Goal: Information Seeking & Learning: Learn about a topic

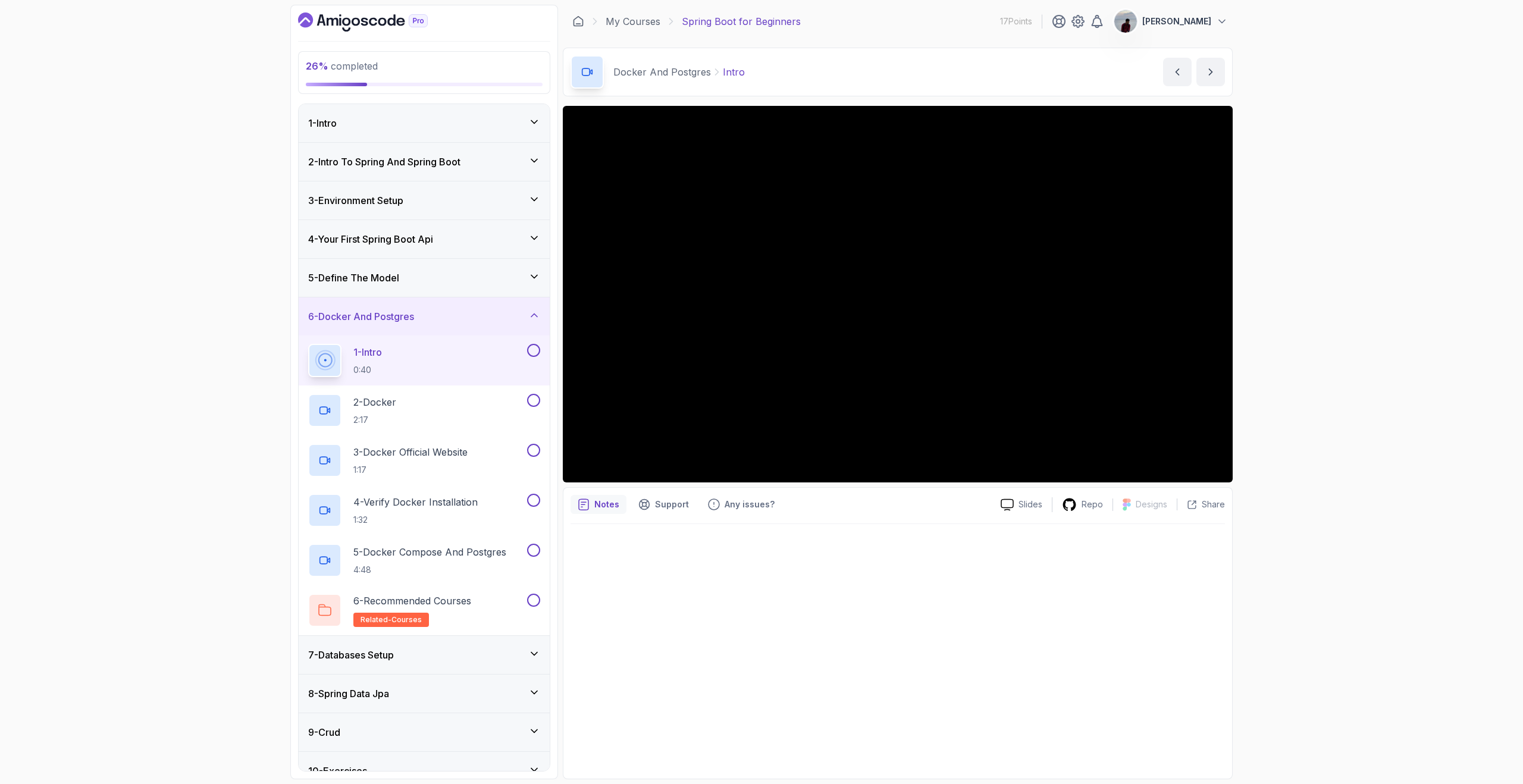
click at [376, 25] on icon "Dashboard" at bounding box center [363, 22] width 130 height 19
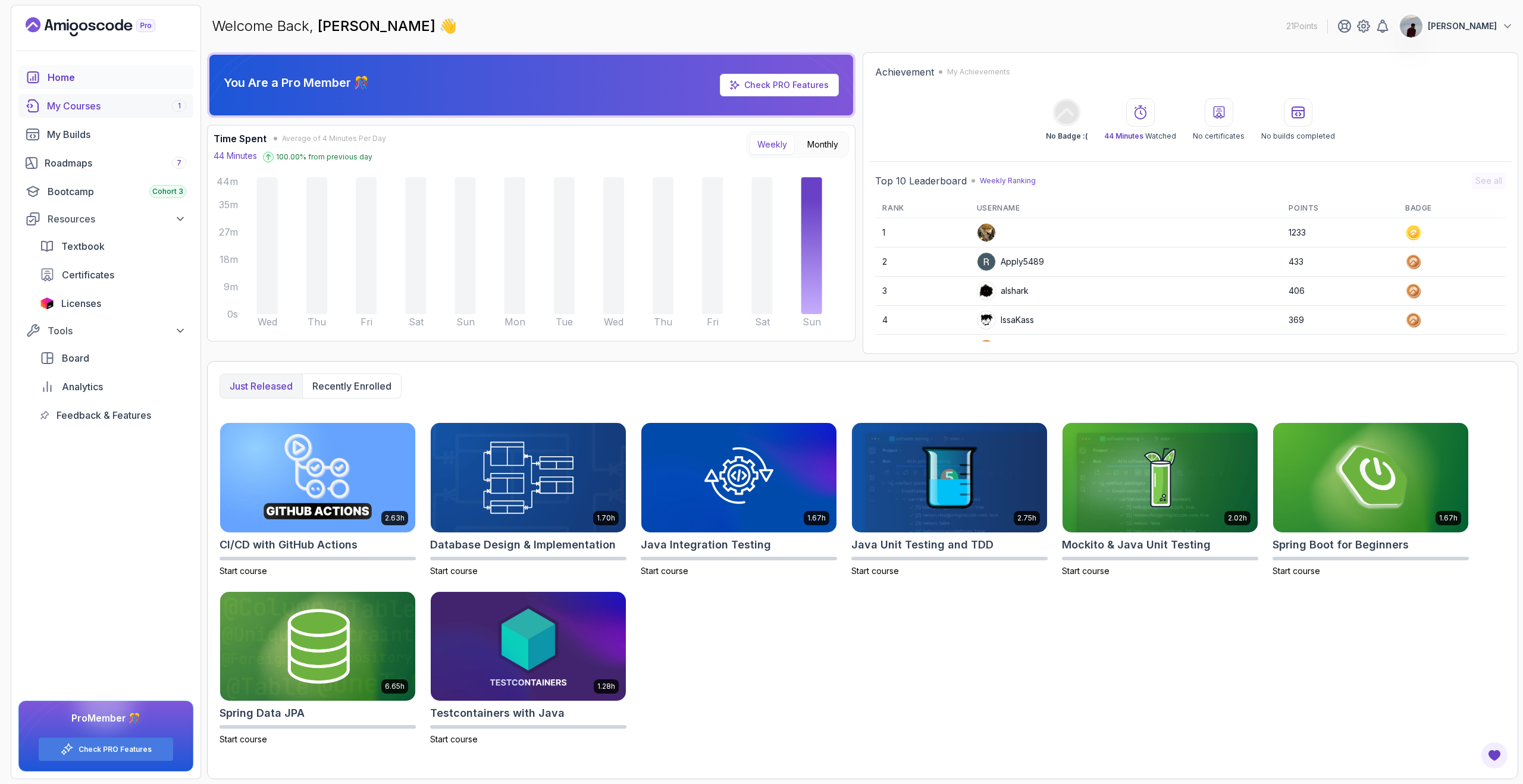
click at [93, 108] on div "My Courses 1" at bounding box center [116, 106] width 139 height 14
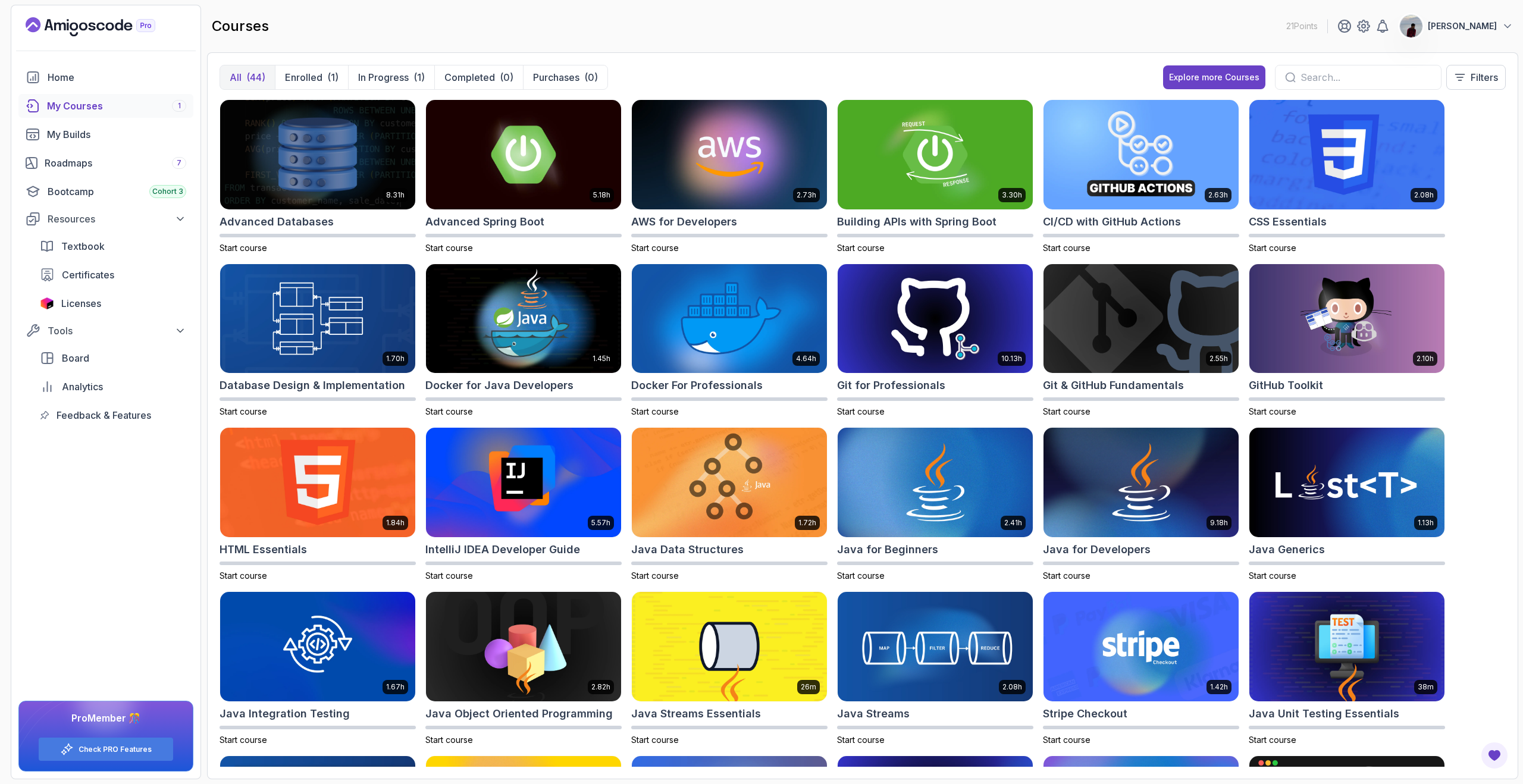
click at [1315, 78] on input "text" at bounding box center [1366, 77] width 131 height 14
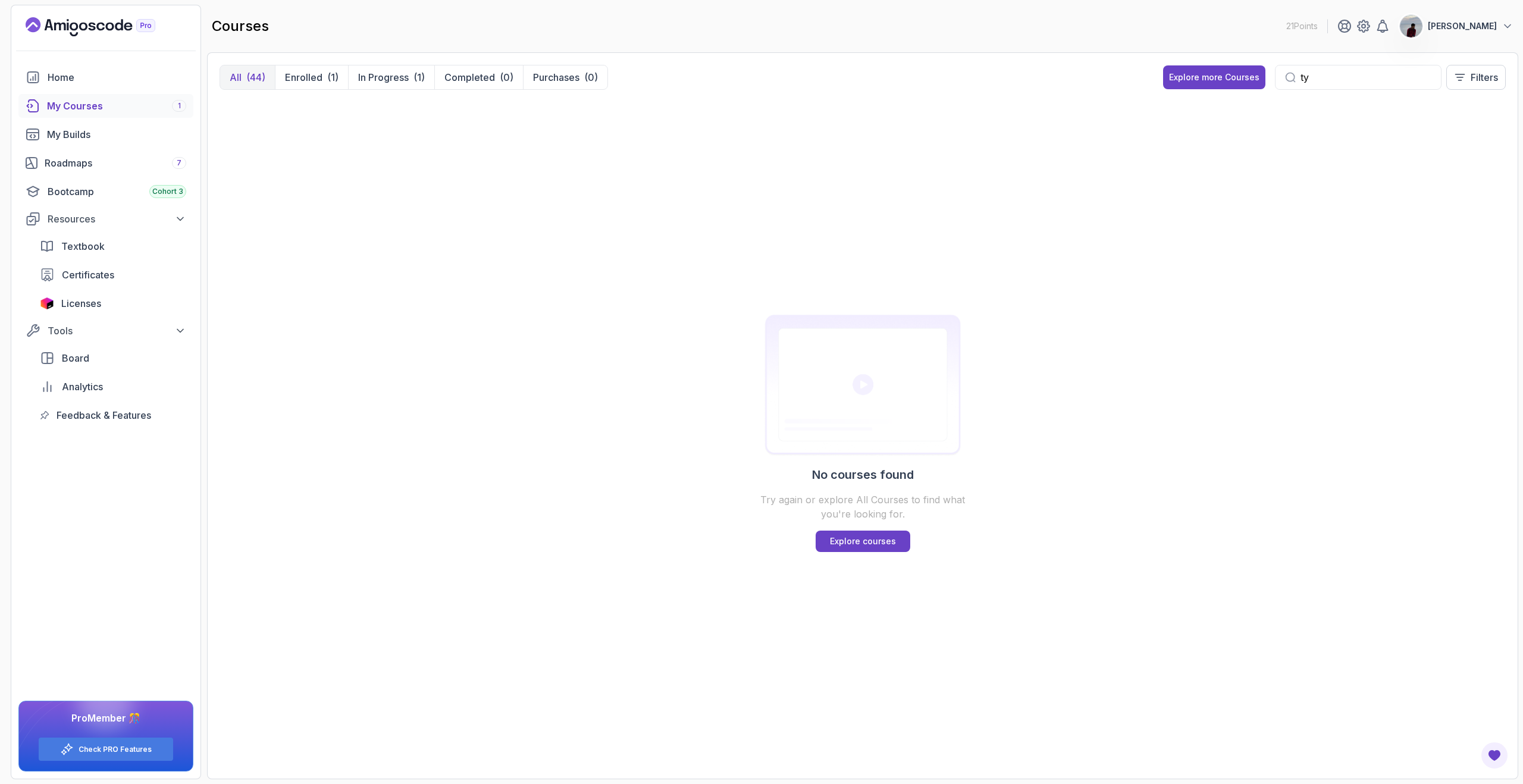
type input "t"
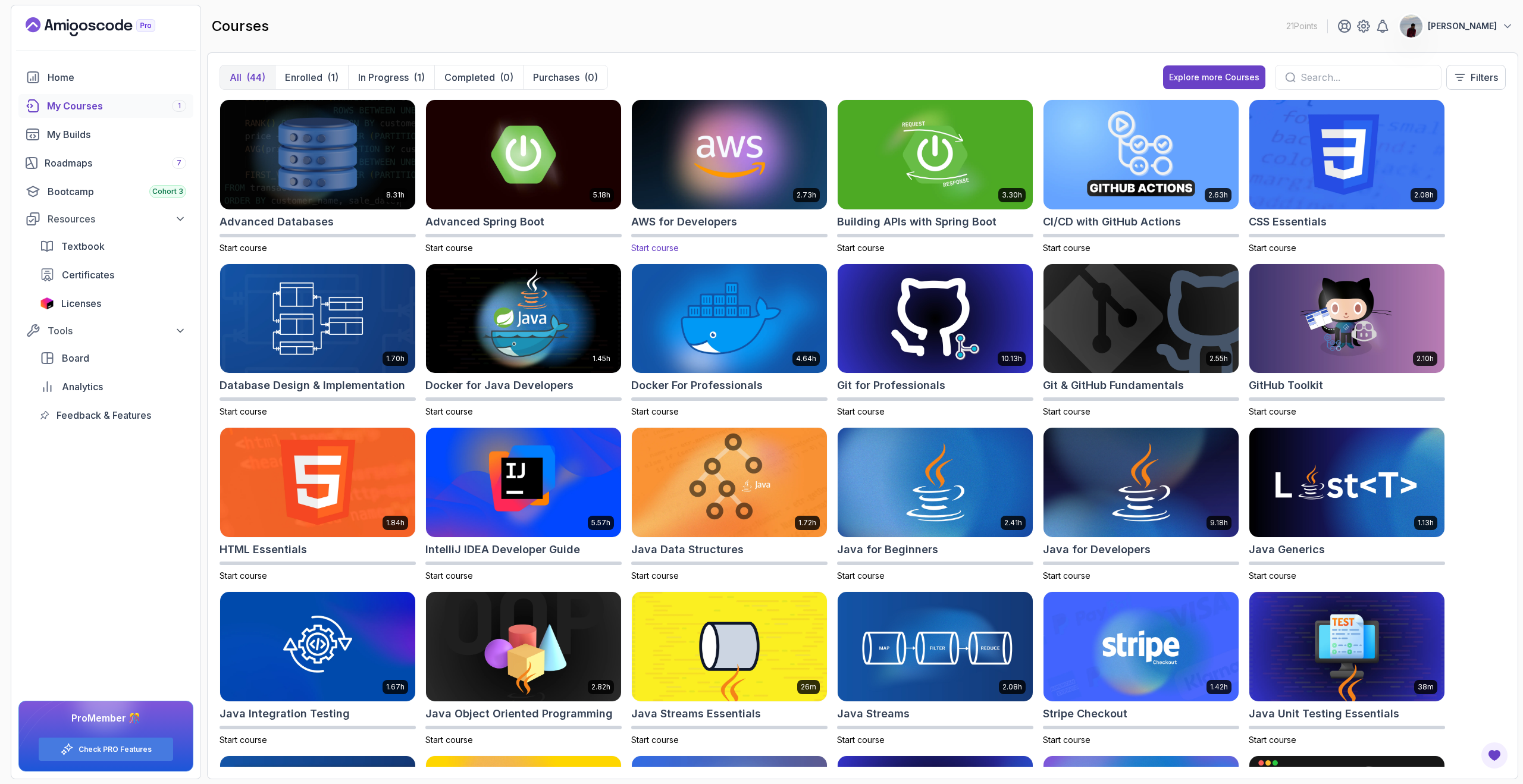
click at [723, 215] on h2 "AWS for Developers" at bounding box center [684, 221] width 106 height 17
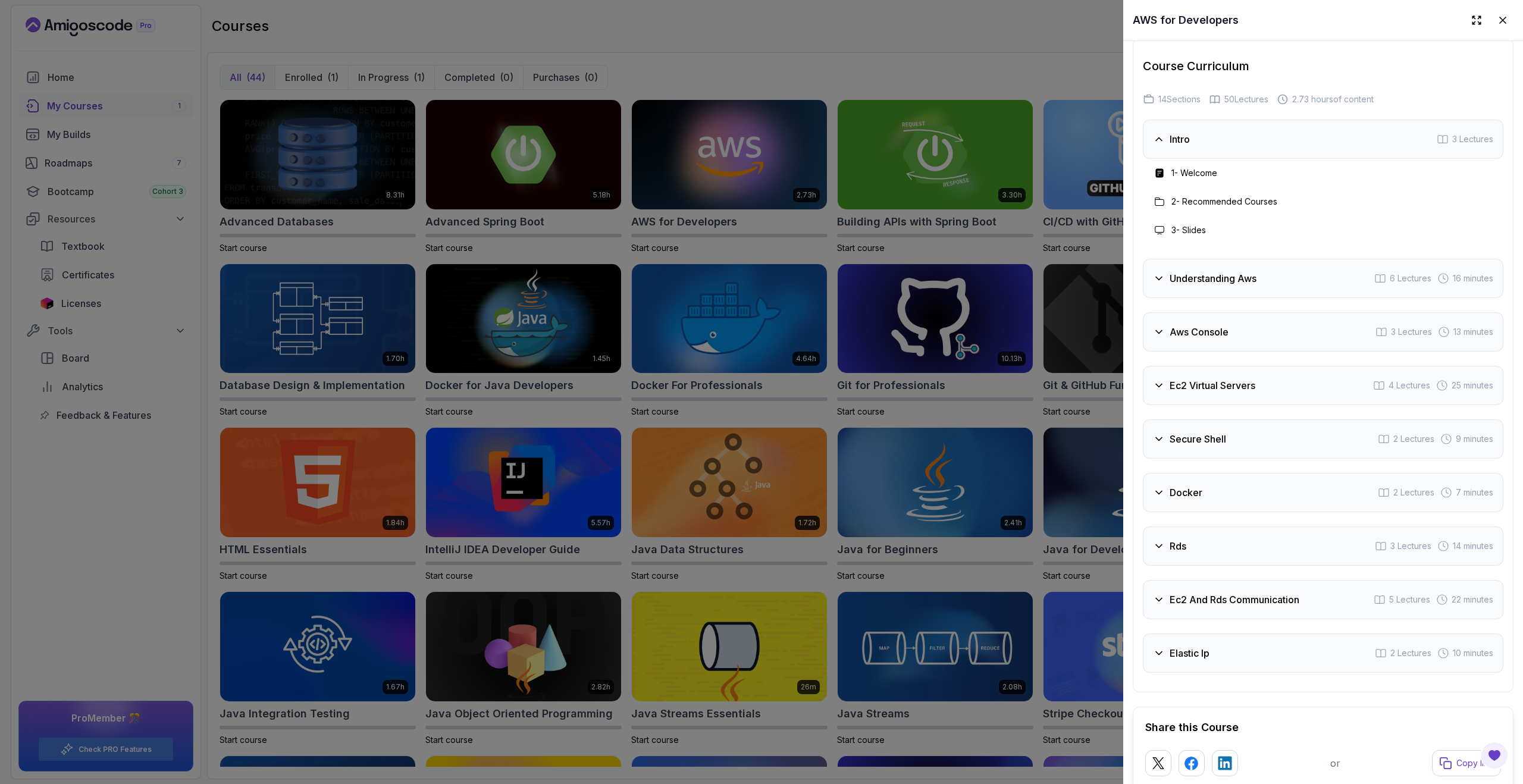
scroll to position [1862, 0]
click at [1506, 23] on icon at bounding box center [1503, 20] width 12 height 12
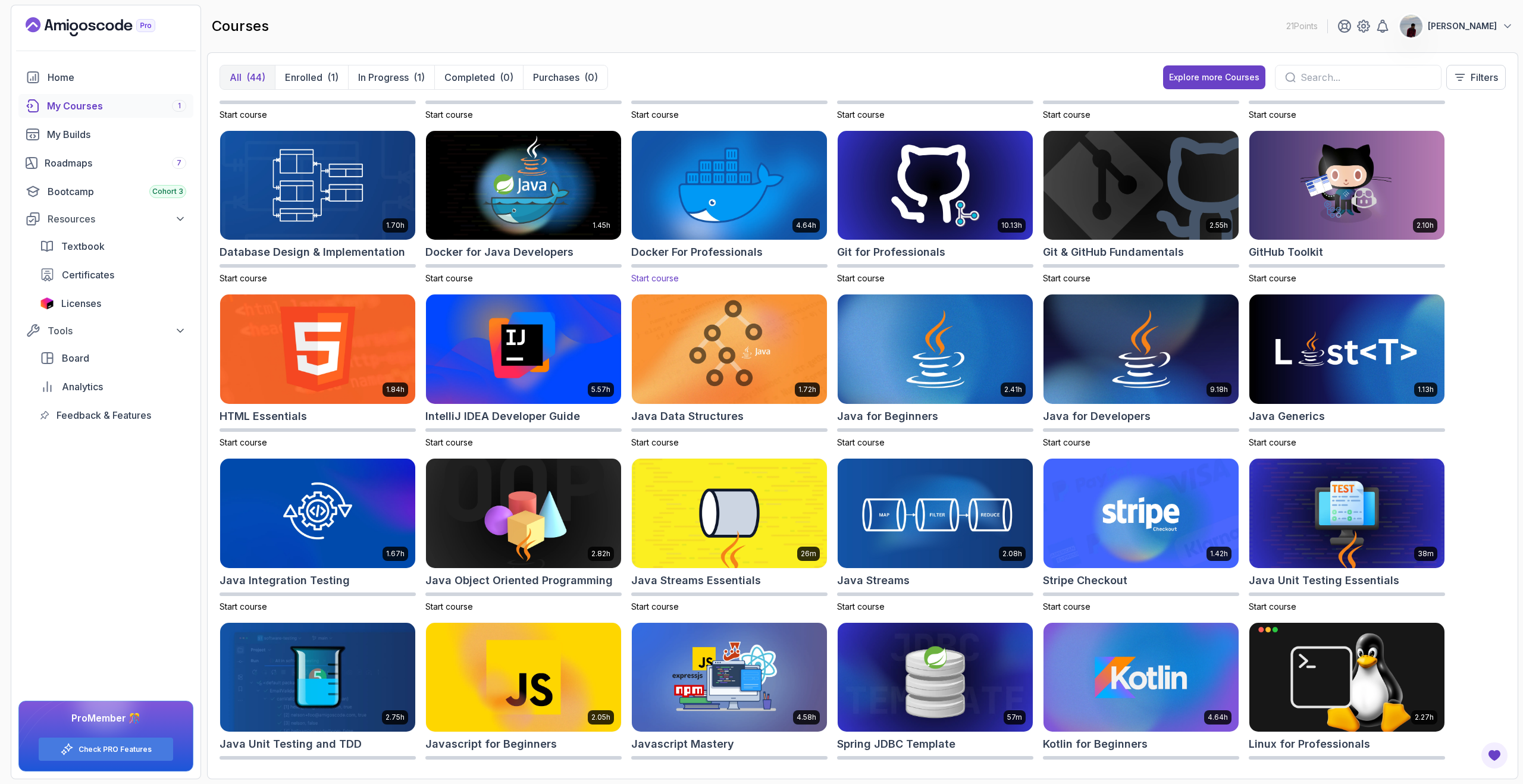
scroll to position [649, 0]
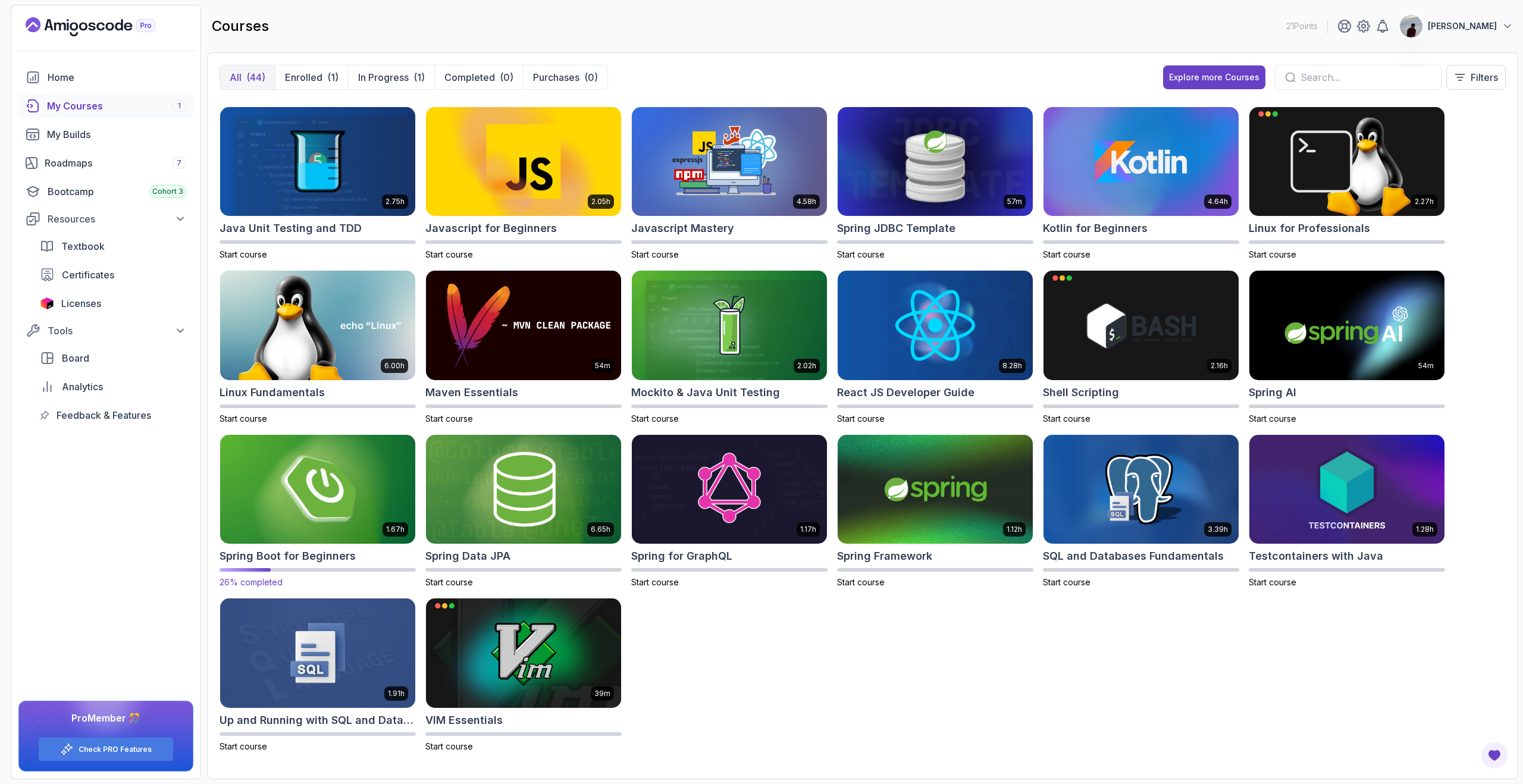
click at [312, 464] on img at bounding box center [317, 489] width 205 height 115
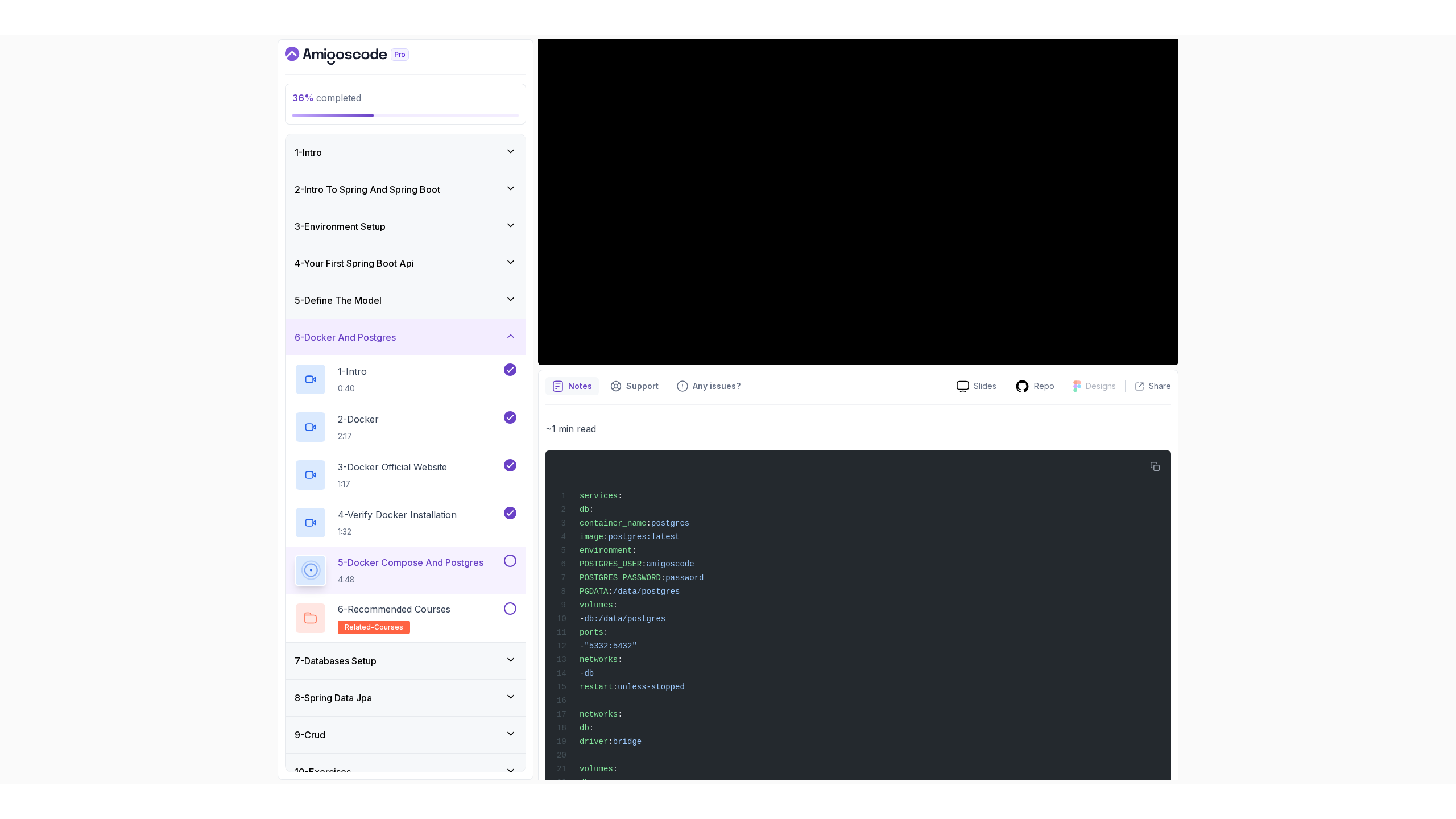
scroll to position [173, 0]
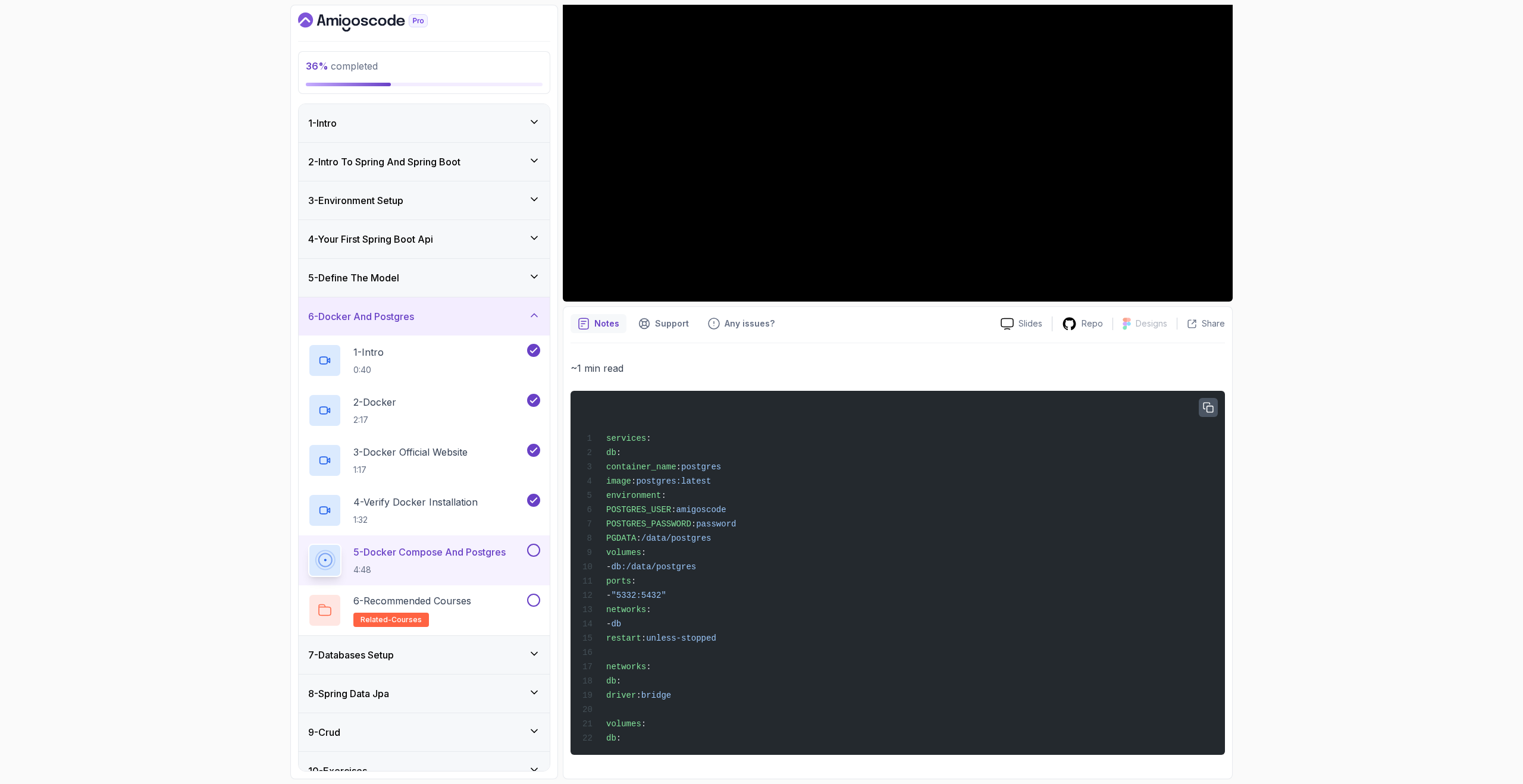
click at [1214, 408] on button "button" at bounding box center [1208, 407] width 19 height 19
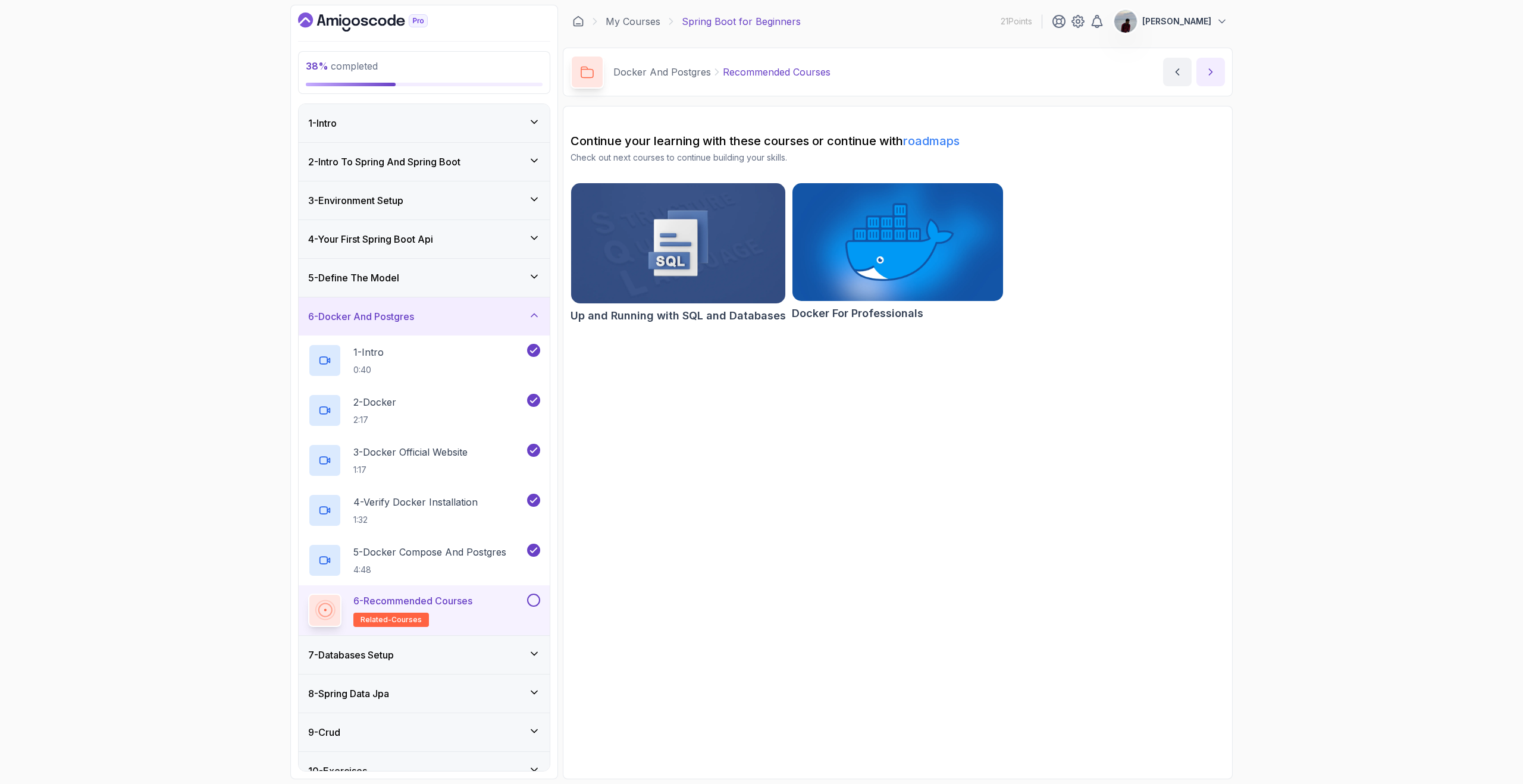
click at [1217, 78] on button "next content" at bounding box center [1211, 72] width 28 height 28
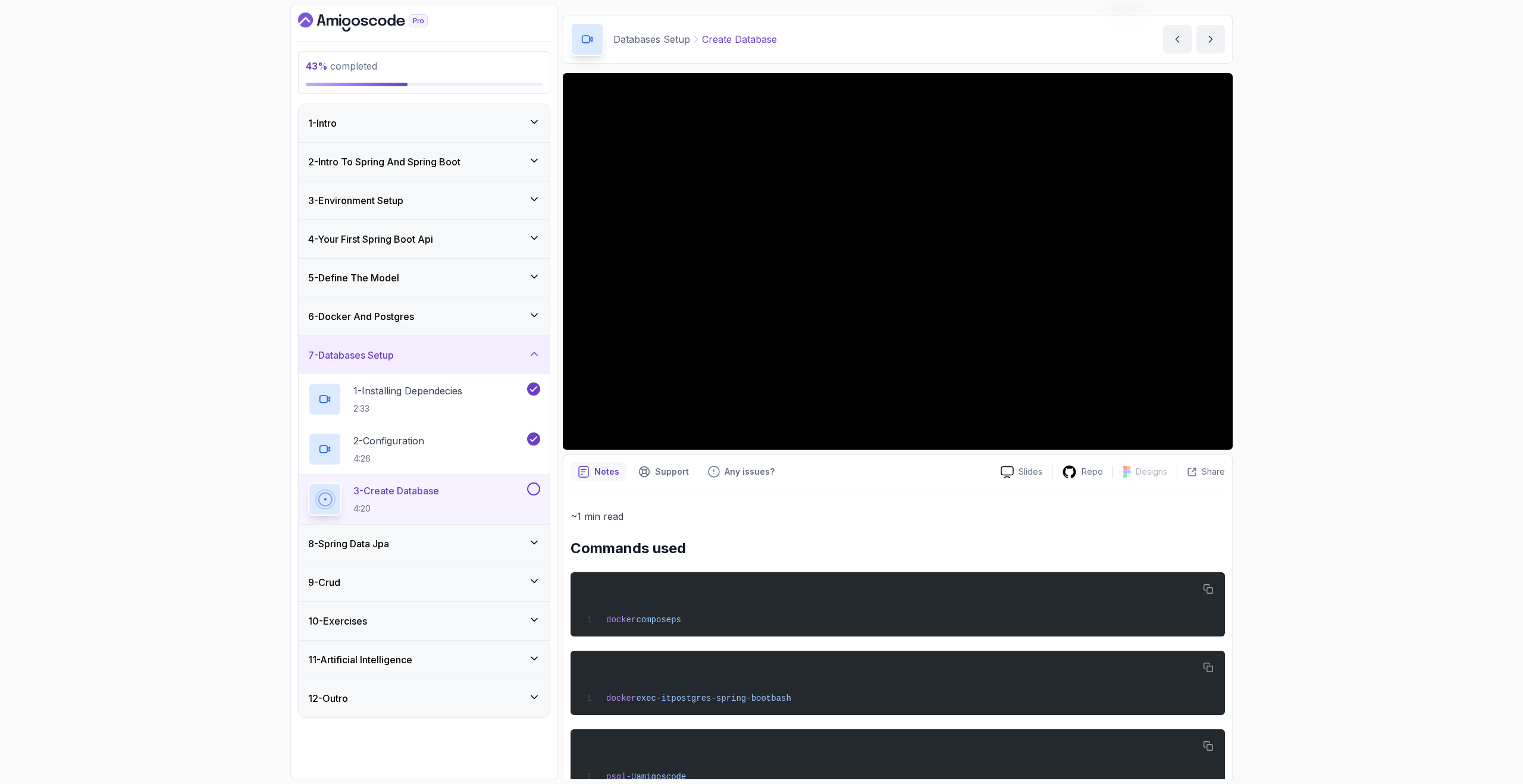
scroll to position [18, 0]
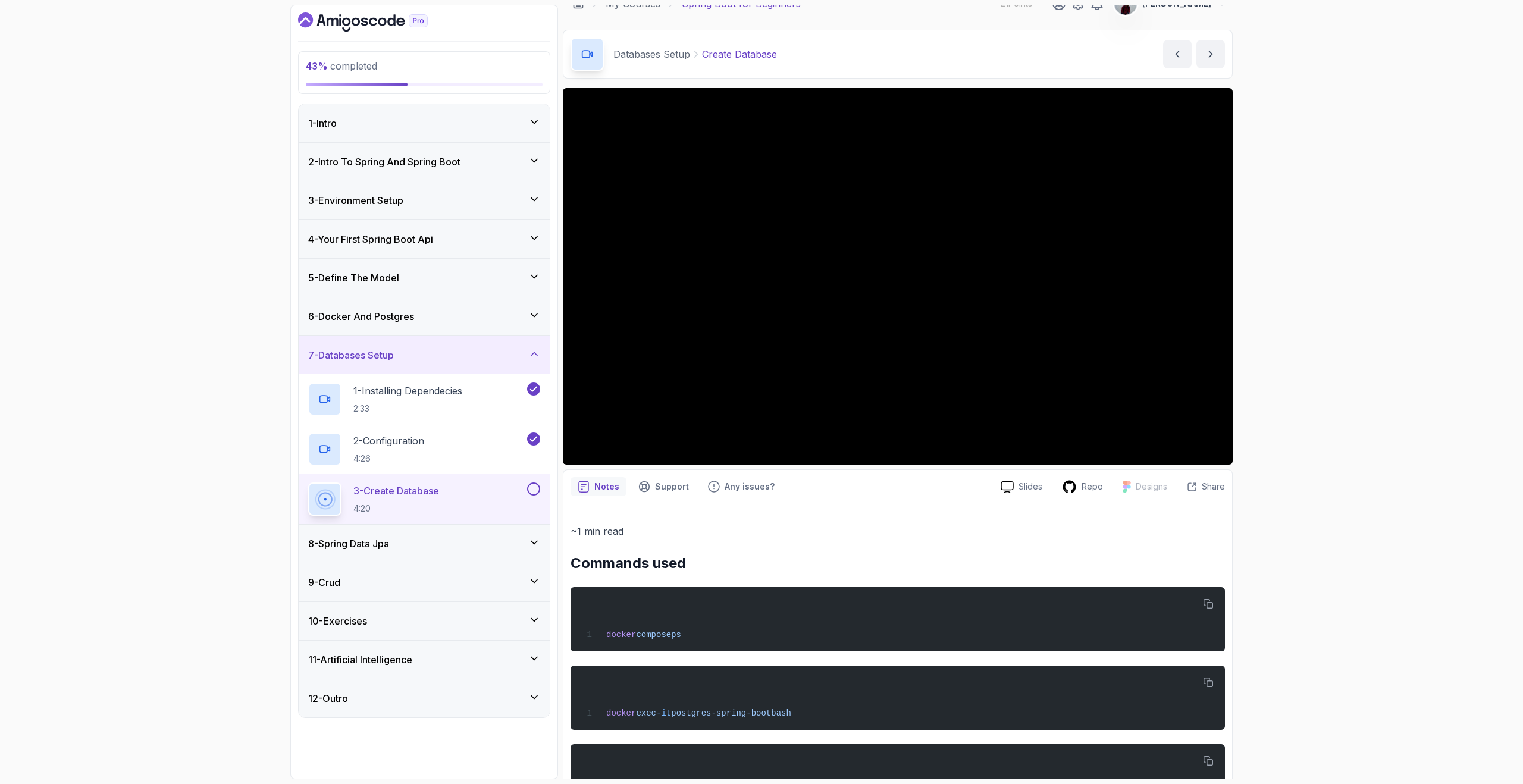
click at [1089, 494] on div "Slides Repo Designs Design not available Share" at bounding box center [1108, 486] width 234 height 19
click at [1086, 488] on p "Repo" at bounding box center [1092, 486] width 22 height 12
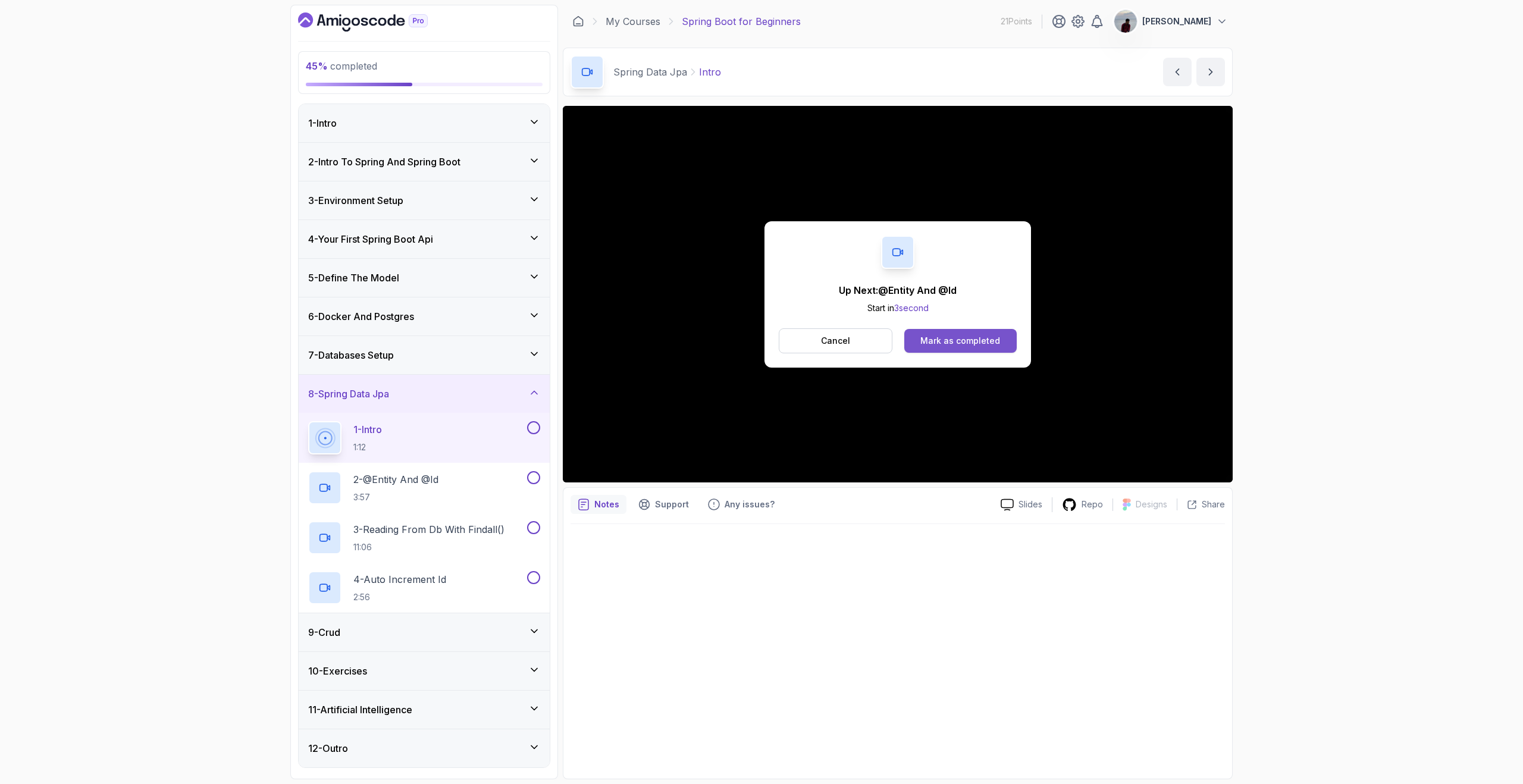
click at [950, 346] on div "Mark as completed" at bounding box center [960, 341] width 80 height 12
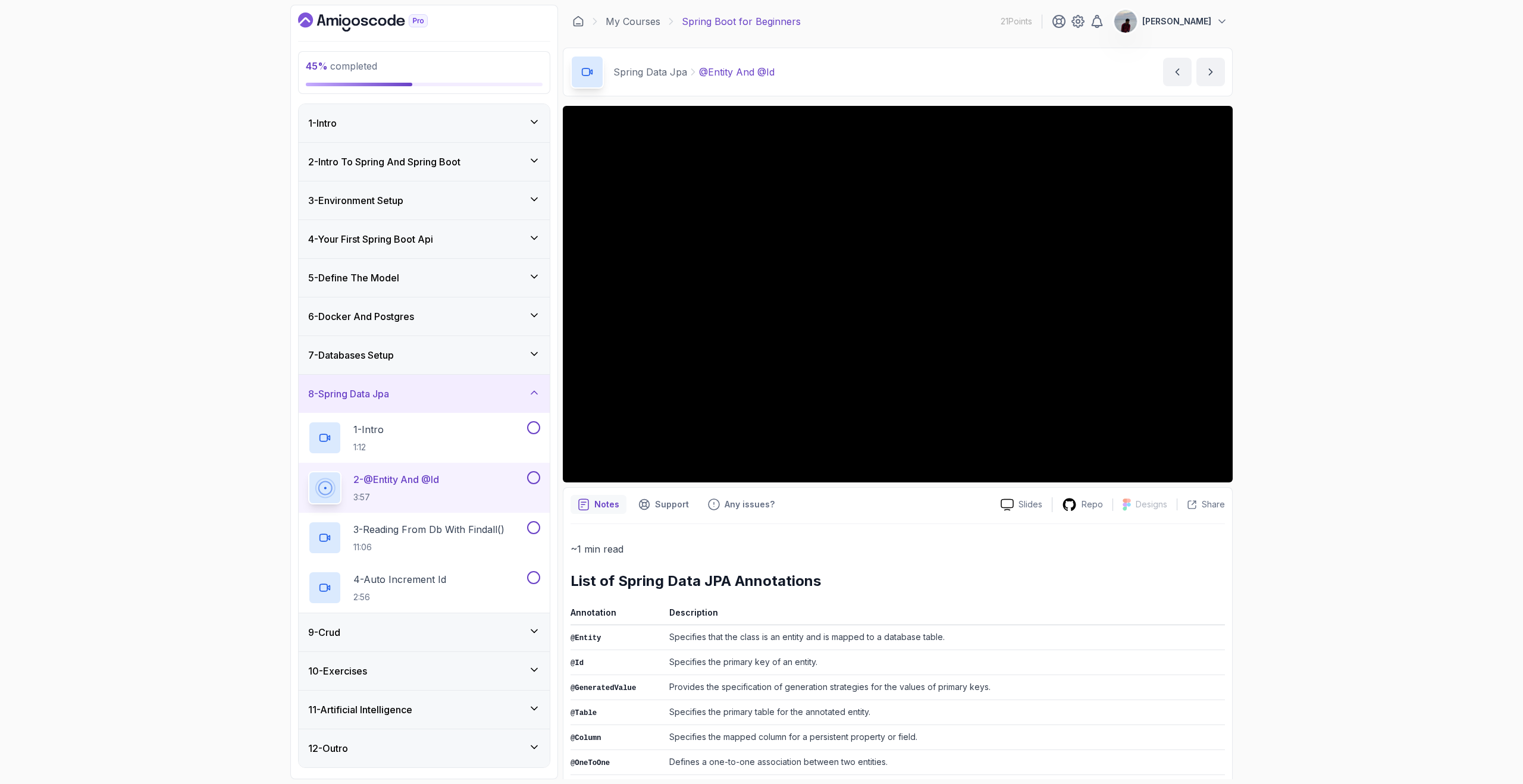
click at [530, 346] on div "7 - Databases Setup" at bounding box center [424, 355] width 251 height 38
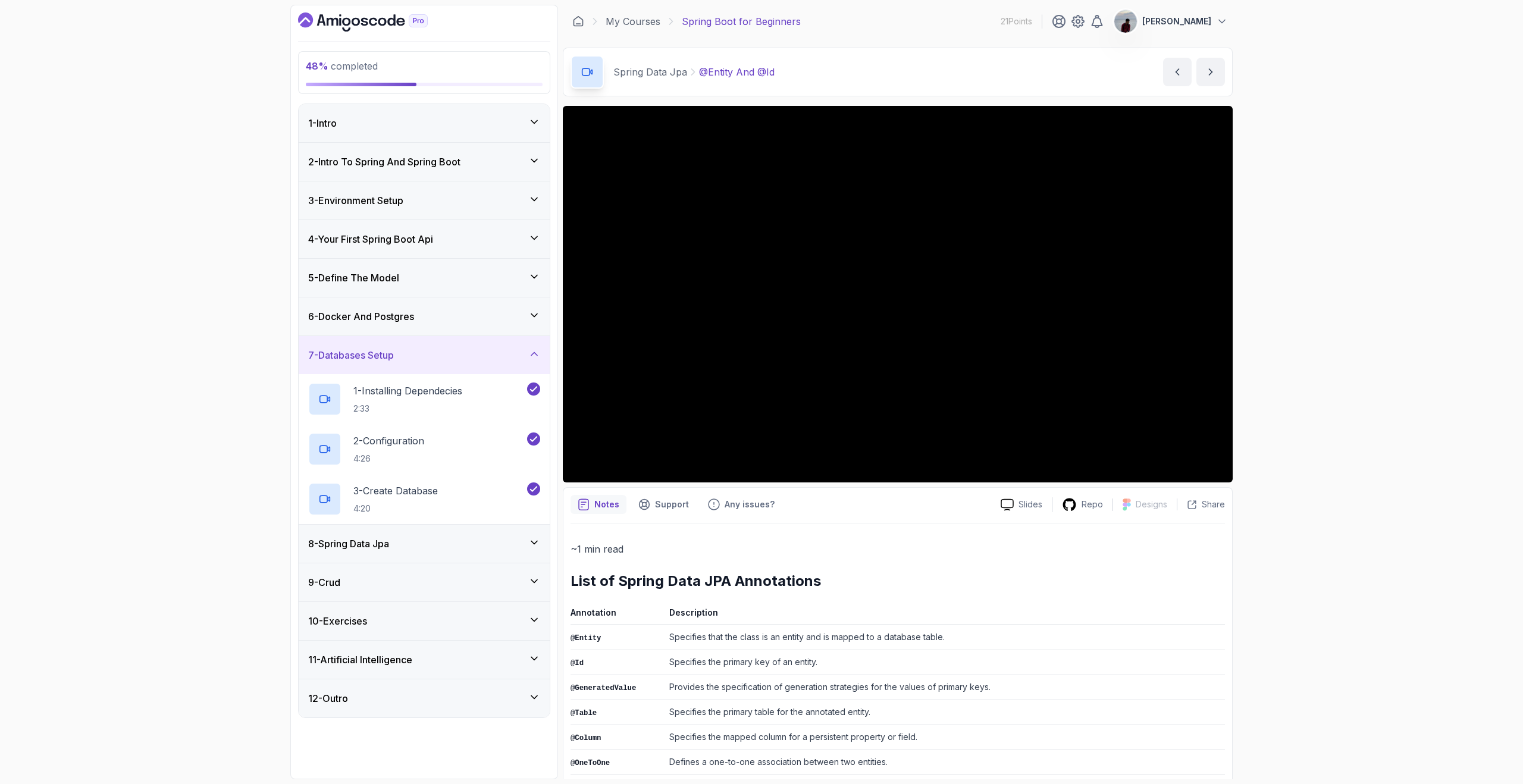
click at [530, 346] on div "7 - Databases Setup" at bounding box center [424, 355] width 251 height 38
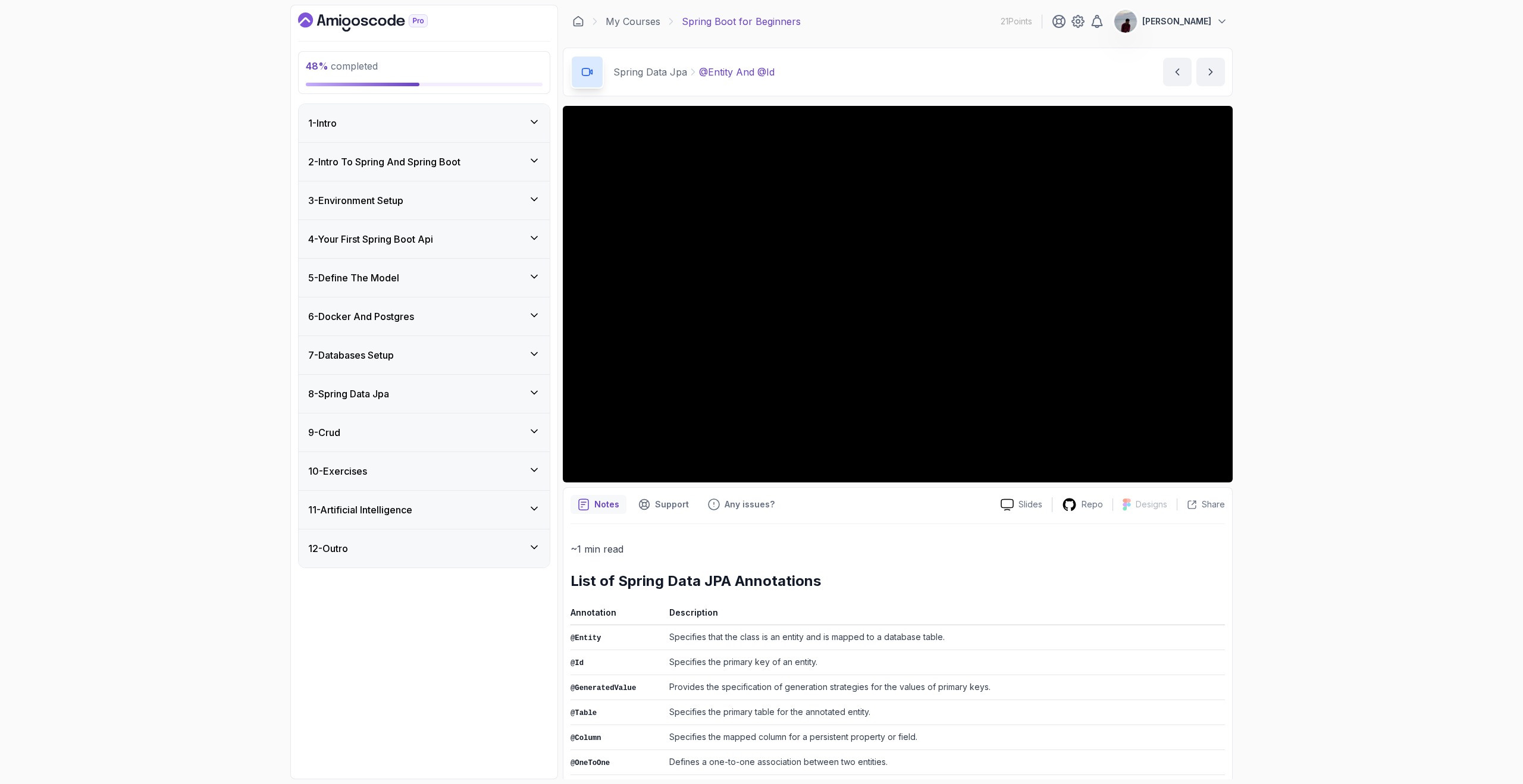
click at [539, 391] on icon at bounding box center [534, 392] width 12 height 12
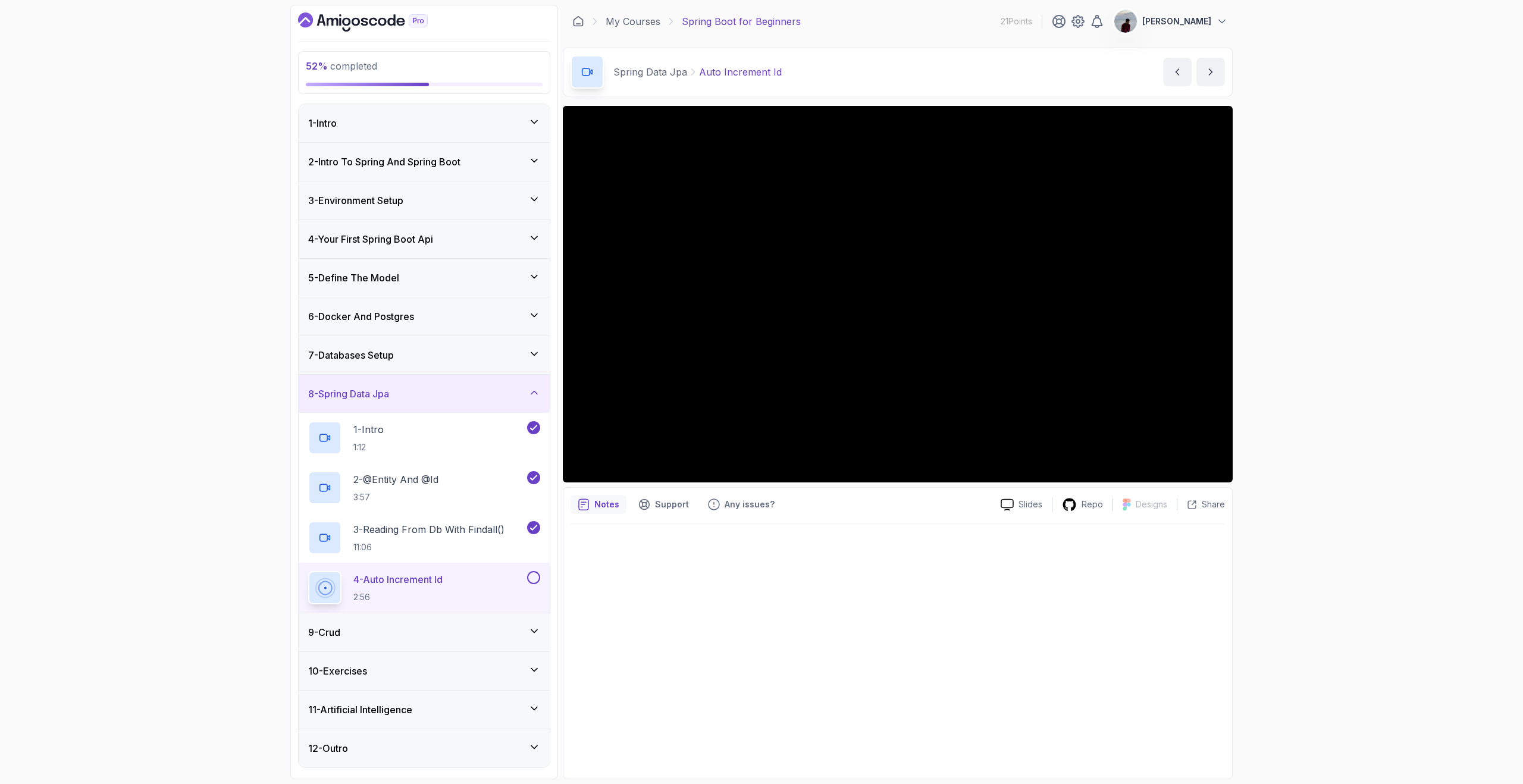
click at [534, 701] on div "11 - Artificial Intelligence" at bounding box center [424, 710] width 251 height 38
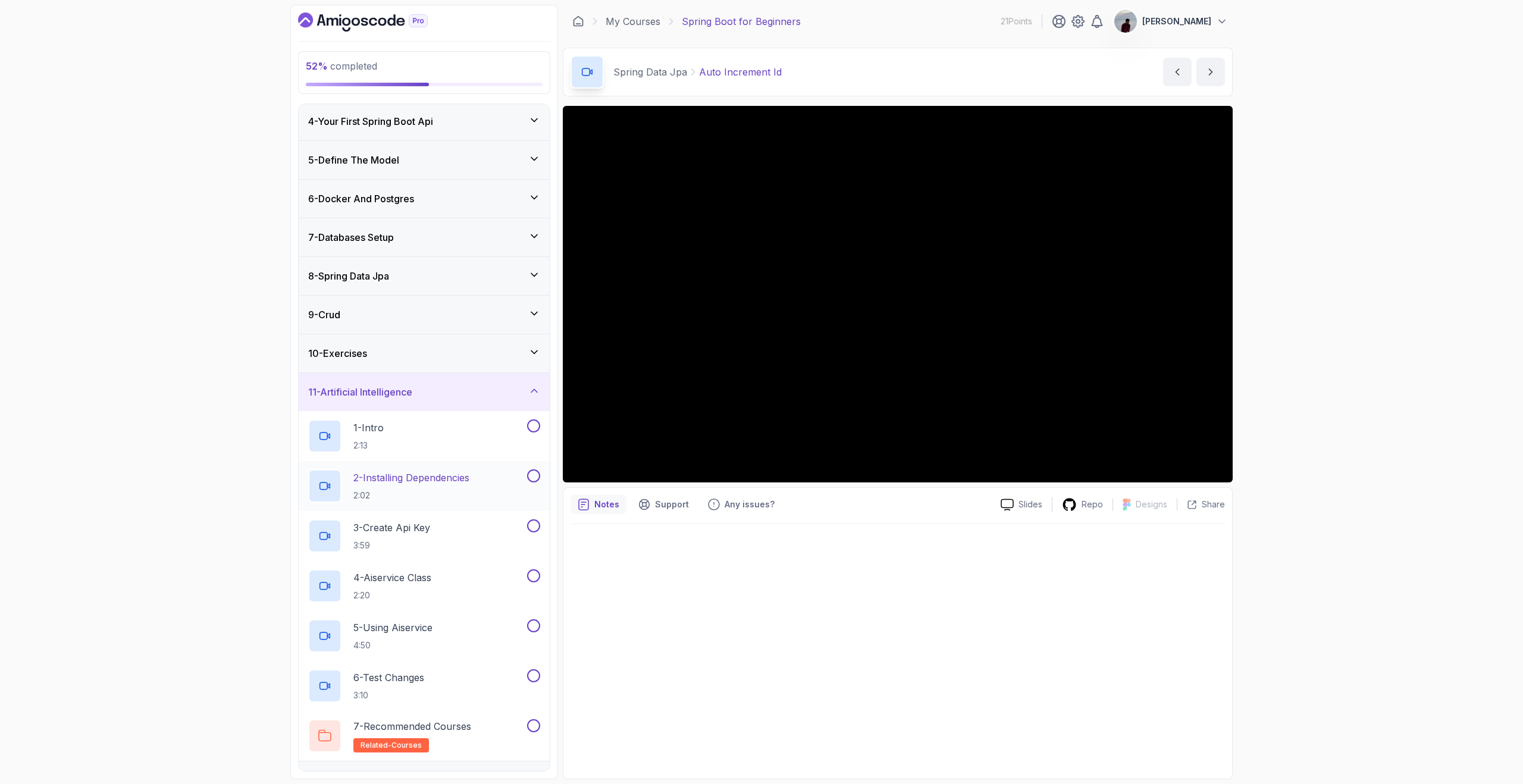
scroll to position [113, 0]
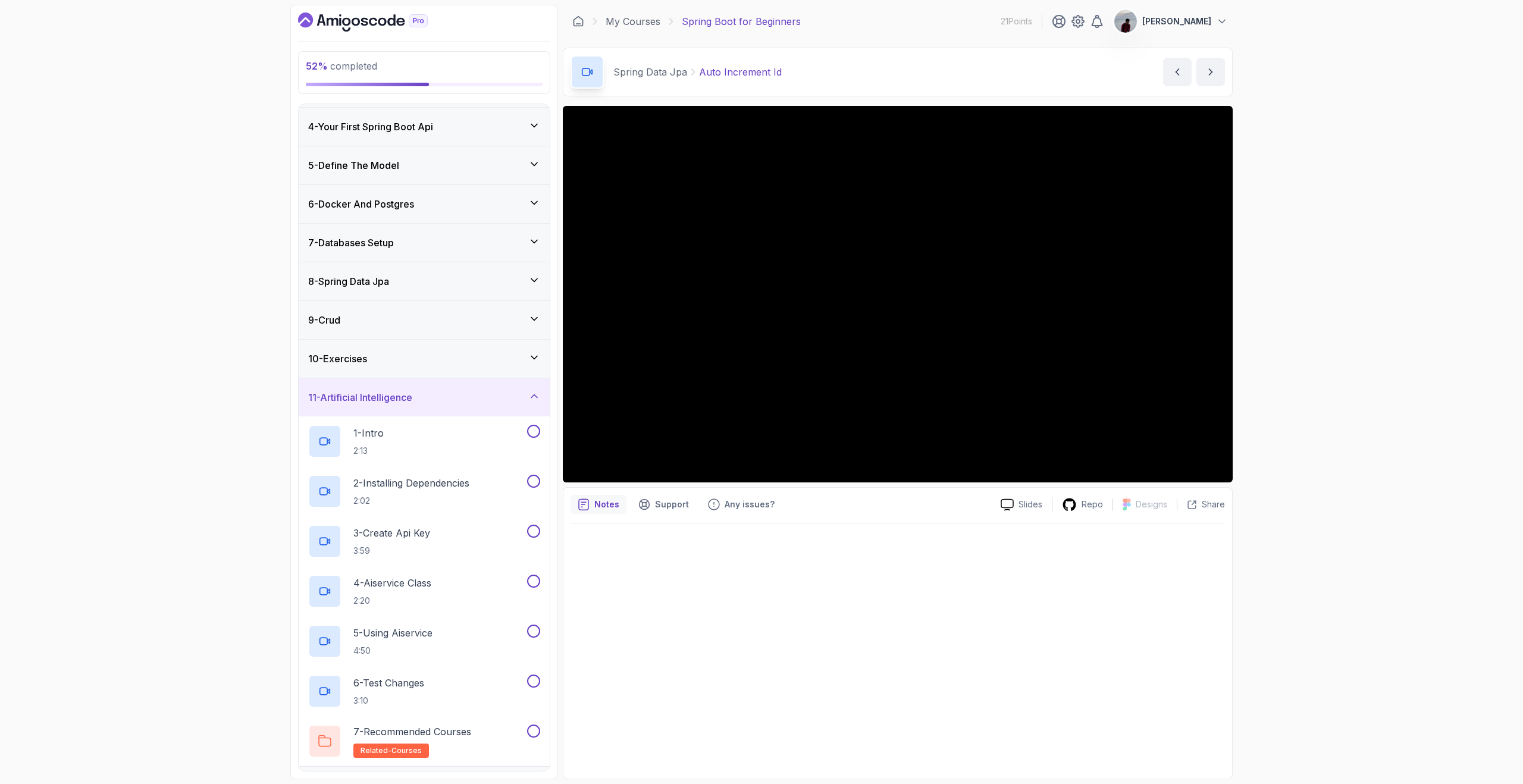
click at [535, 398] on icon at bounding box center [534, 396] width 12 height 12
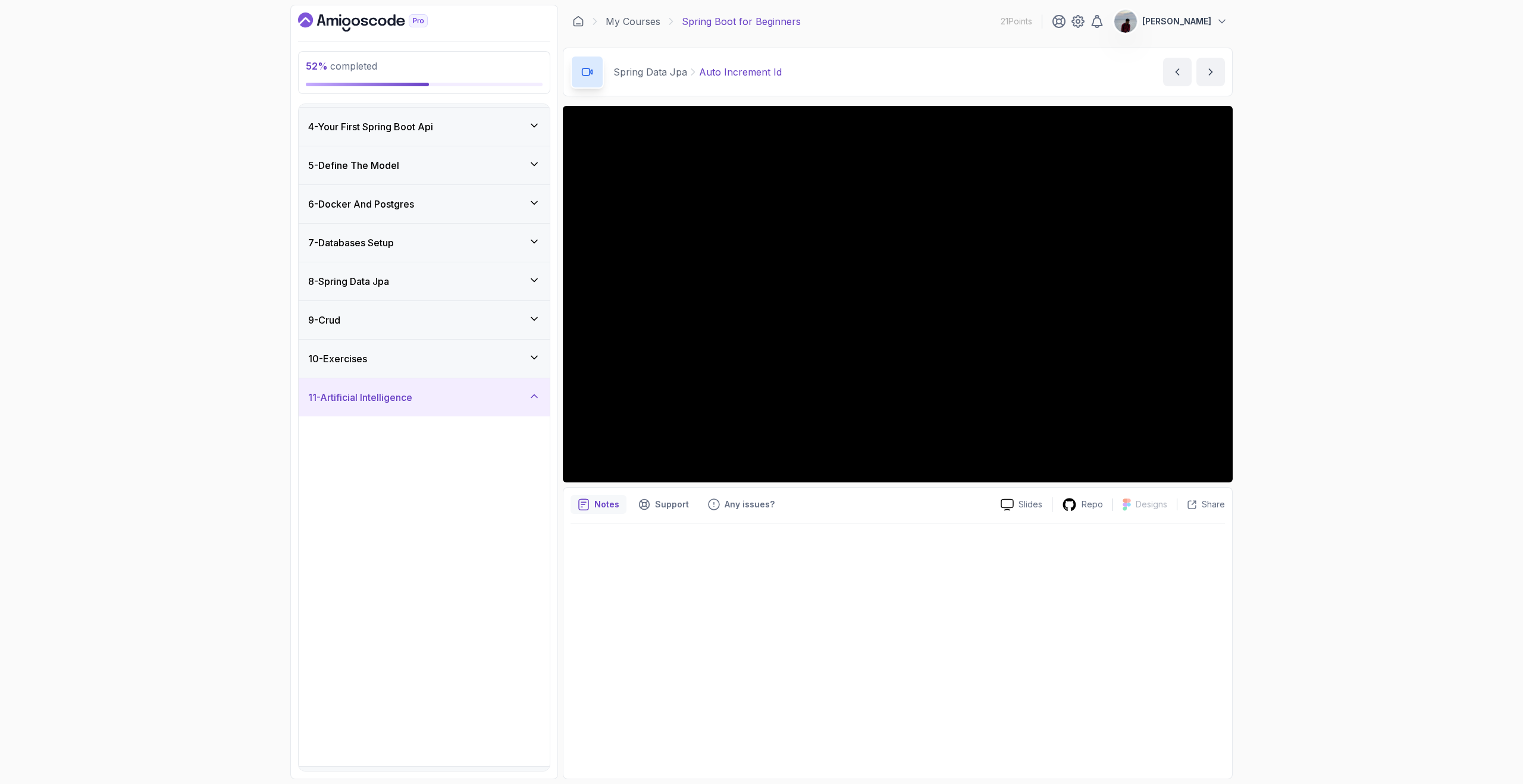
scroll to position [0, 0]
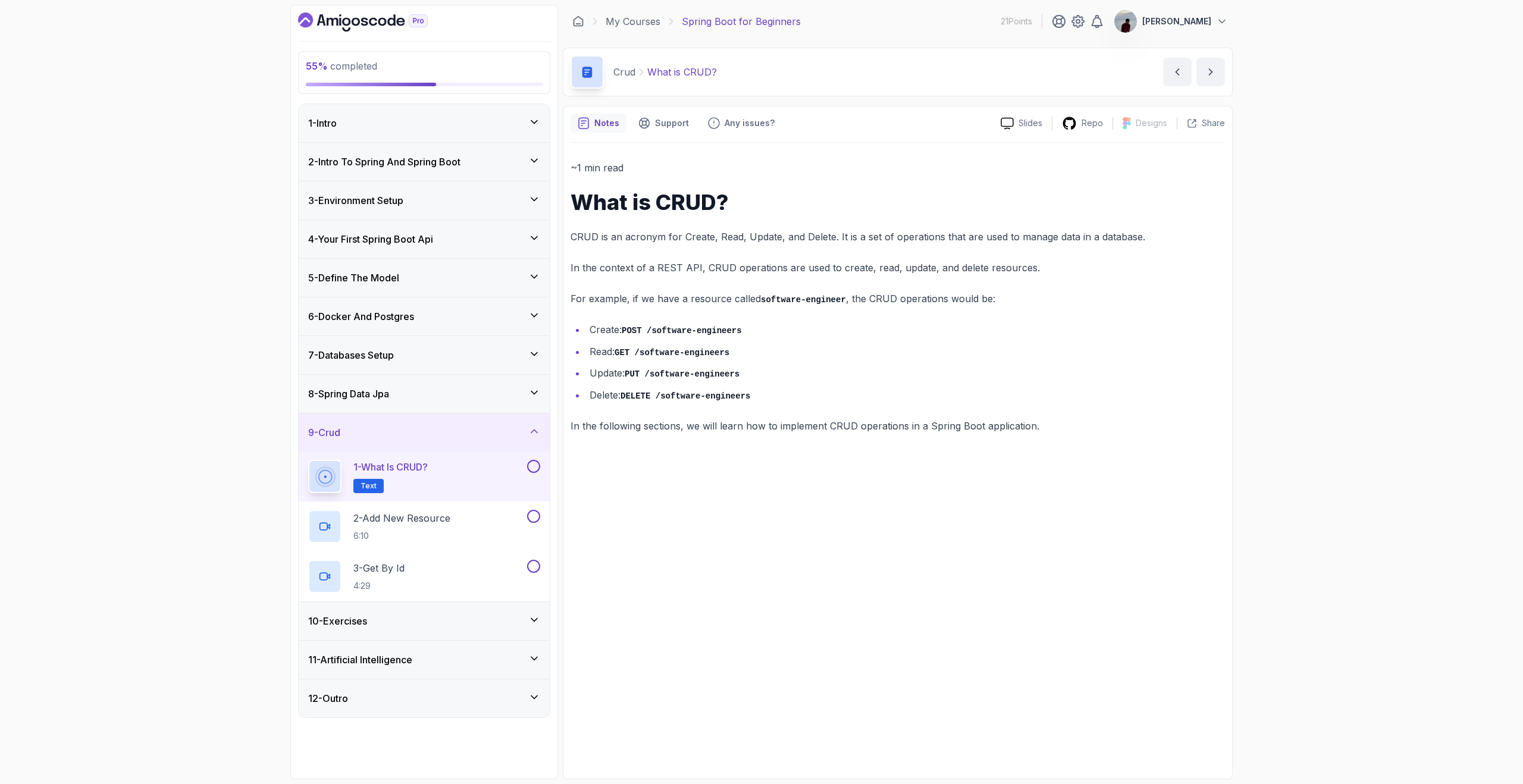
click at [692, 216] on div "~1 min read What is CRUD? CRUD is an acronym for Create, Read, Update, and Dele…" at bounding box center [898, 297] width 654 height 275
click at [1221, 74] on button "next content" at bounding box center [1211, 72] width 28 height 28
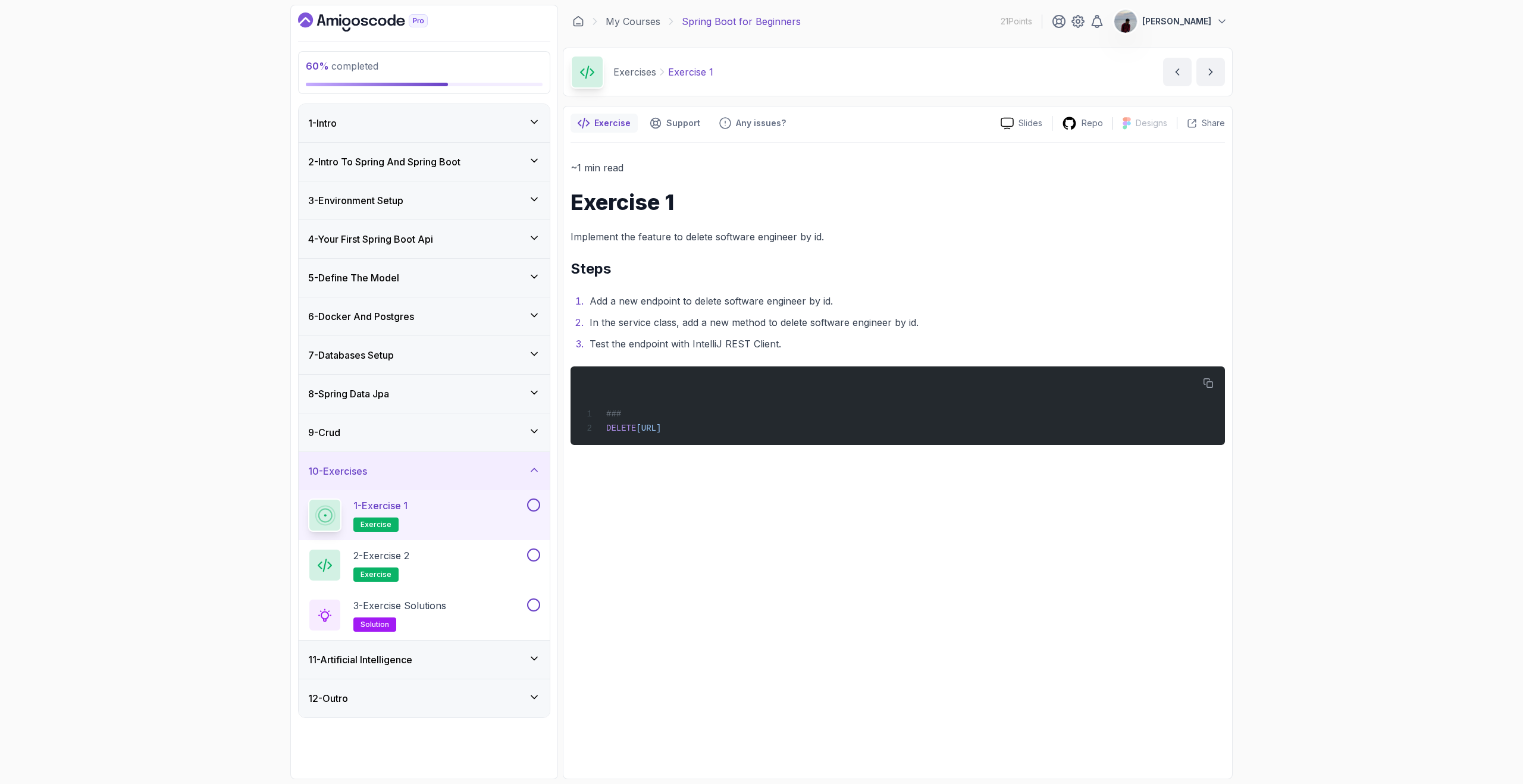
click at [1264, 82] on div "60 % completed 1 - Intro 2 - Intro To Spring And Spring Boot 3 - Environment Se…" at bounding box center [762, 392] width 1523 height 784
click at [1217, 79] on button "next content" at bounding box center [1211, 72] width 28 height 28
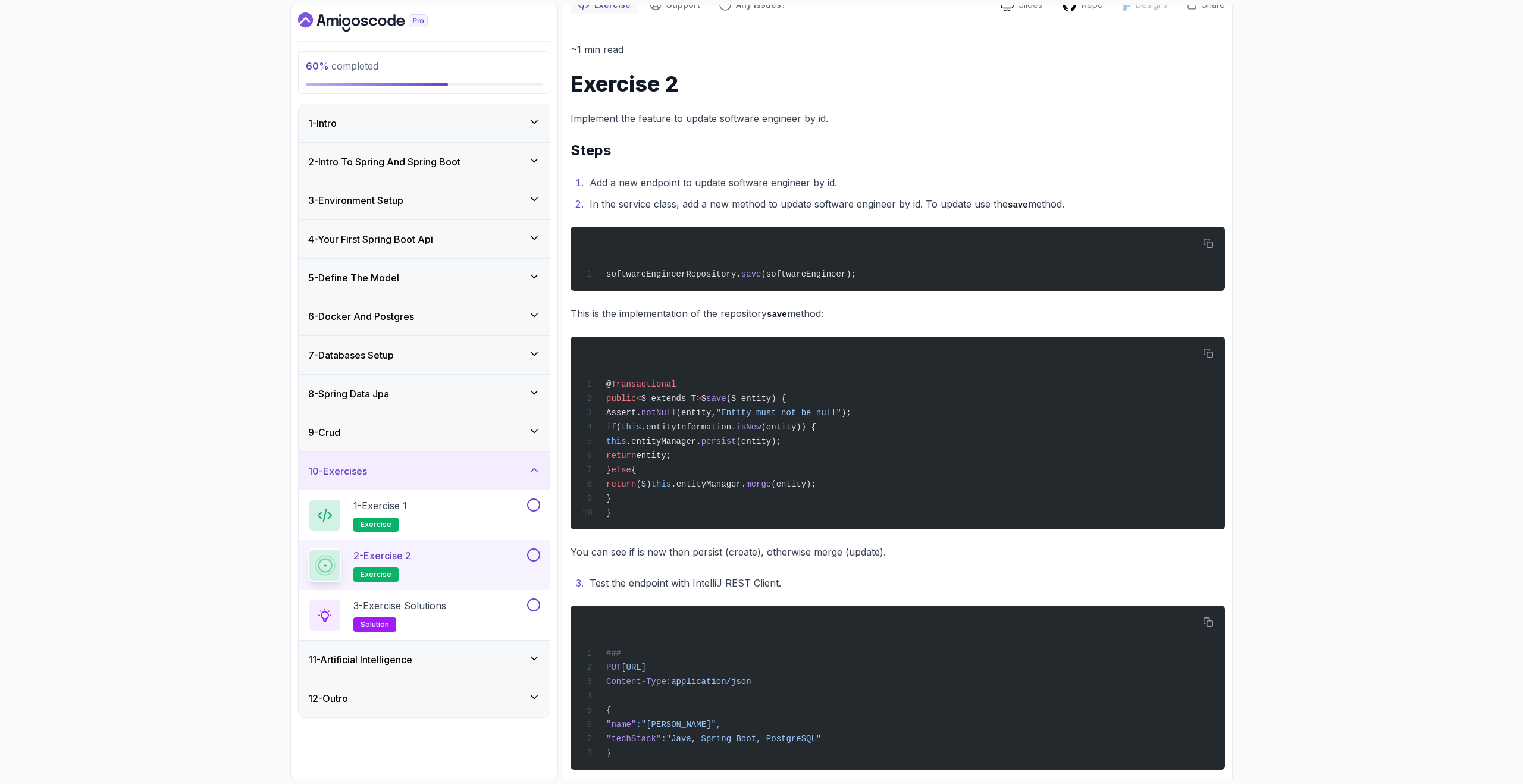
scroll to position [132, 0]
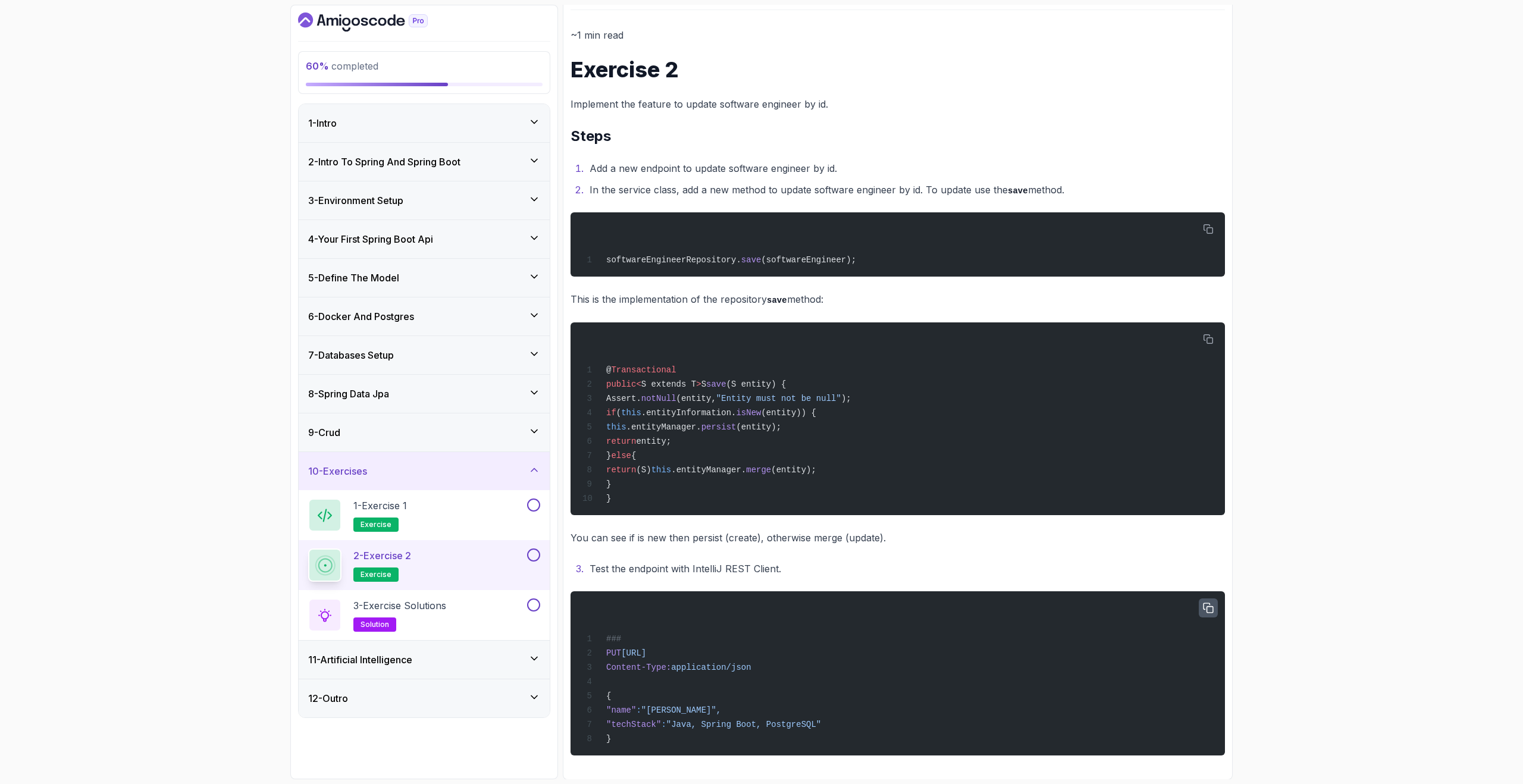
click at [1210, 606] on icon "button" at bounding box center [1208, 607] width 9 height 9
click at [485, 501] on div "1 - Exercise 1 exercise" at bounding box center [416, 515] width 217 height 33
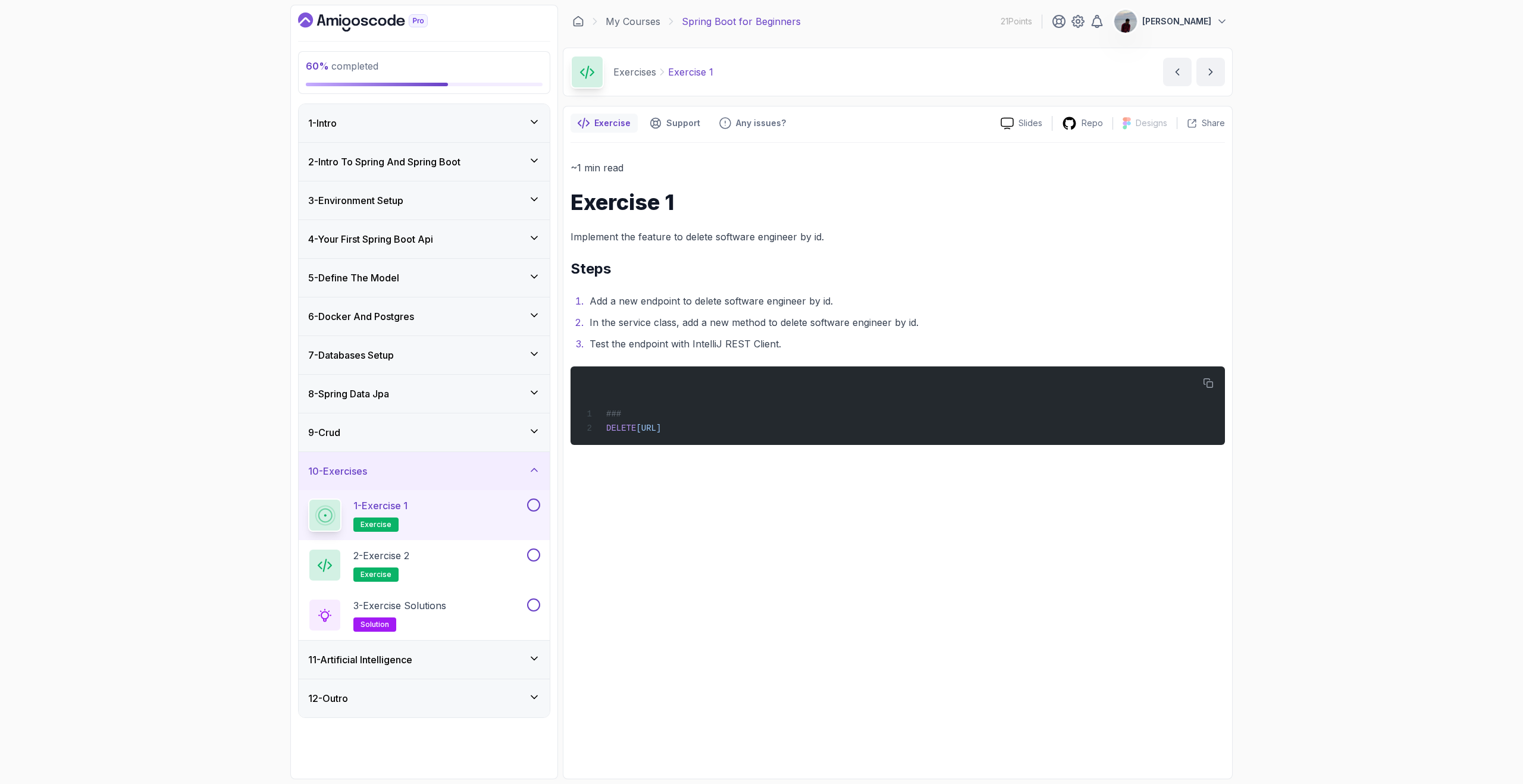
click at [531, 507] on button at bounding box center [533, 505] width 13 height 13
click at [1055, 226] on div "~1 min read Exercise 1 Implement the feature to delete software engineer by id.…" at bounding box center [898, 302] width 654 height 286
click at [1219, 73] on button "next content" at bounding box center [1211, 72] width 28 height 28
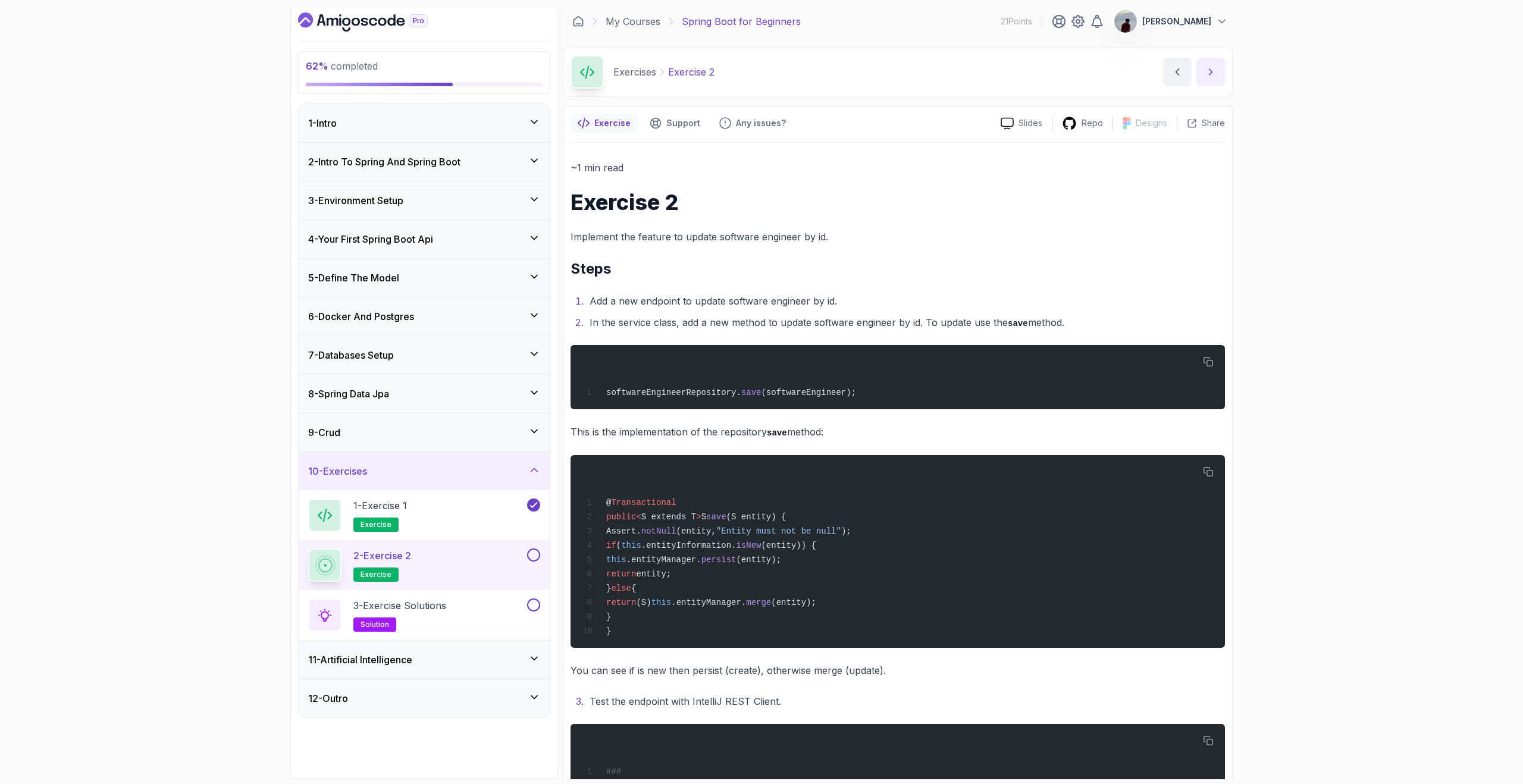
click at [1219, 73] on button "next content" at bounding box center [1211, 72] width 28 height 28
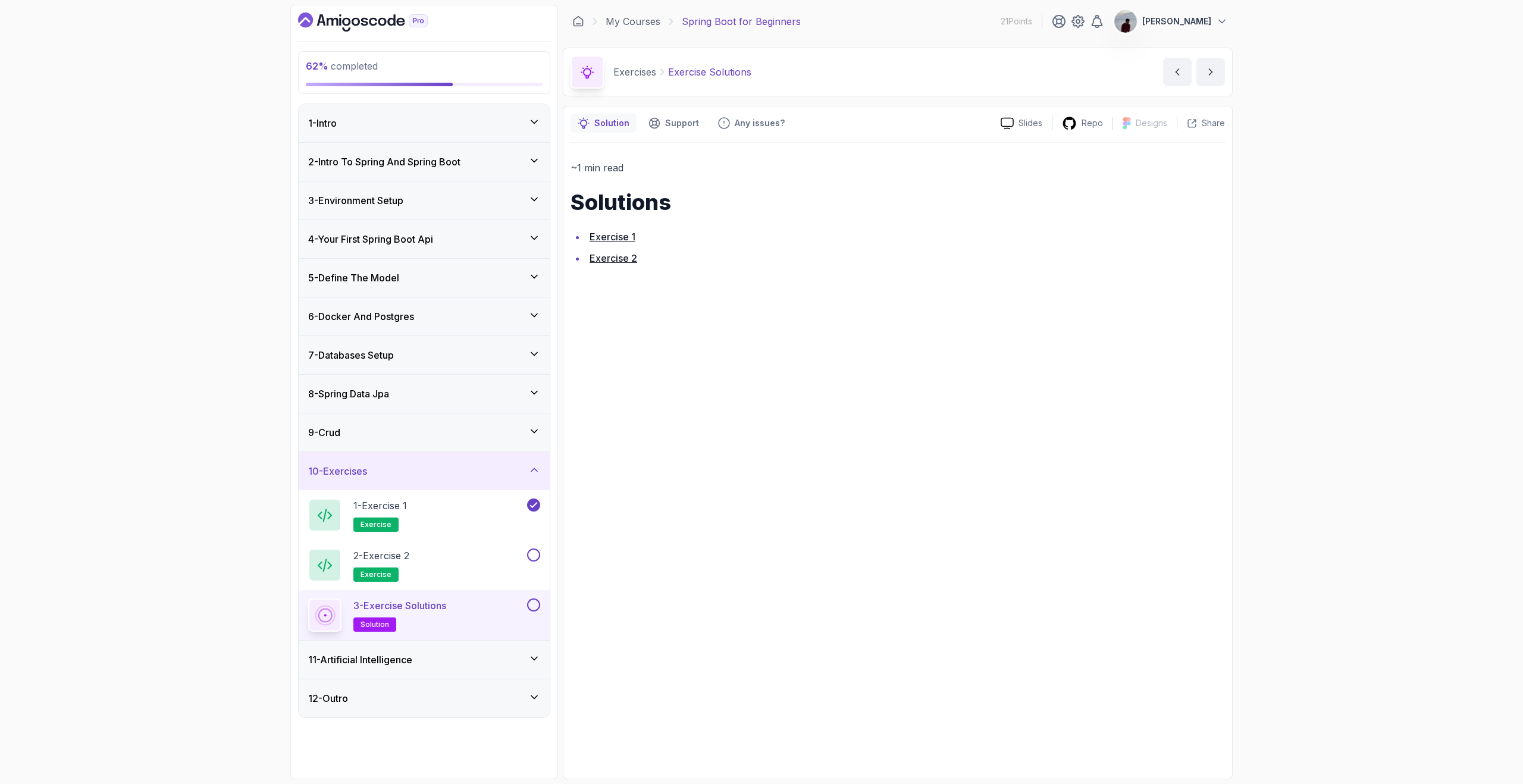
click at [622, 237] on link "Exercise 1" at bounding box center [612, 236] width 46 height 12
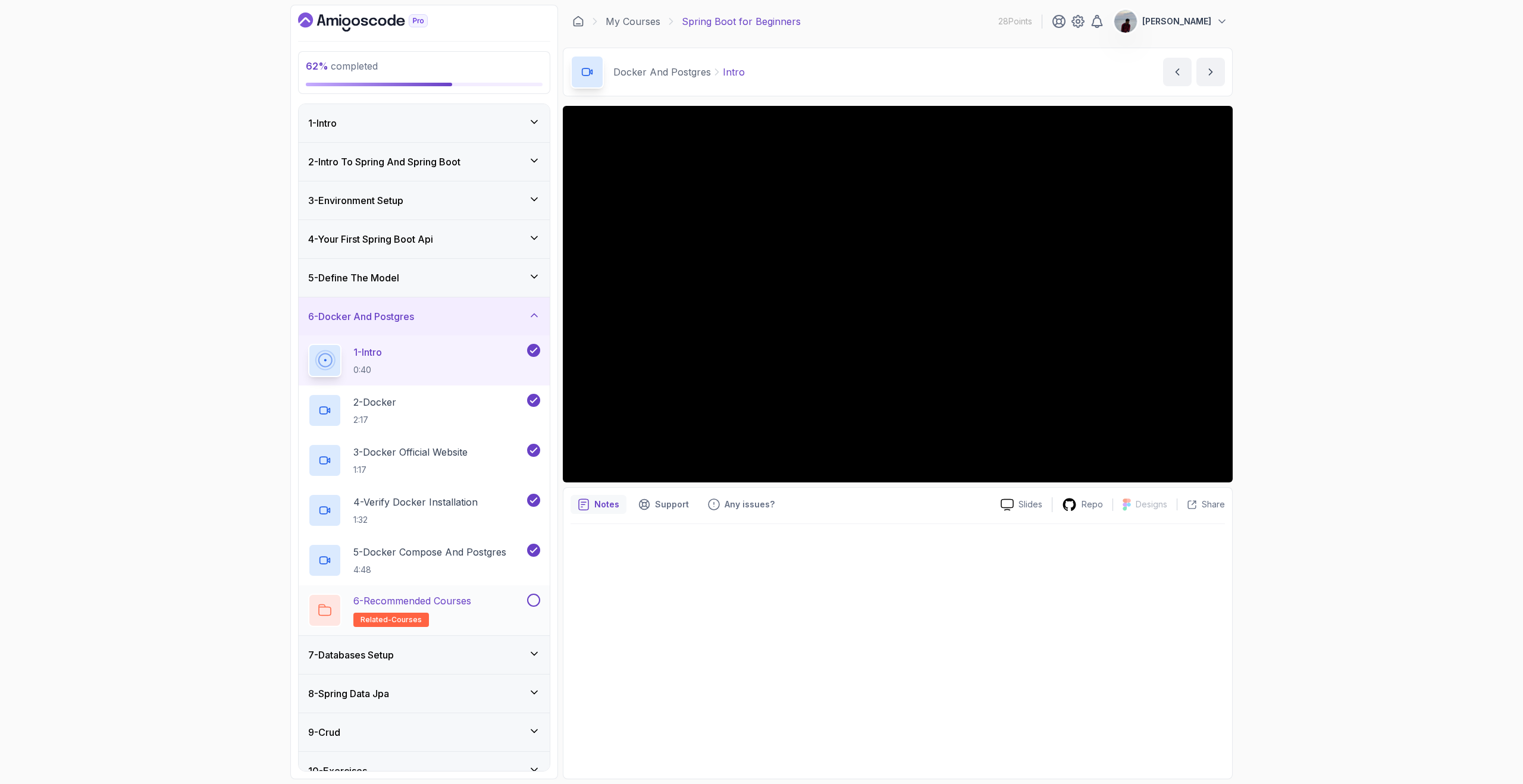
click at [535, 599] on button at bounding box center [533, 600] width 13 height 13
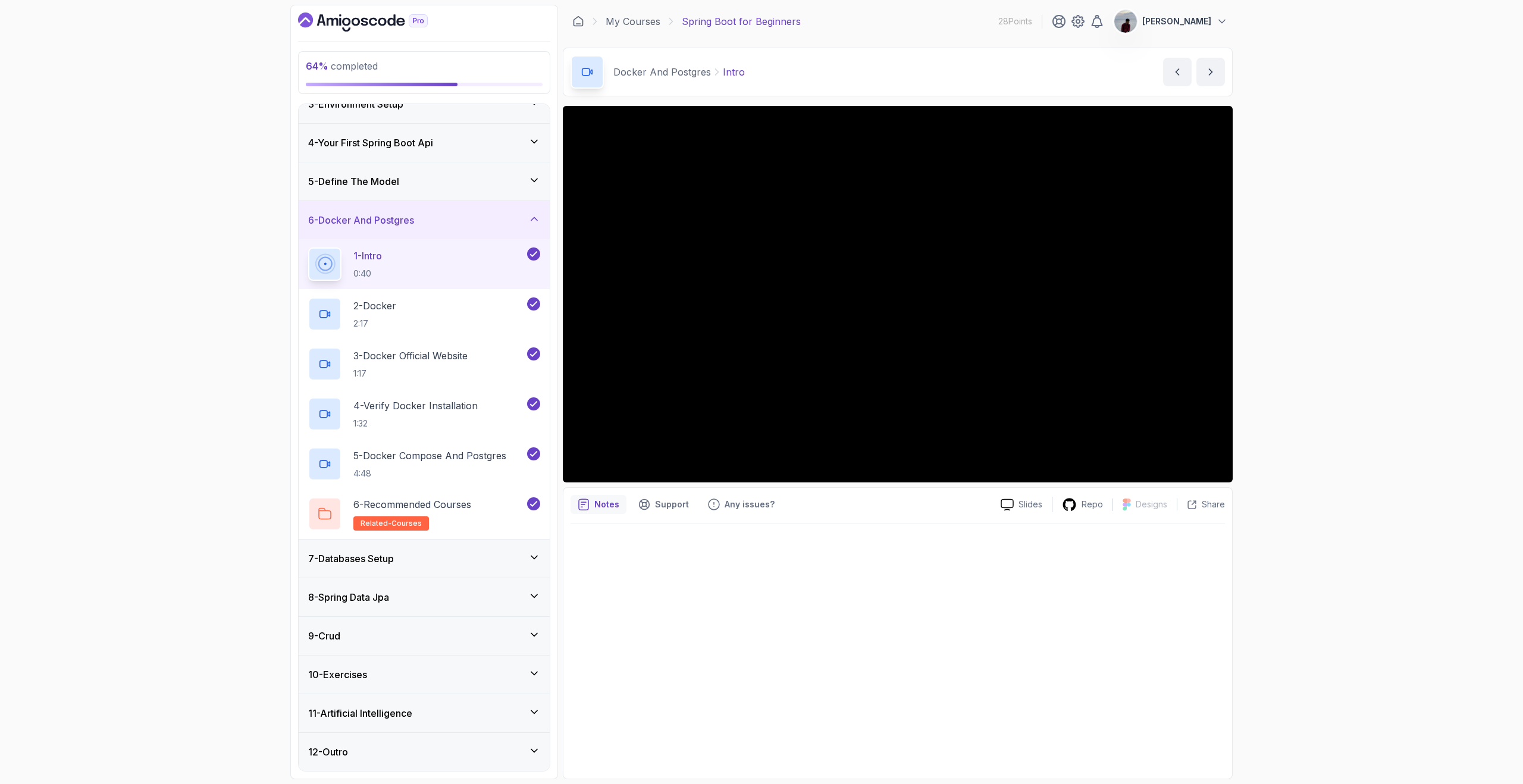
click at [531, 635] on icon at bounding box center [534, 634] width 12 height 12
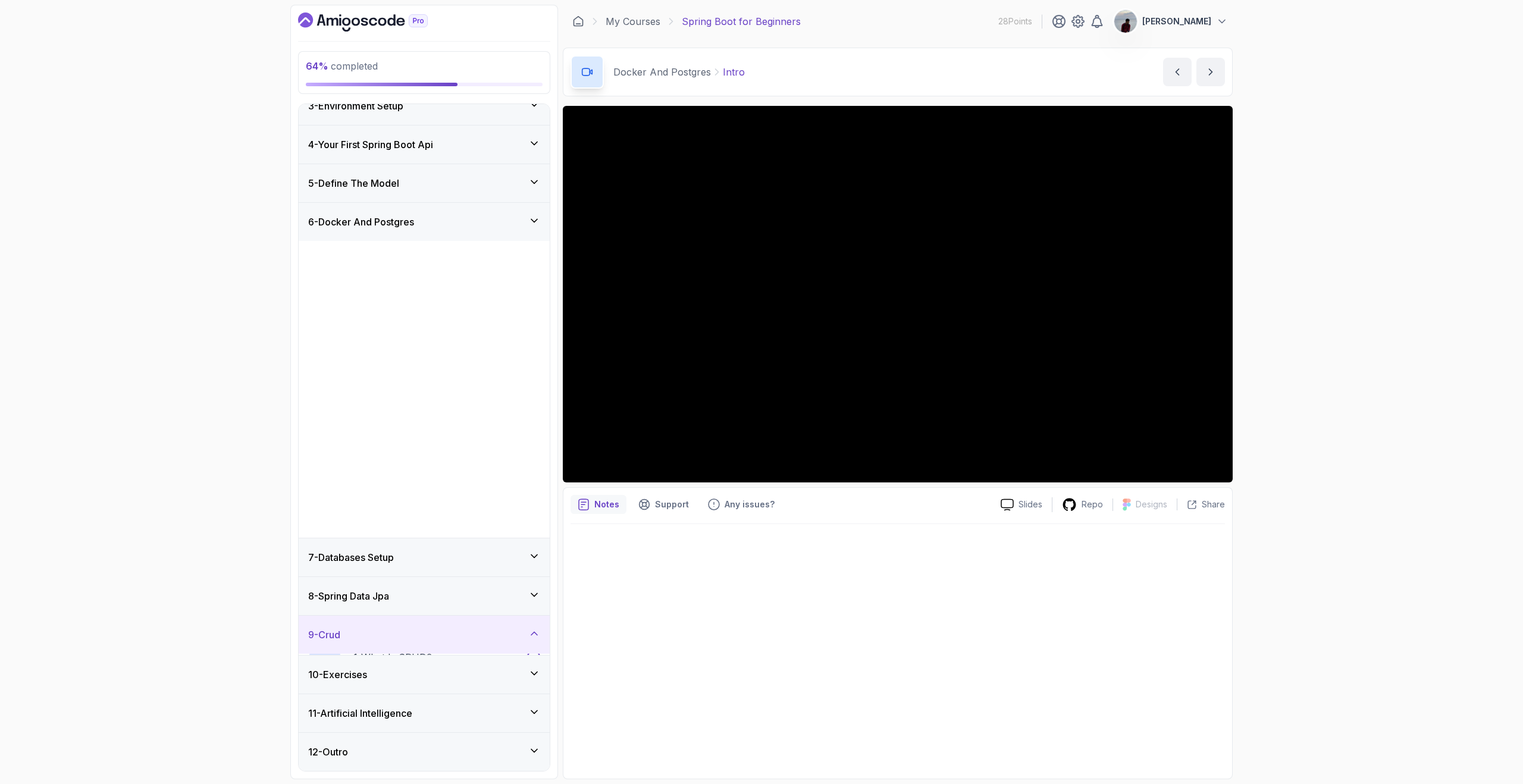
scroll to position [0, 0]
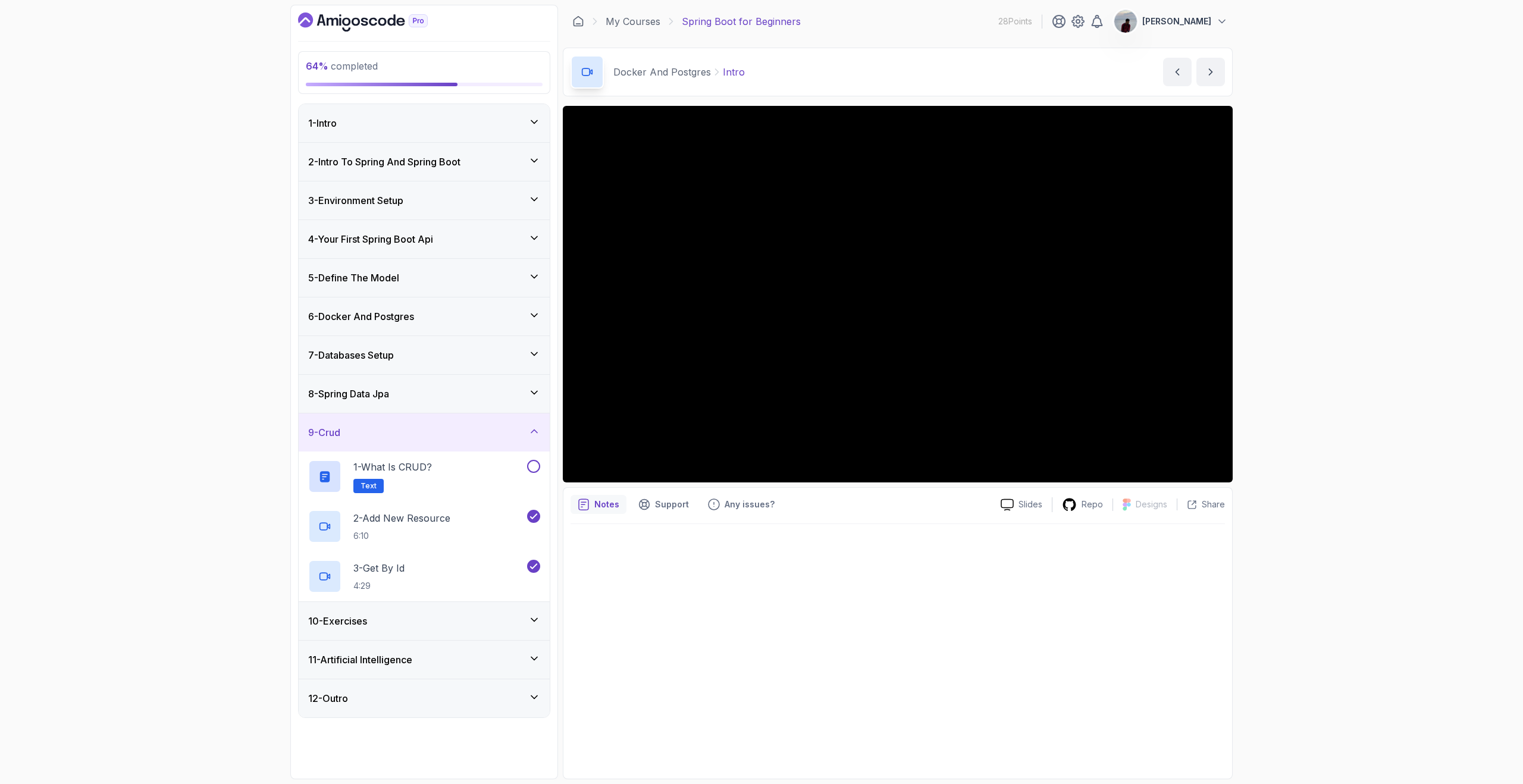
click at [535, 619] on icon at bounding box center [534, 620] width 12 height 12
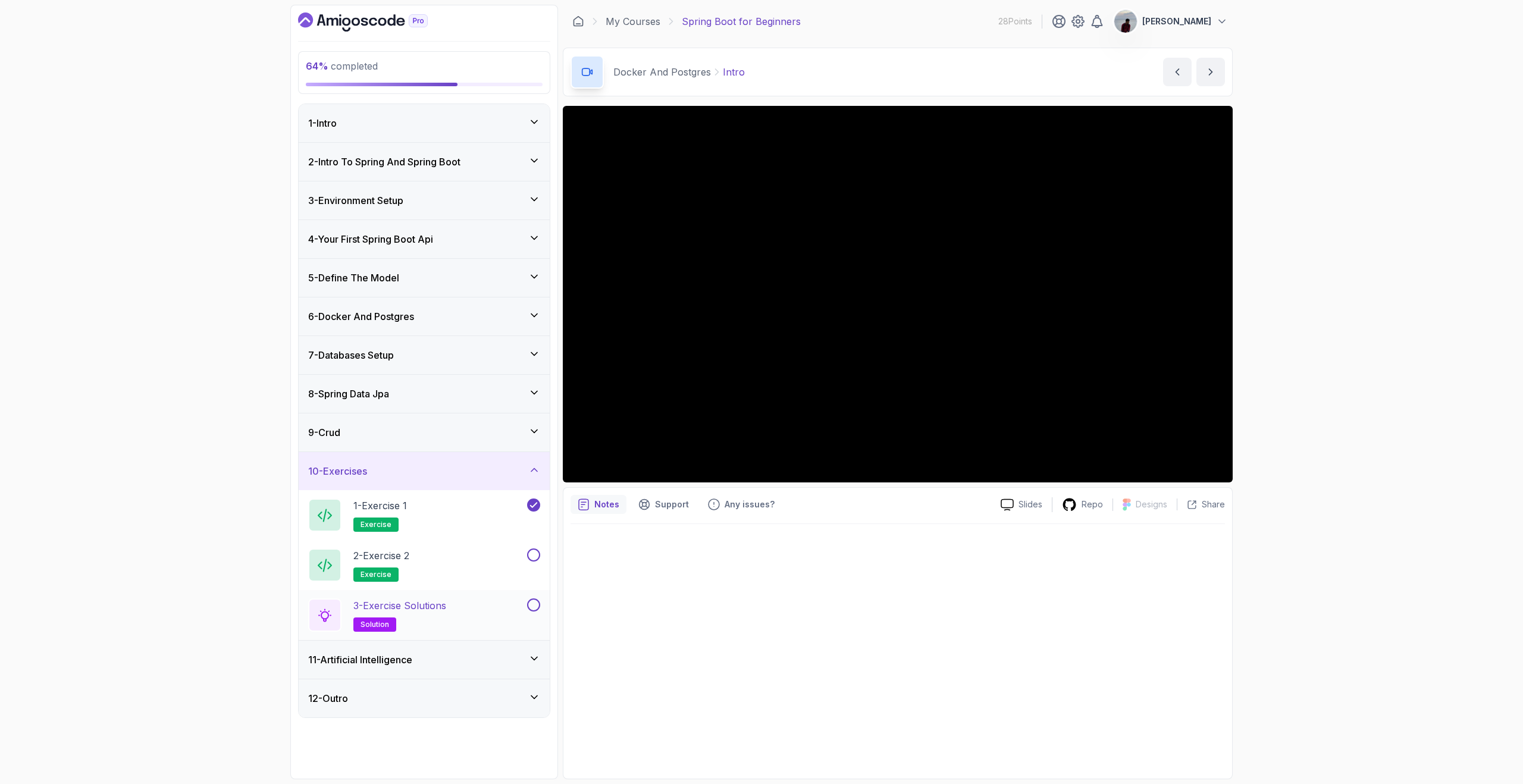
click at [486, 600] on div "3 - Exercise Solutions solution" at bounding box center [416, 615] width 217 height 33
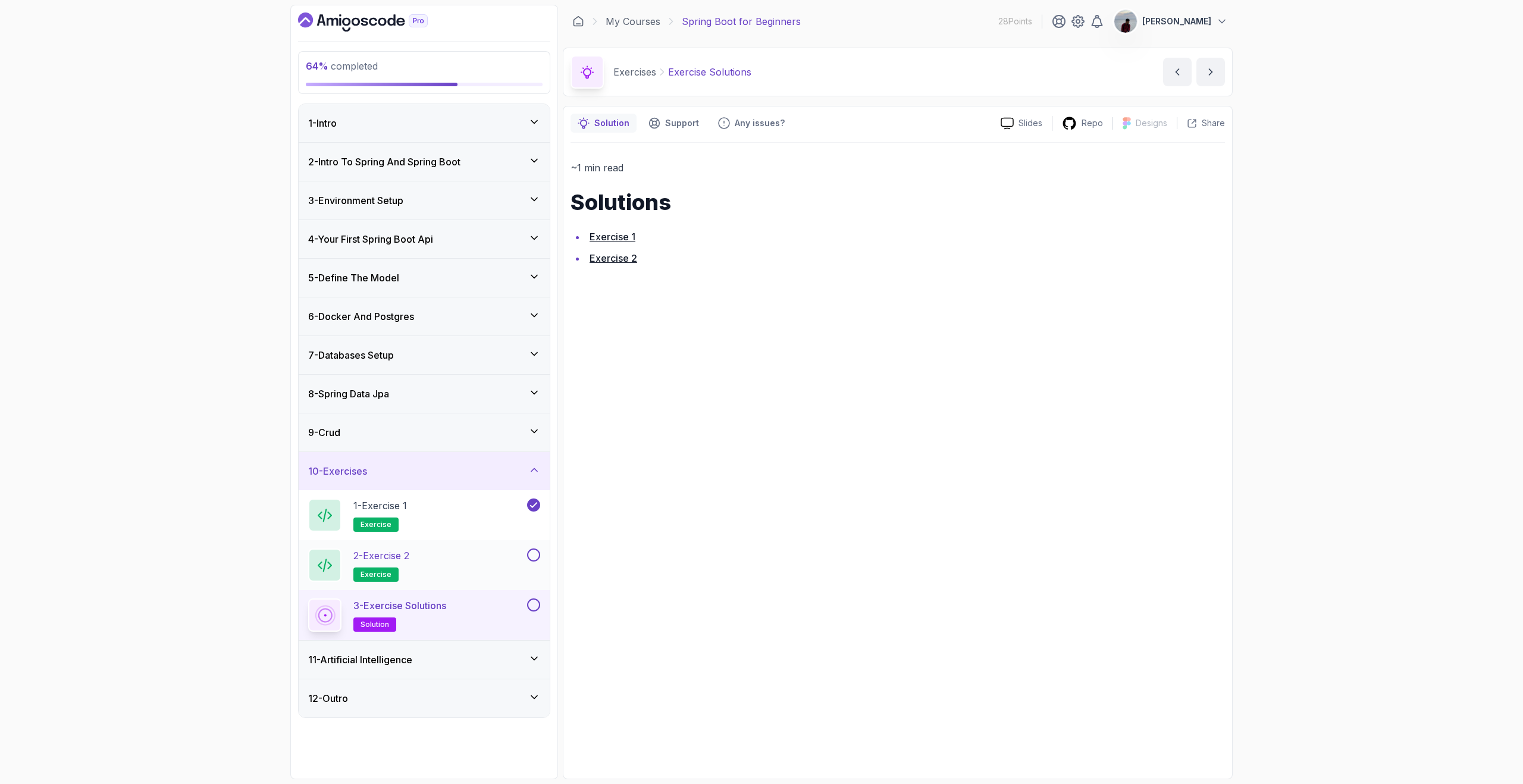
click at [538, 558] on button at bounding box center [533, 555] width 13 height 13
click at [622, 258] on link "Exercise 2" at bounding box center [613, 258] width 48 height 12
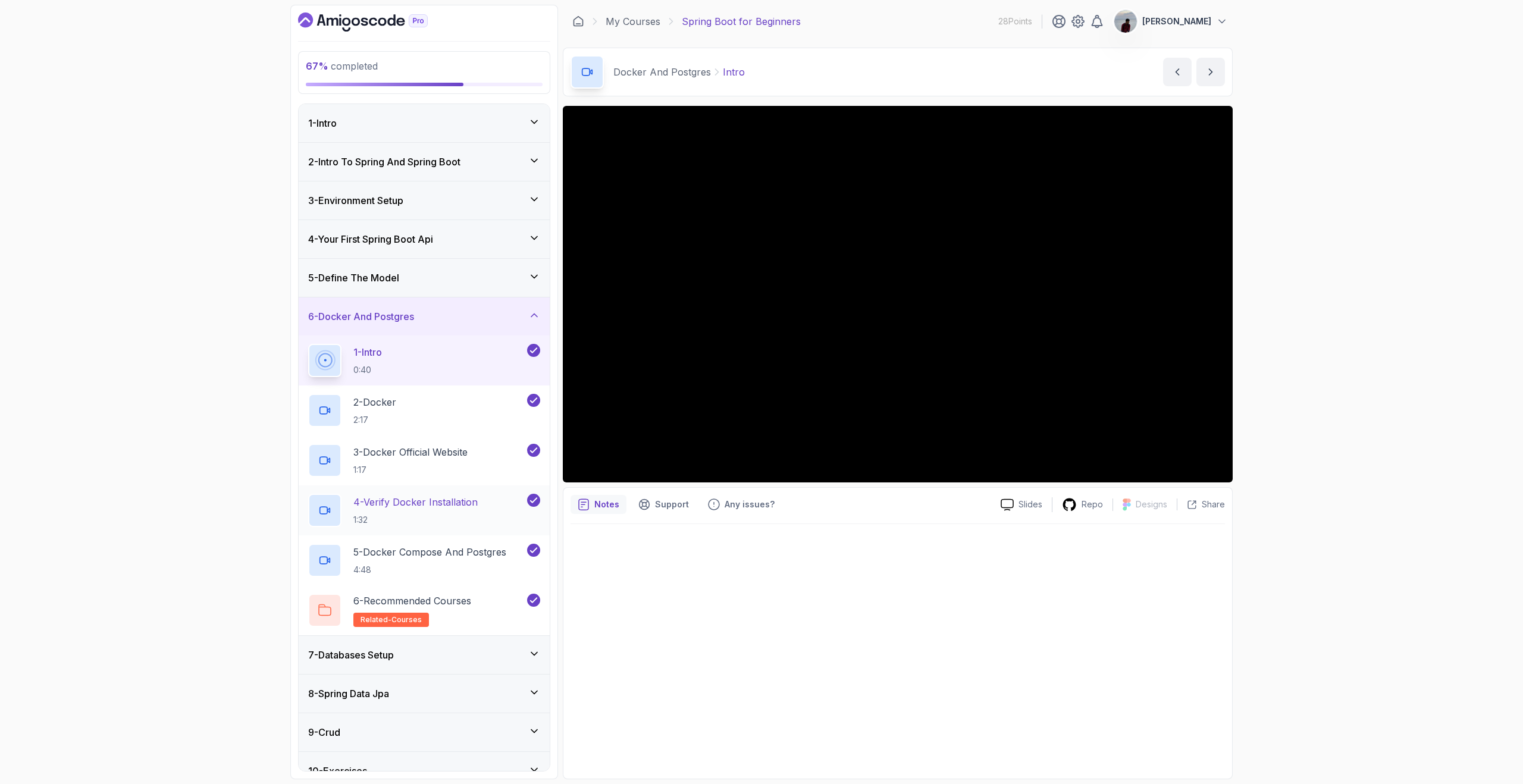
scroll to position [96, 0]
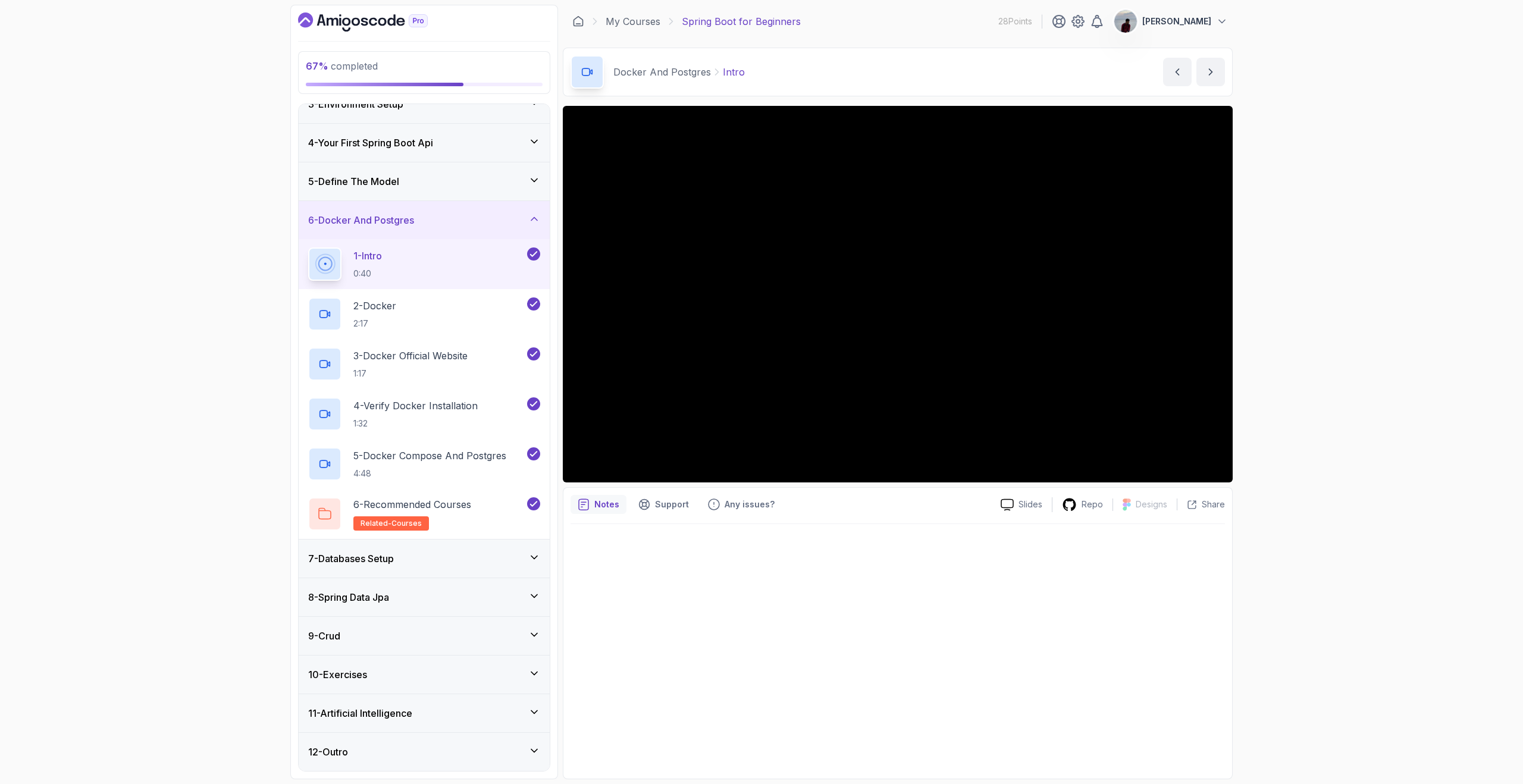
click at [463, 675] on div "10 - Exercises" at bounding box center [424, 674] width 232 height 14
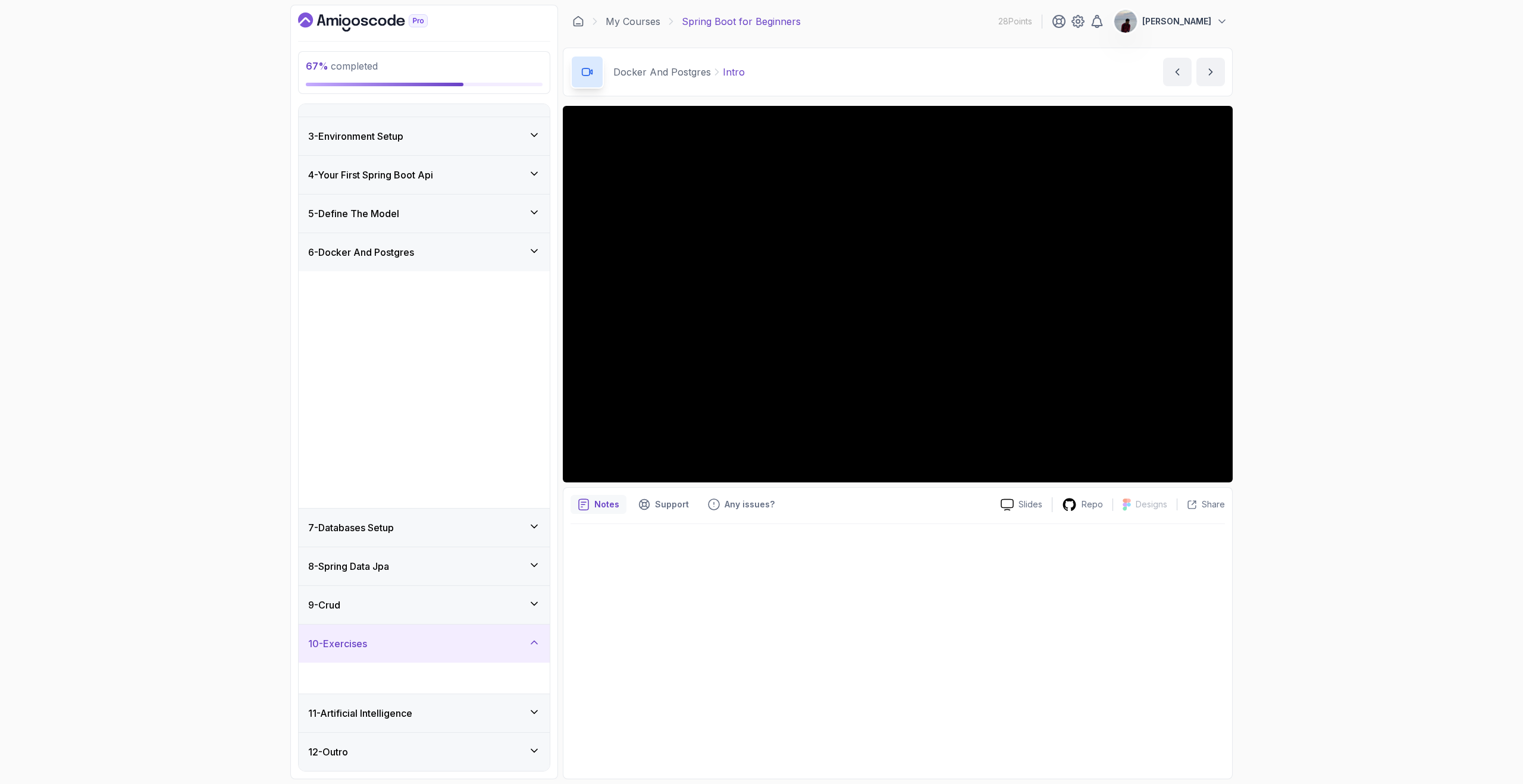
scroll to position [0, 0]
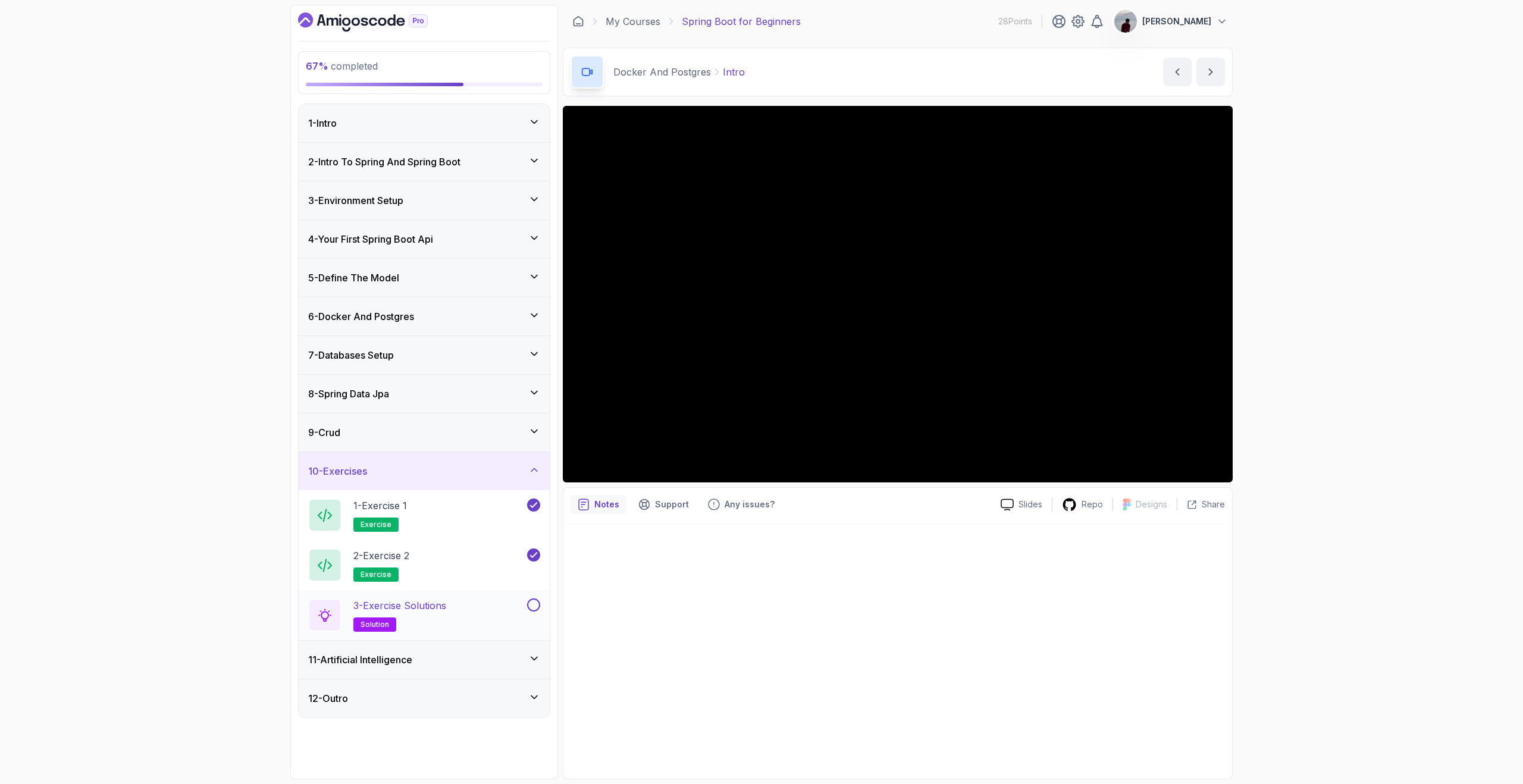
click at [536, 603] on button at bounding box center [533, 605] width 13 height 13
click at [532, 654] on icon at bounding box center [534, 658] width 12 height 12
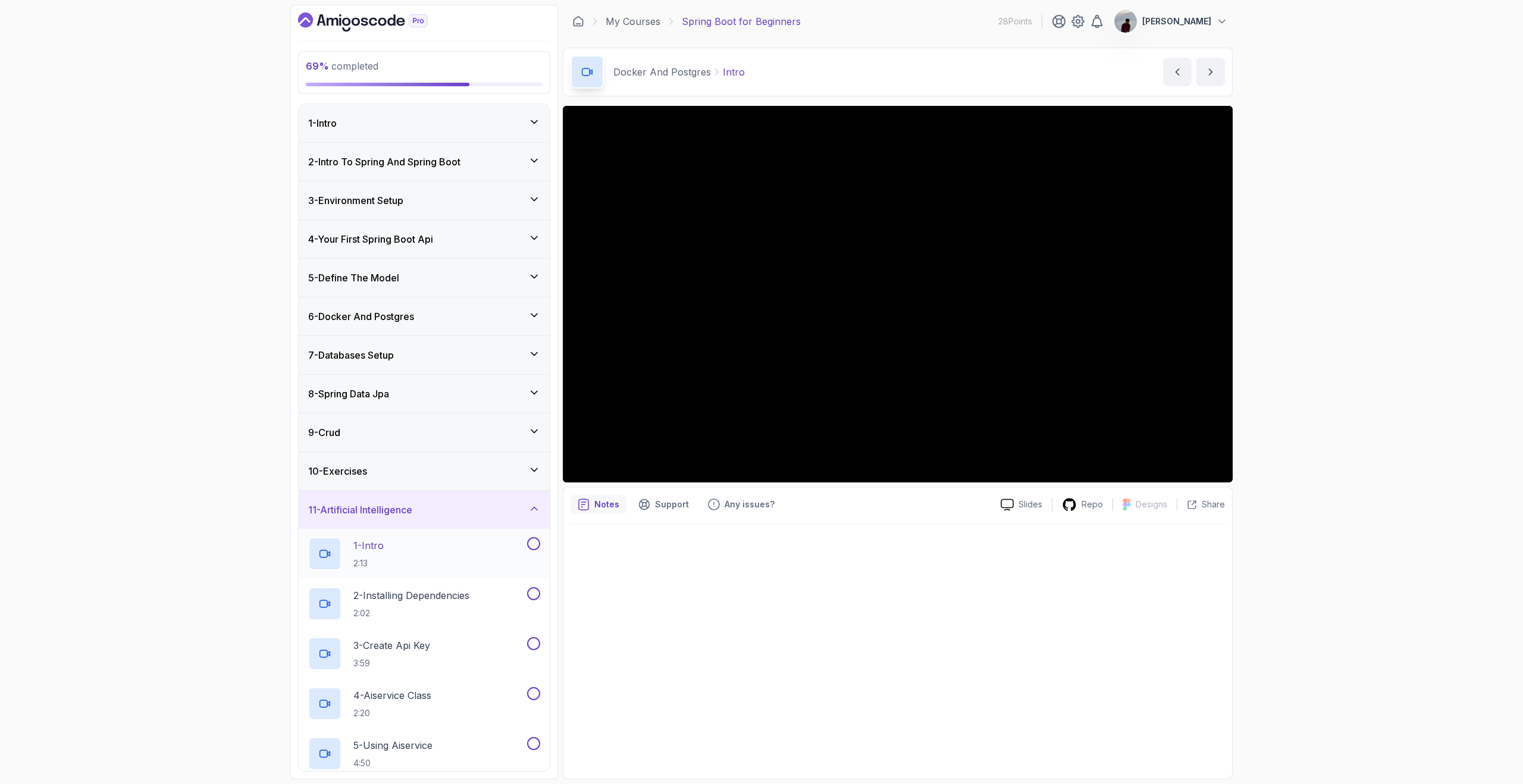
click at [543, 546] on div "1 - Intro 2:13" at bounding box center [424, 553] width 251 height 50
click at [537, 546] on button at bounding box center [533, 543] width 13 height 13
click at [538, 543] on icon at bounding box center [533, 543] width 11 height 12
click at [466, 548] on div "1 - Intro 2:13" at bounding box center [416, 554] width 217 height 33
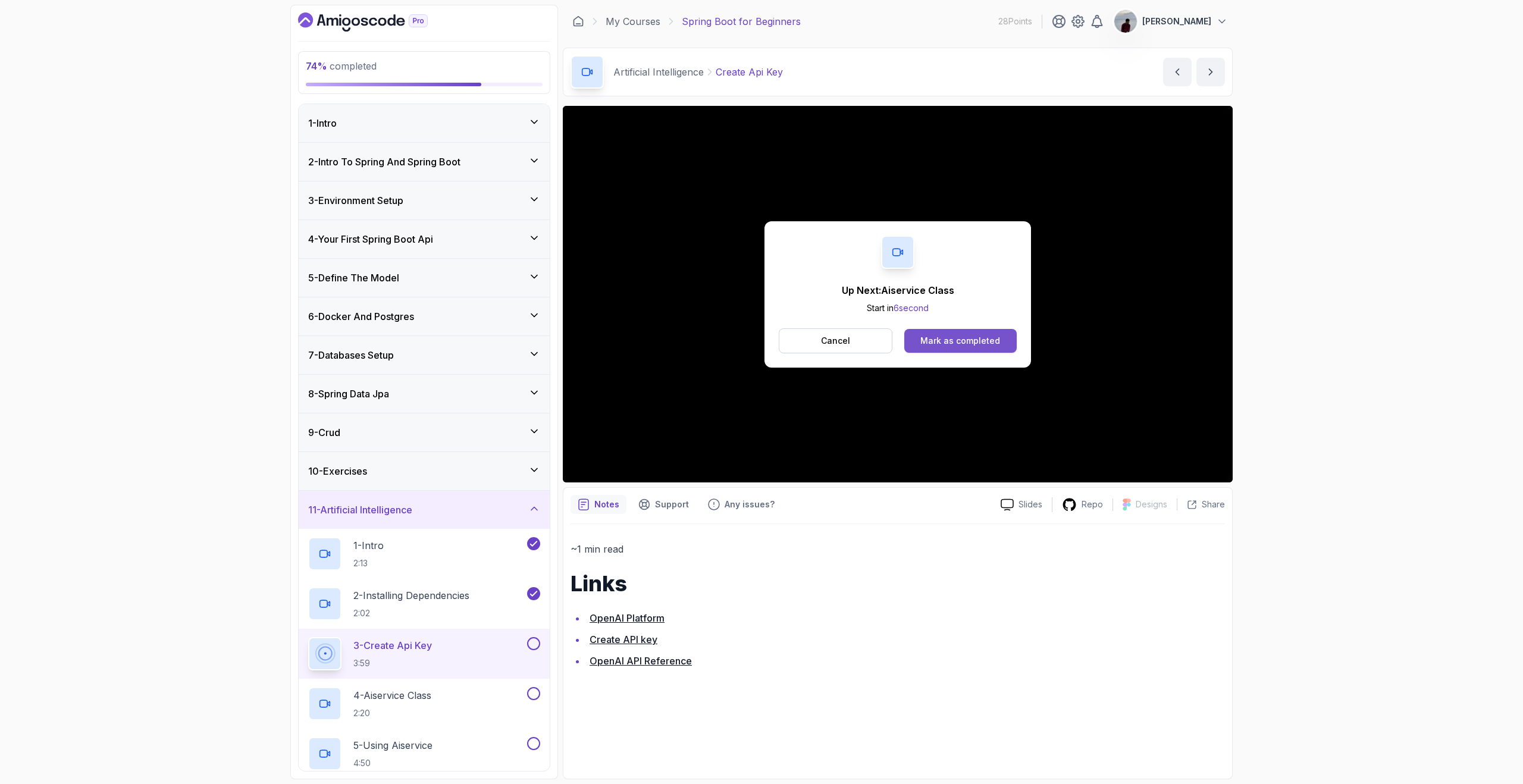
click at [960, 338] on div "Mark as completed" at bounding box center [960, 341] width 80 height 12
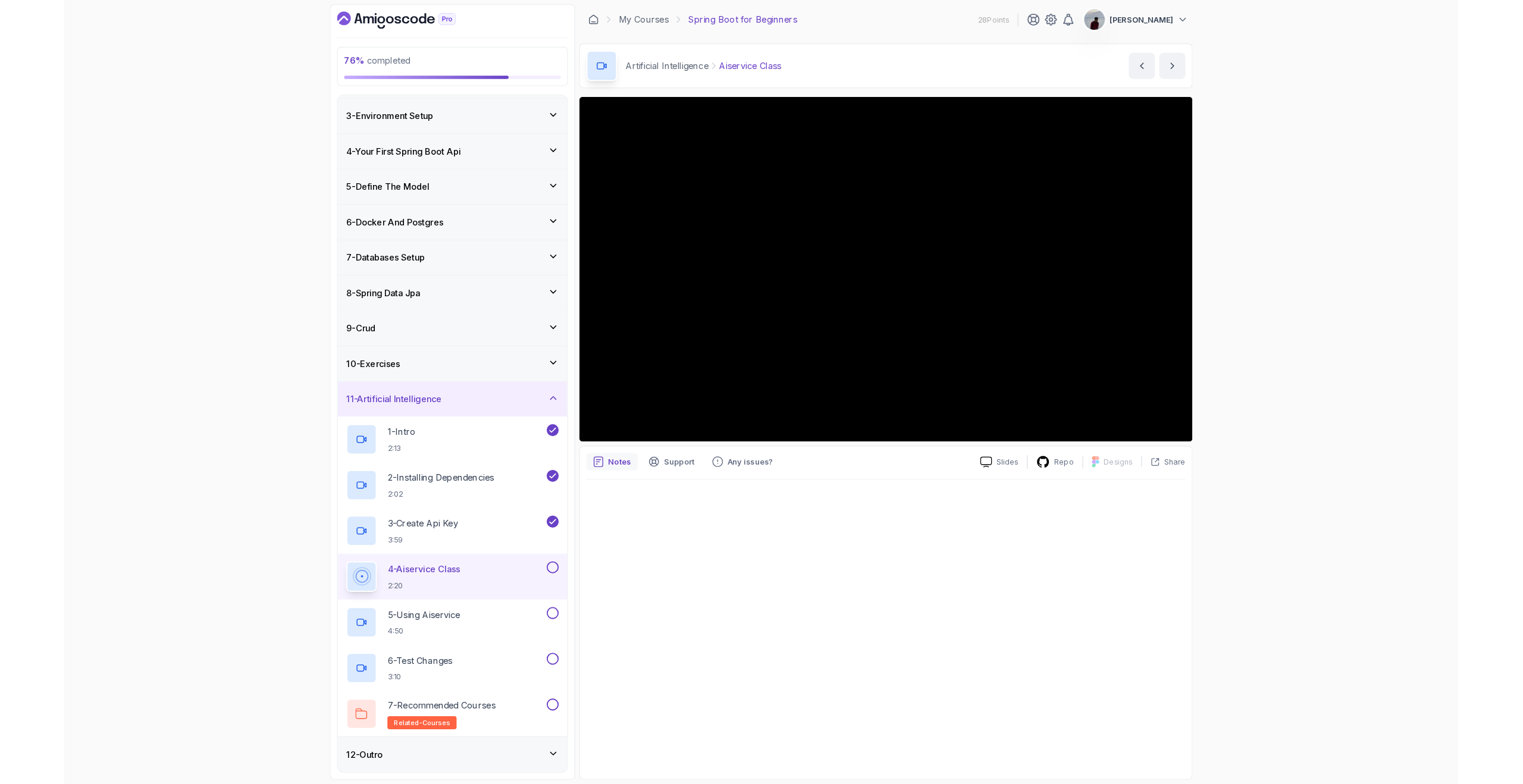
scroll to position [74, 0]
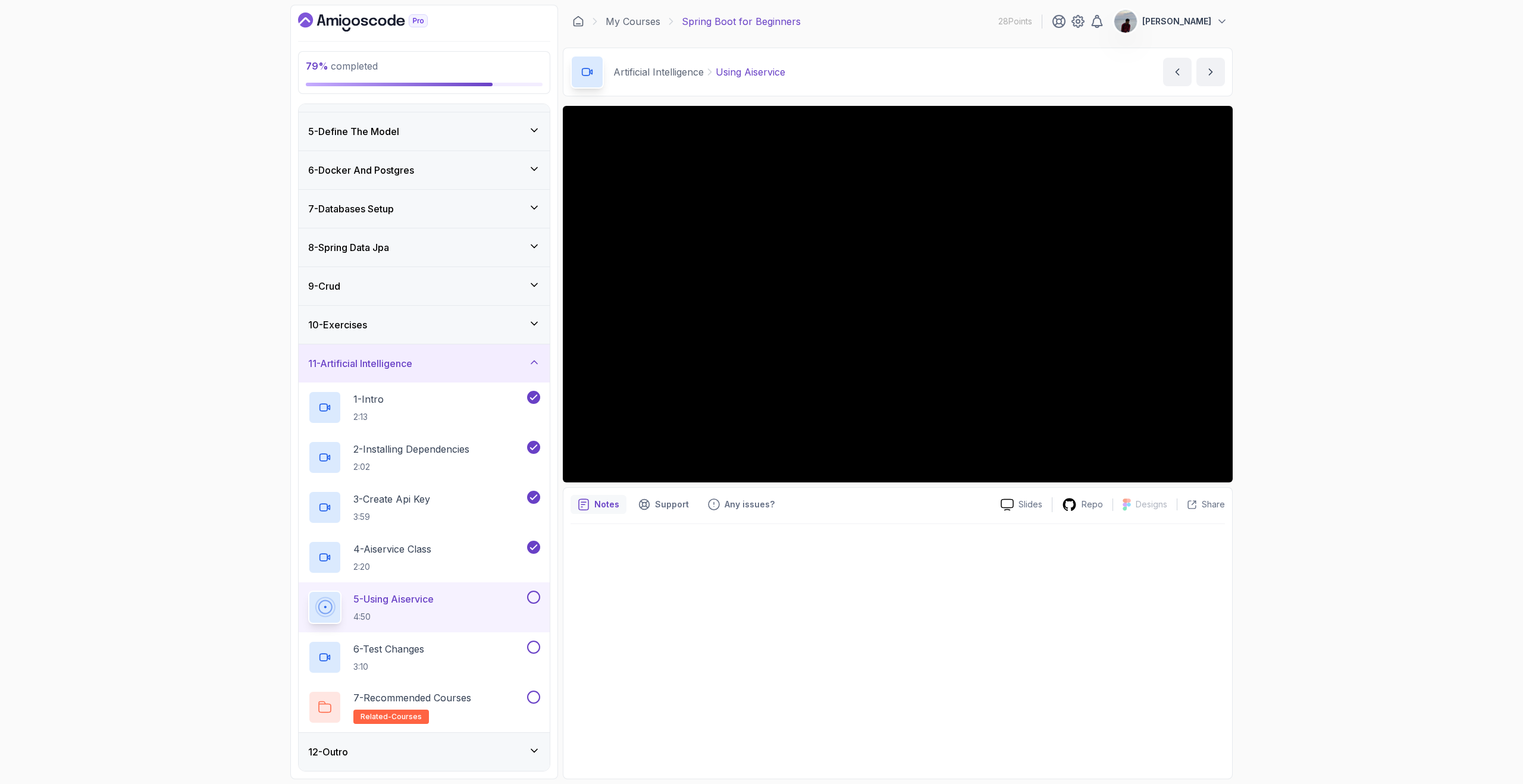
scroll to position [74, 0]
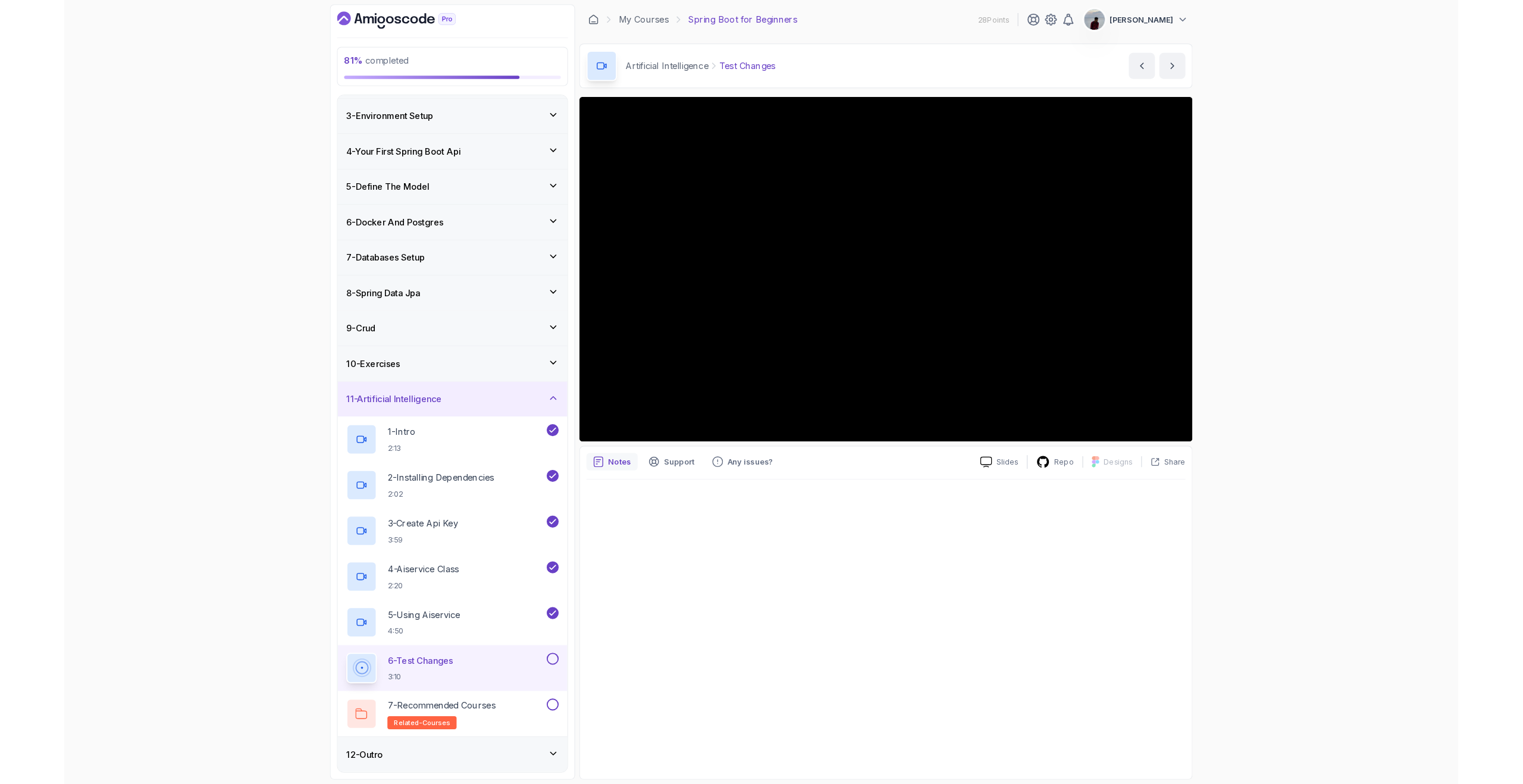
scroll to position [74, 0]
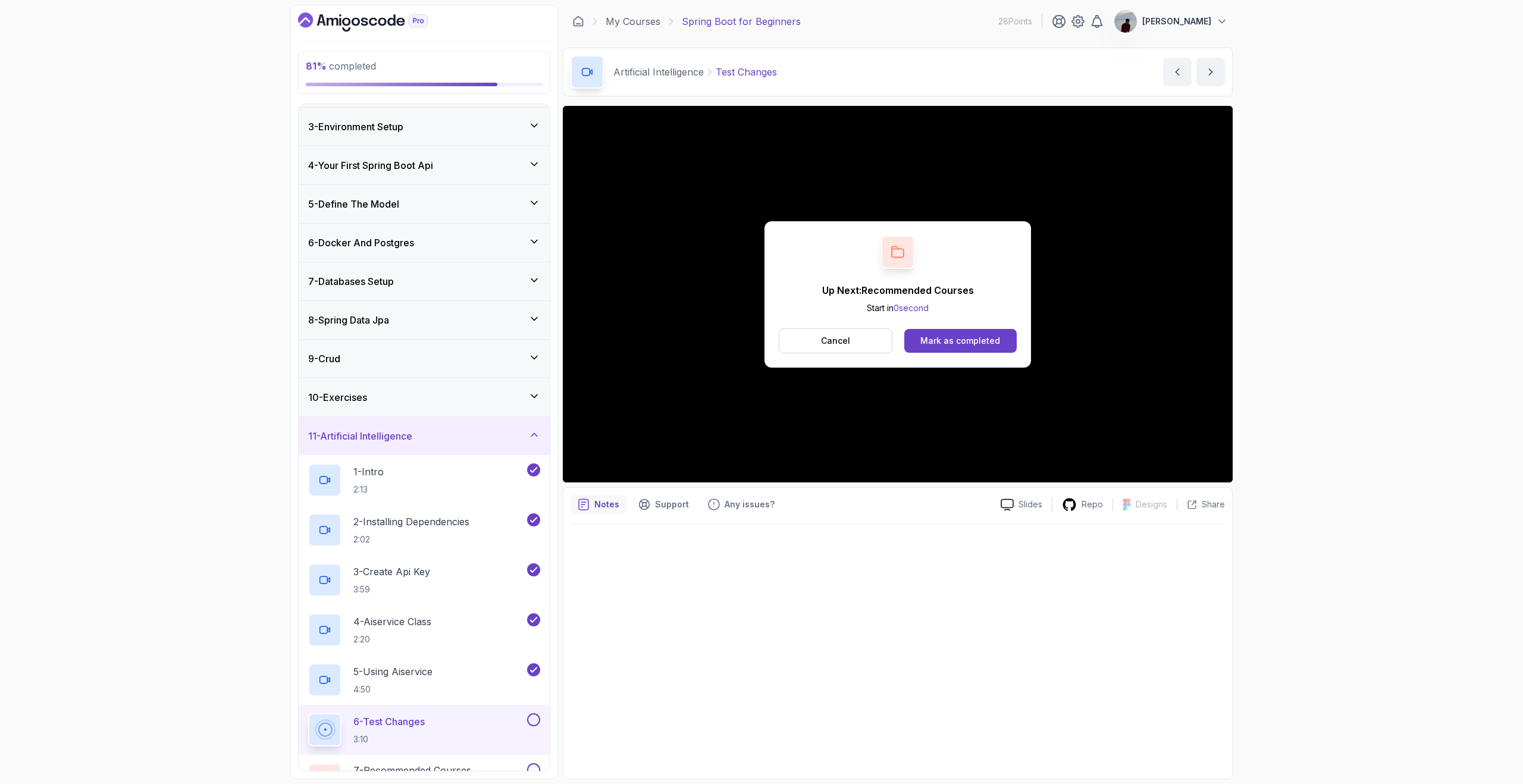
scroll to position [147, 0]
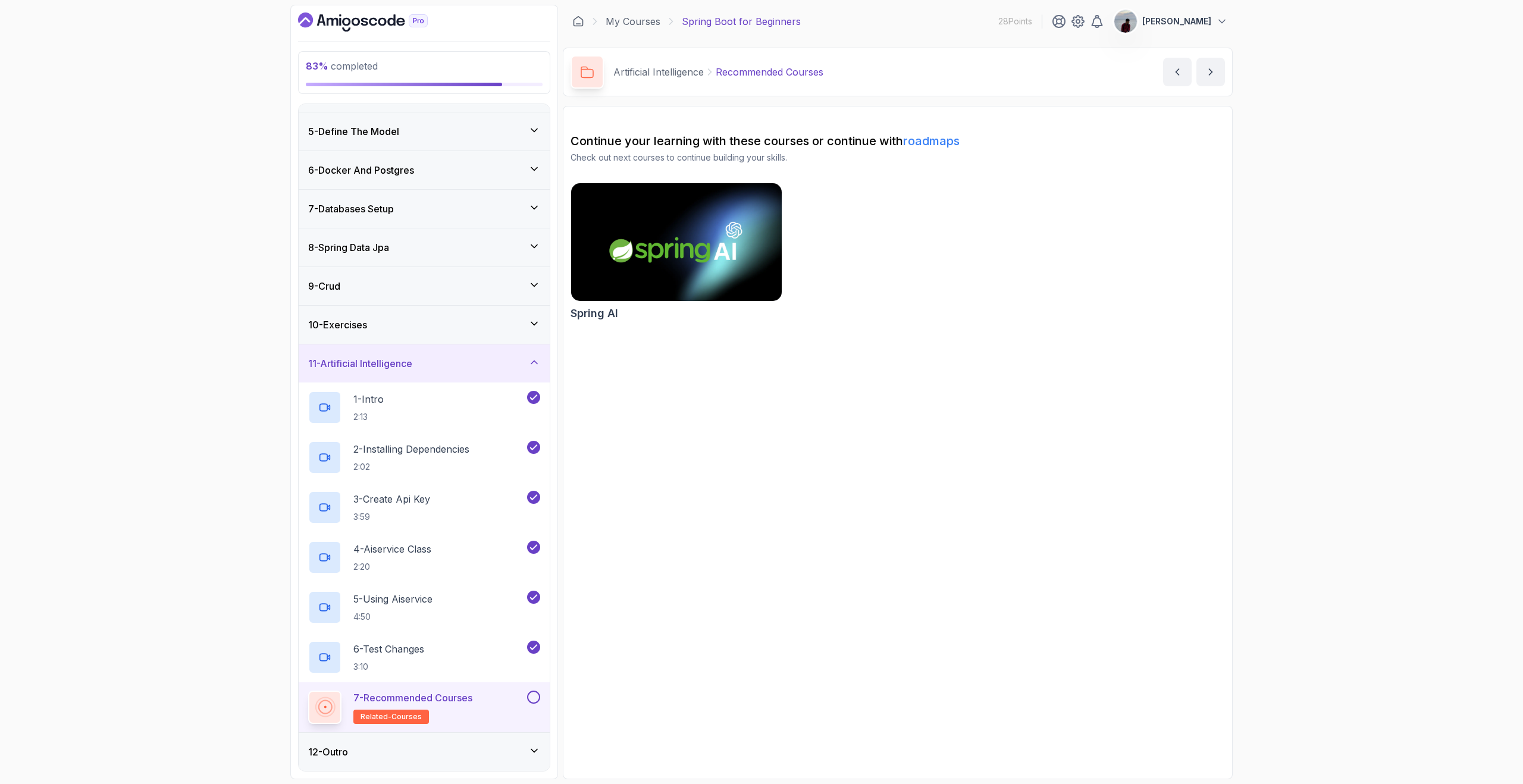
click at [533, 694] on button at bounding box center [533, 697] width 13 height 13
click at [530, 744] on icon at bounding box center [534, 750] width 12 height 12
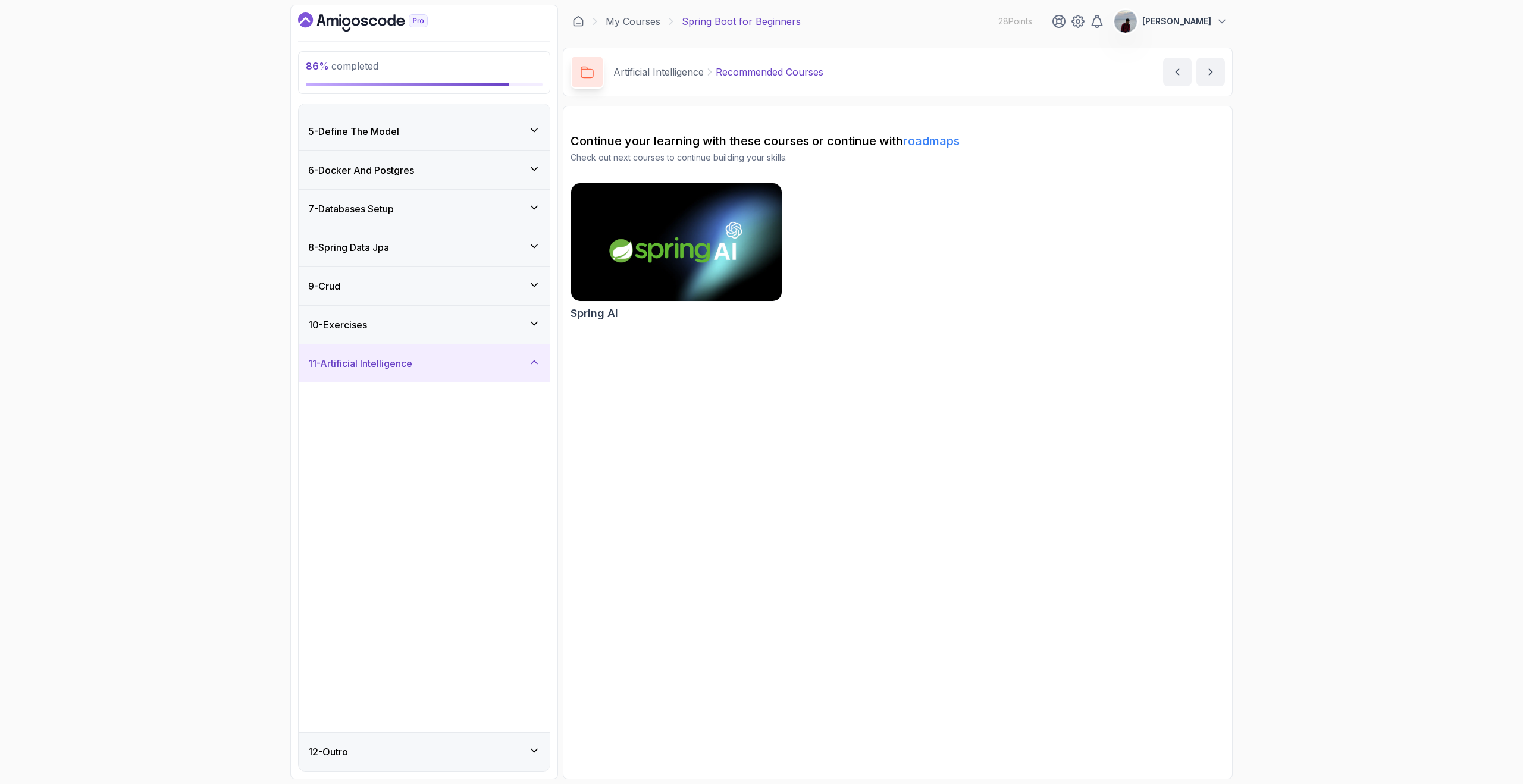
scroll to position [0, 0]
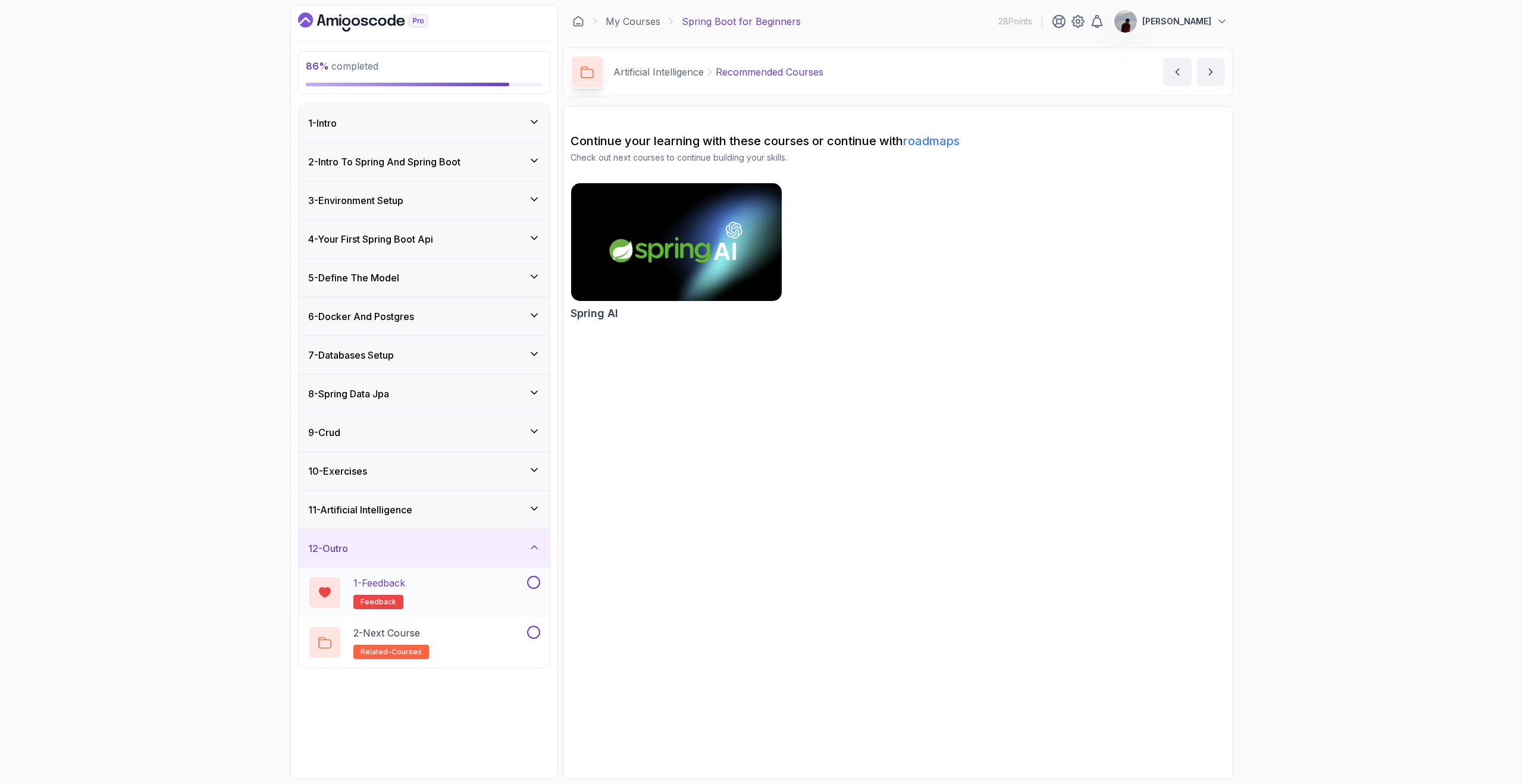
click at [510, 585] on div "1 - Feedback feedback" at bounding box center [416, 592] width 217 height 33
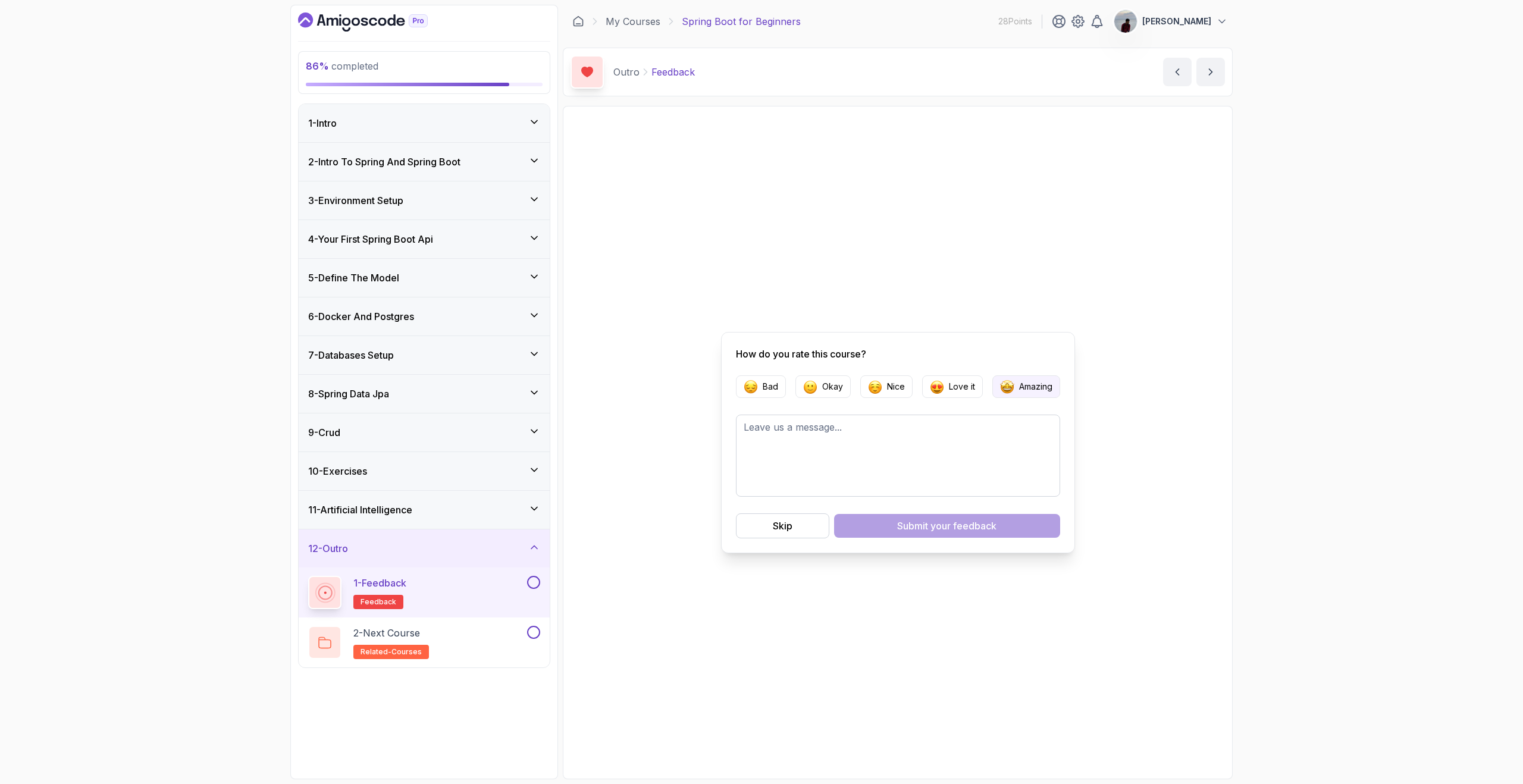
click at [1029, 387] on p "Amazing" at bounding box center [1036, 386] width 33 height 12
click at [870, 454] on textarea at bounding box center [898, 455] width 324 height 82
type textarea "Loved it <3"
click at [946, 533] on button "Submit your feedback" at bounding box center [948, 526] width 226 height 23
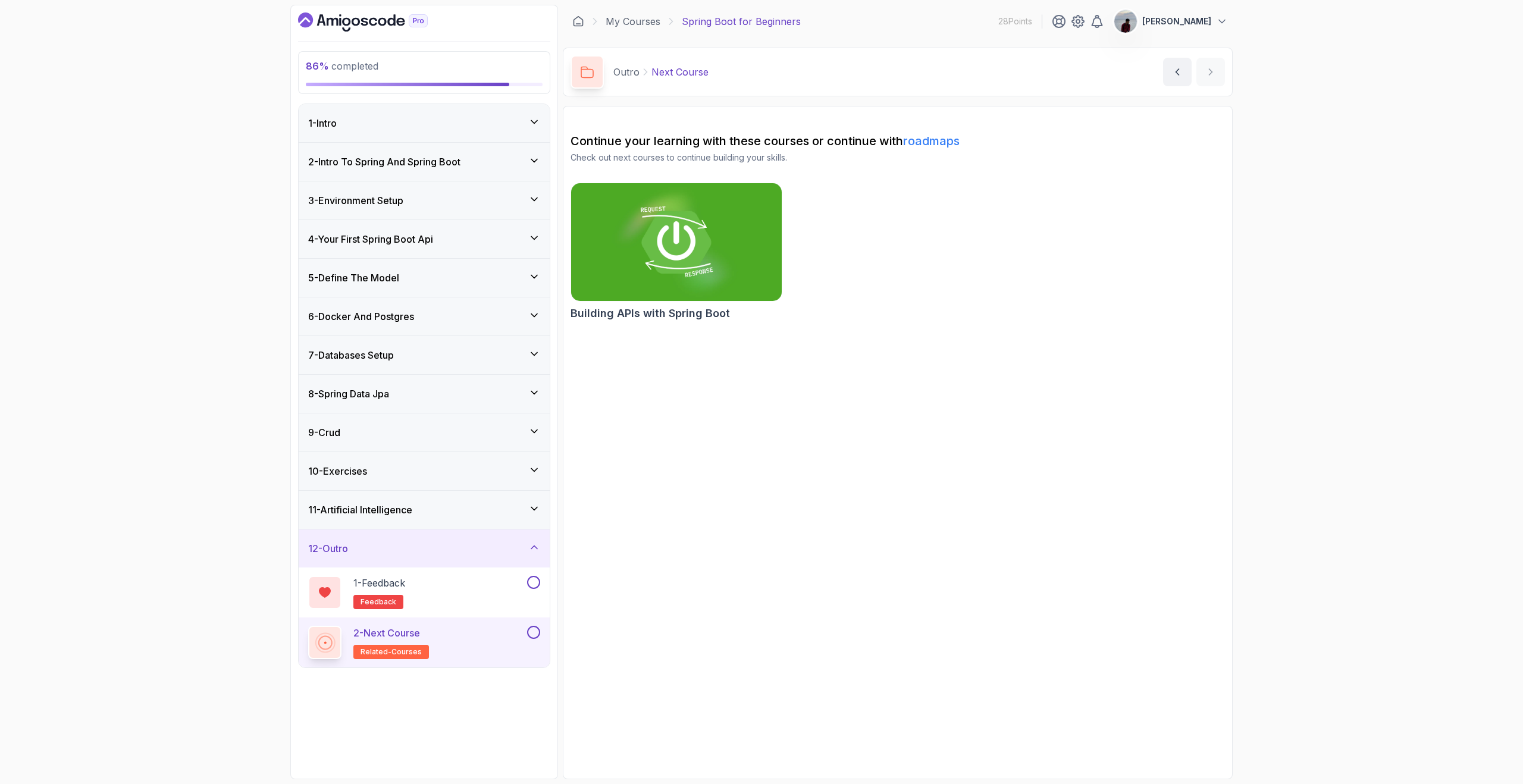
click at [531, 631] on button at bounding box center [533, 632] width 13 height 13
click at [536, 583] on button at bounding box center [533, 582] width 13 height 13
click at [708, 310] on h2 "Building APIs with Spring Boot" at bounding box center [650, 313] width 160 height 17
click at [535, 119] on icon at bounding box center [534, 122] width 12 height 12
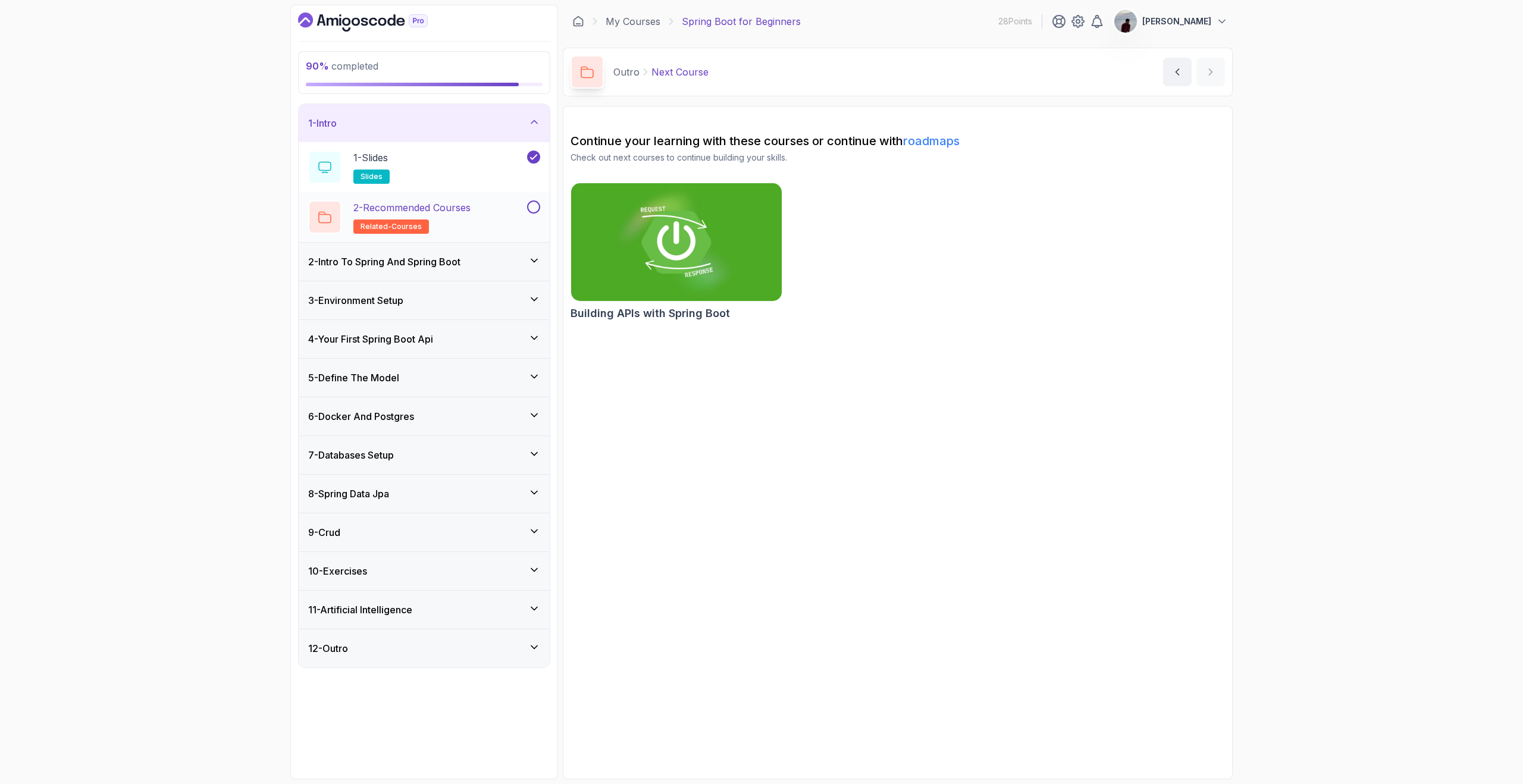
click at [536, 203] on button at bounding box center [533, 207] width 13 height 13
click at [536, 262] on icon at bounding box center [534, 260] width 12 height 12
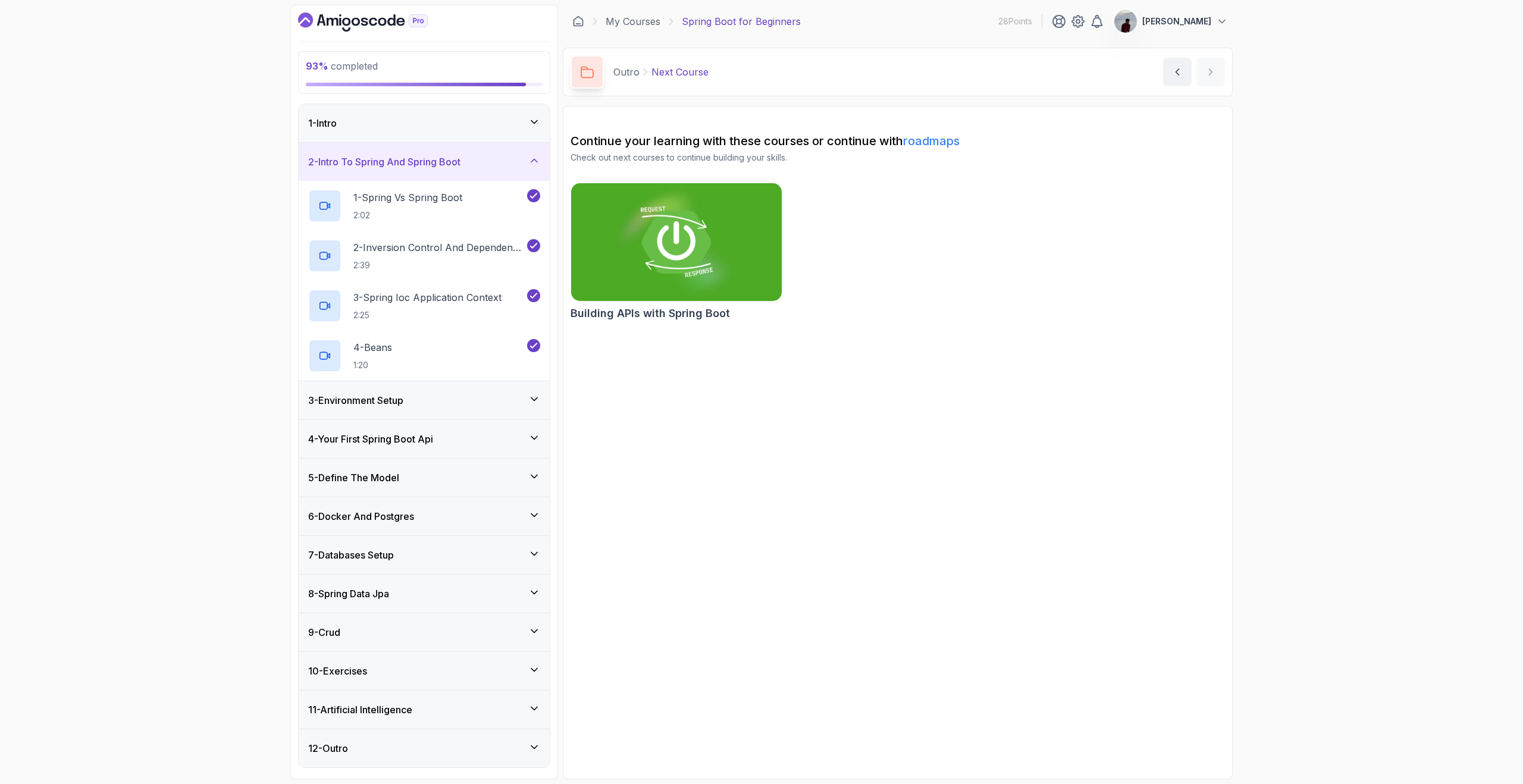
click at [539, 395] on icon at bounding box center [534, 399] width 12 height 12
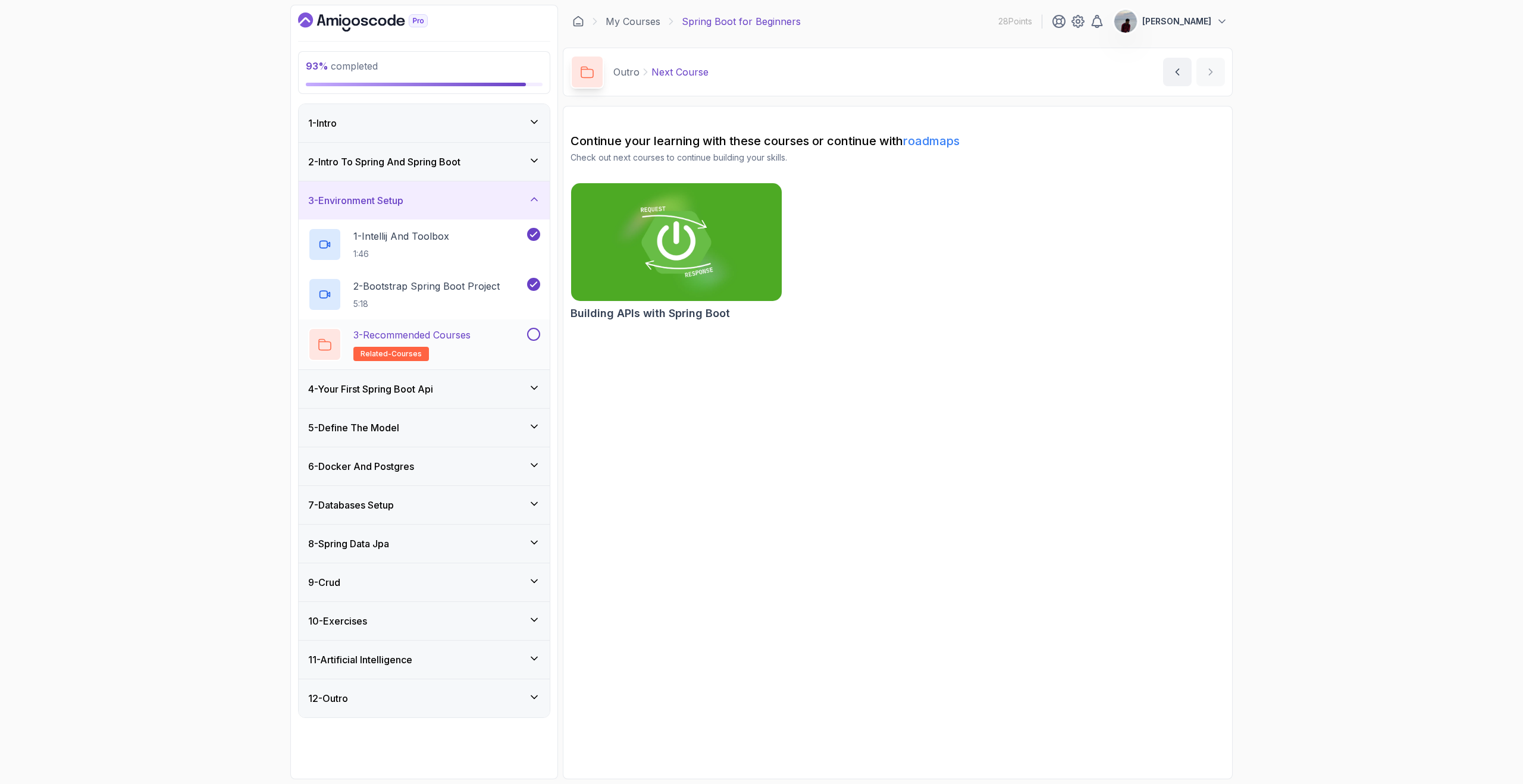
click at [534, 335] on button at bounding box center [533, 334] width 13 height 13
click at [537, 382] on icon at bounding box center [534, 388] width 12 height 12
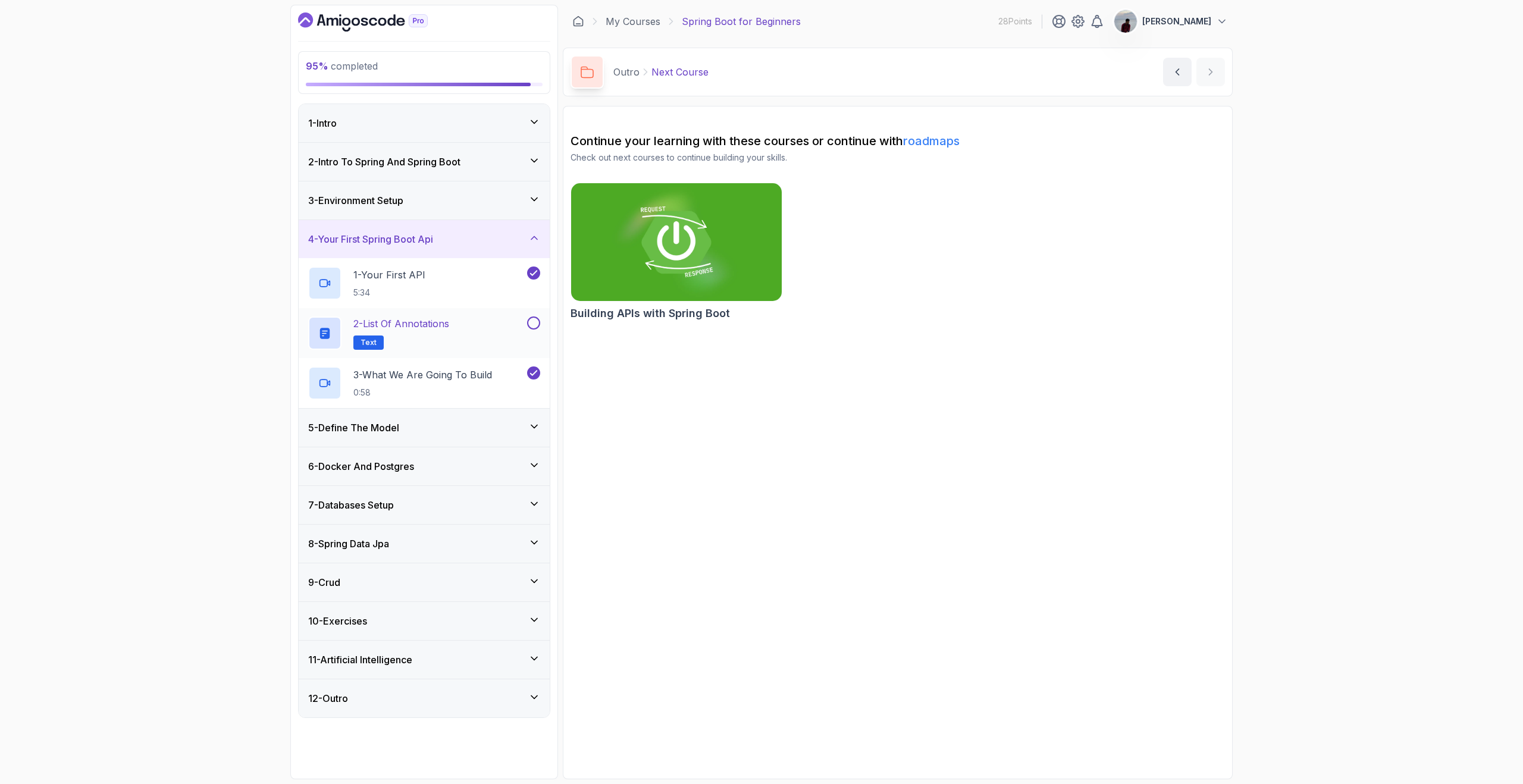
click at [532, 323] on button at bounding box center [533, 323] width 13 height 13
click at [437, 325] on p "2 - List of Annotations" at bounding box center [401, 323] width 96 height 14
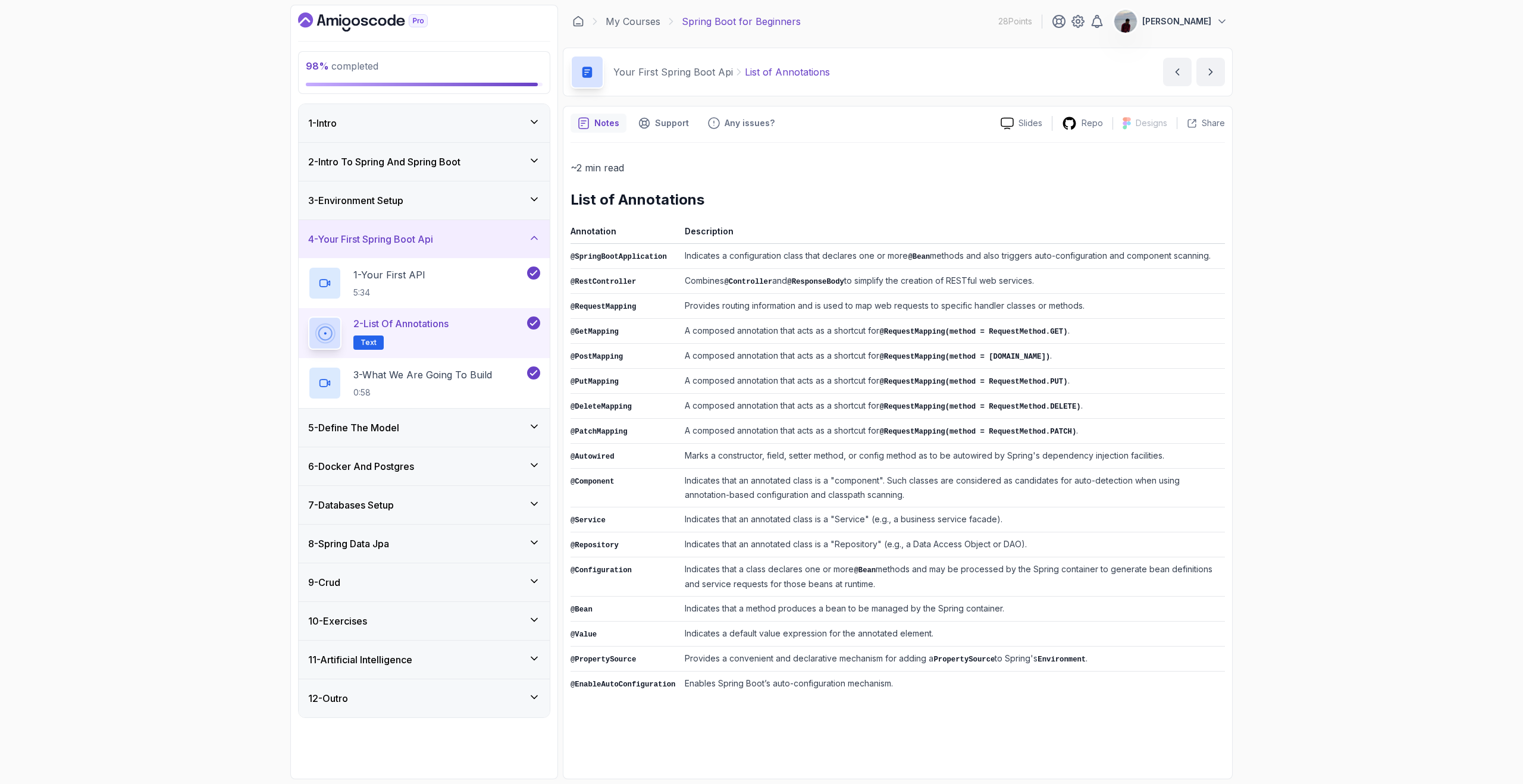
click at [531, 417] on div "5 - Define The Model" at bounding box center [424, 428] width 251 height 38
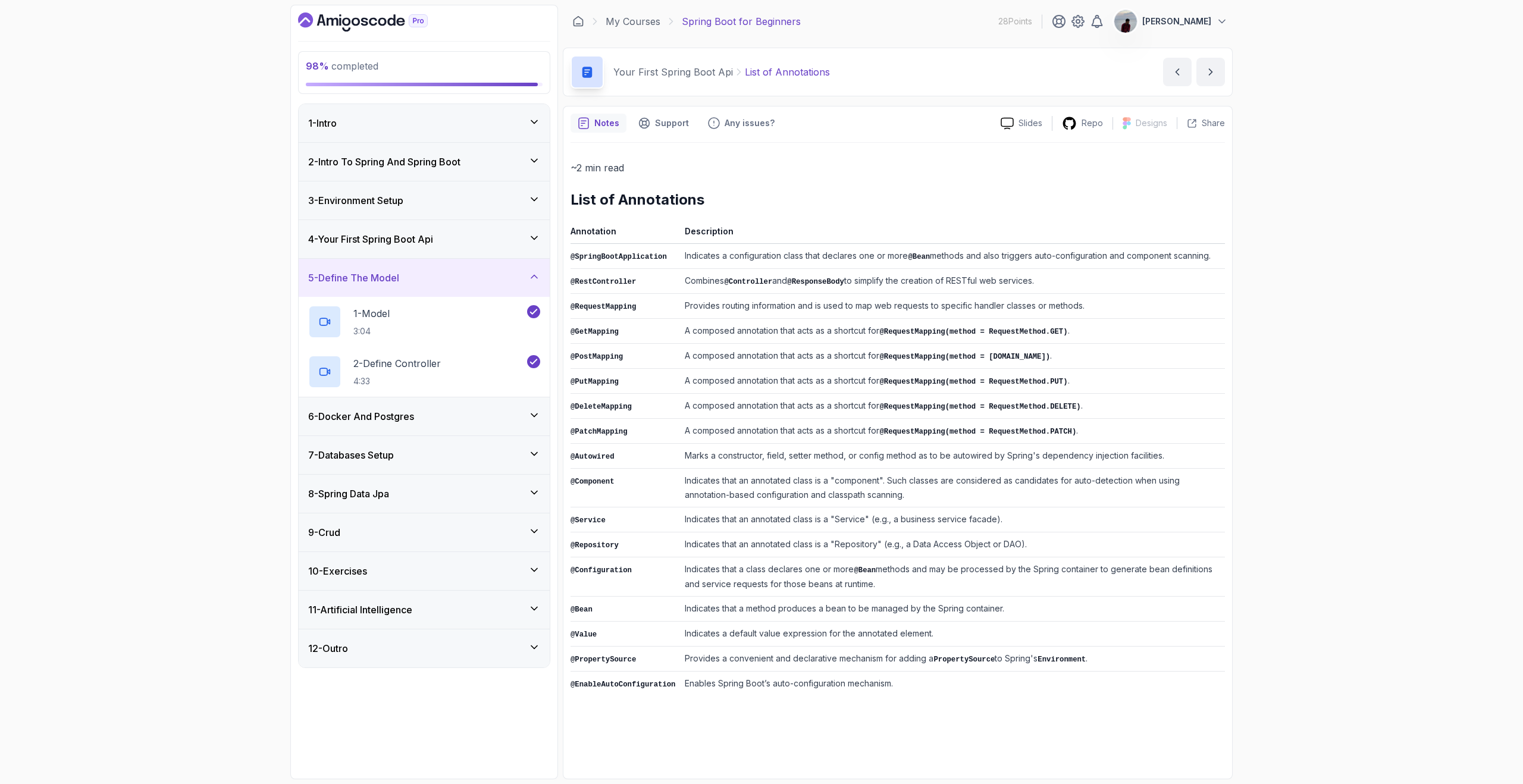
click at [533, 421] on div "6 - Docker And Postgres" at bounding box center [424, 416] width 232 height 14
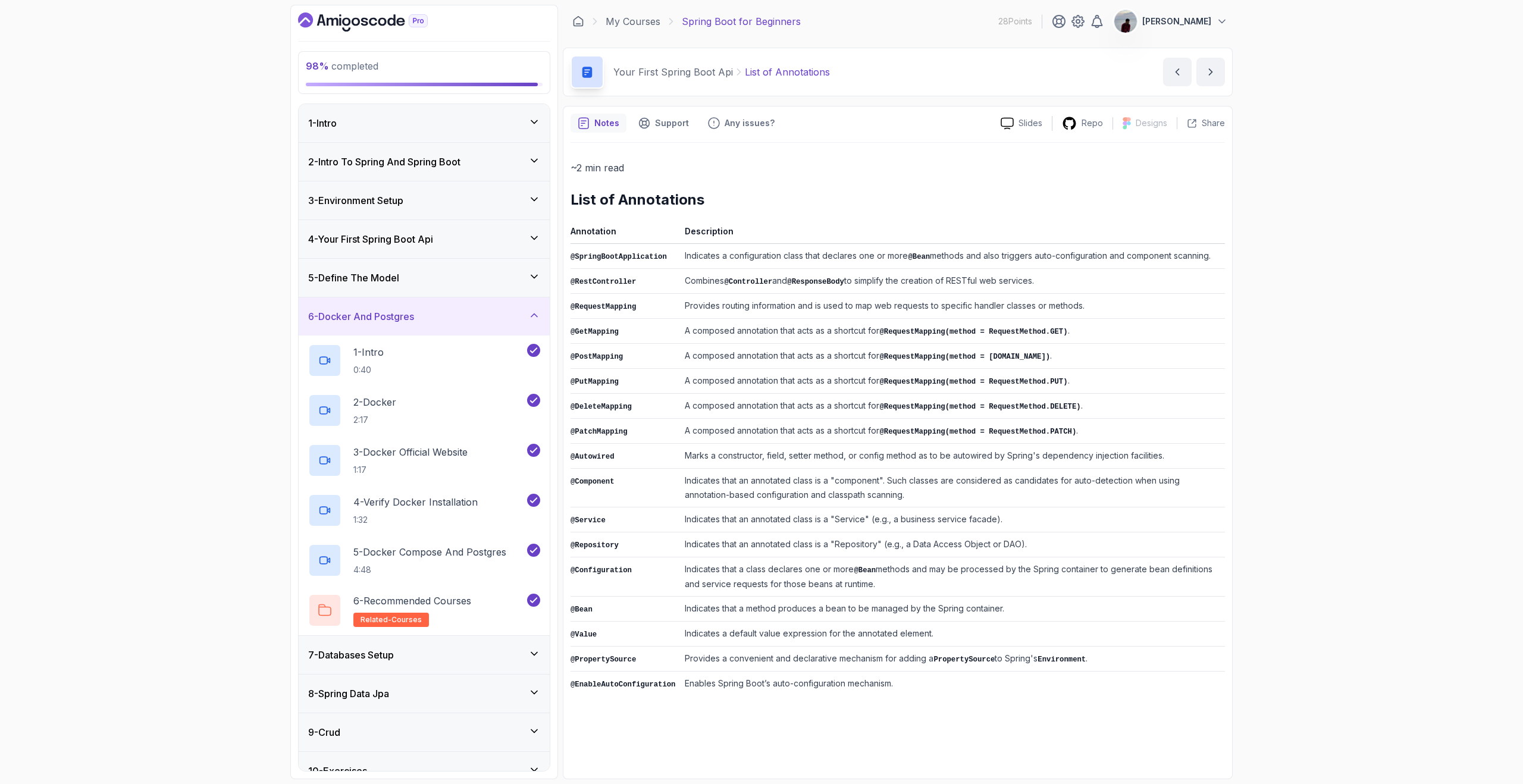
click at [531, 654] on icon at bounding box center [534, 653] width 12 height 12
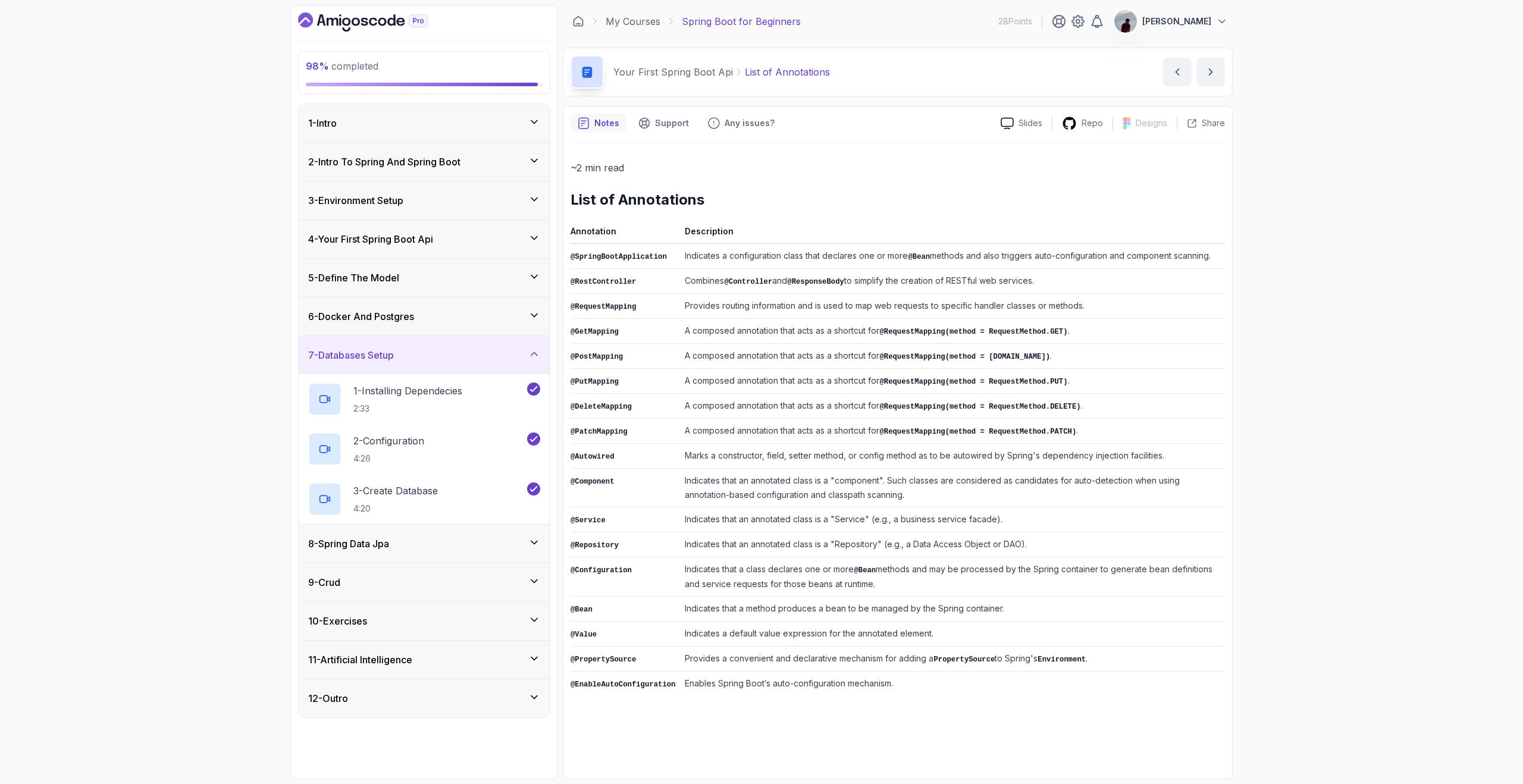
click at [533, 549] on div "8 - Spring Data Jpa" at bounding box center [424, 543] width 232 height 14
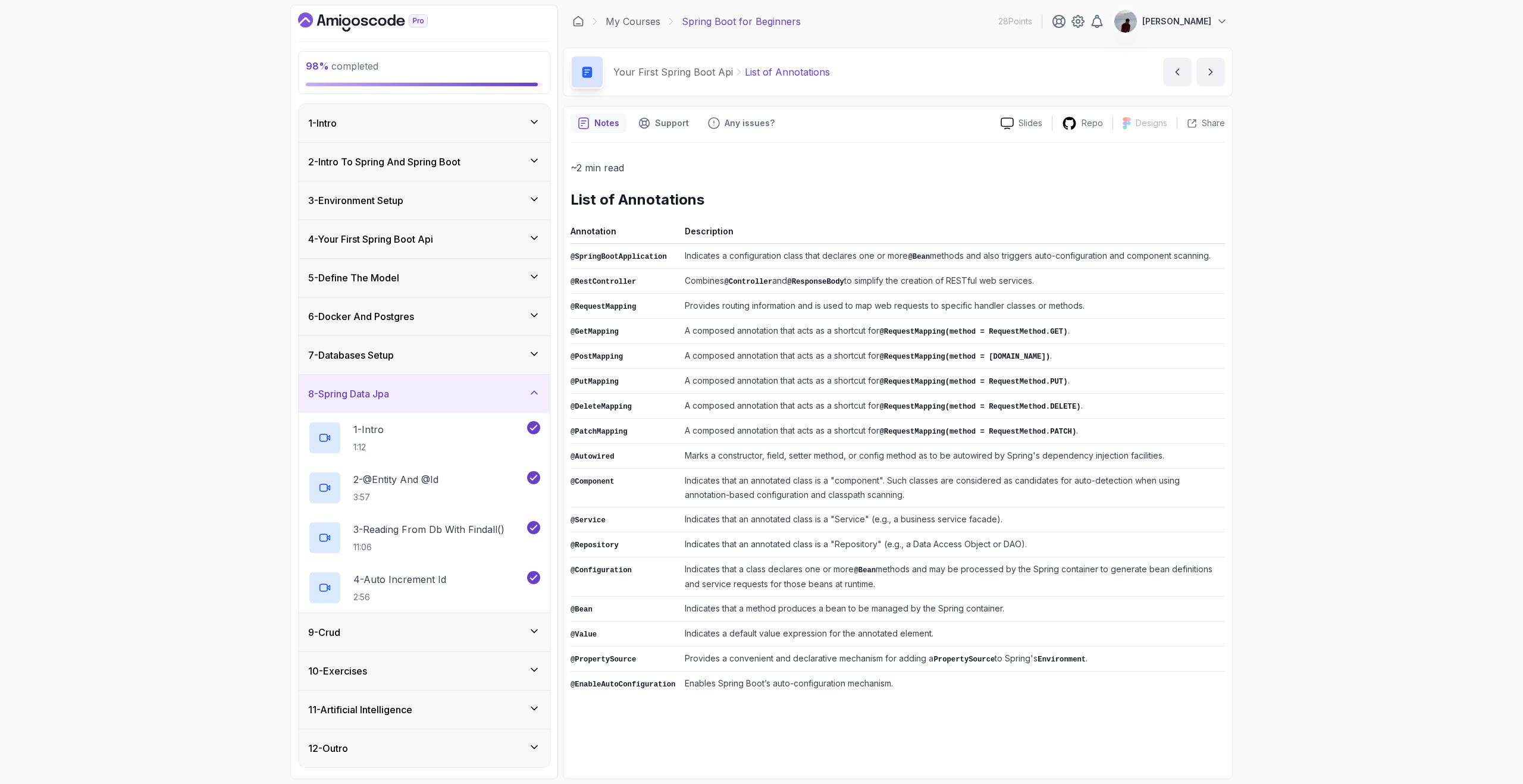
click at [538, 634] on icon at bounding box center [534, 631] width 12 height 12
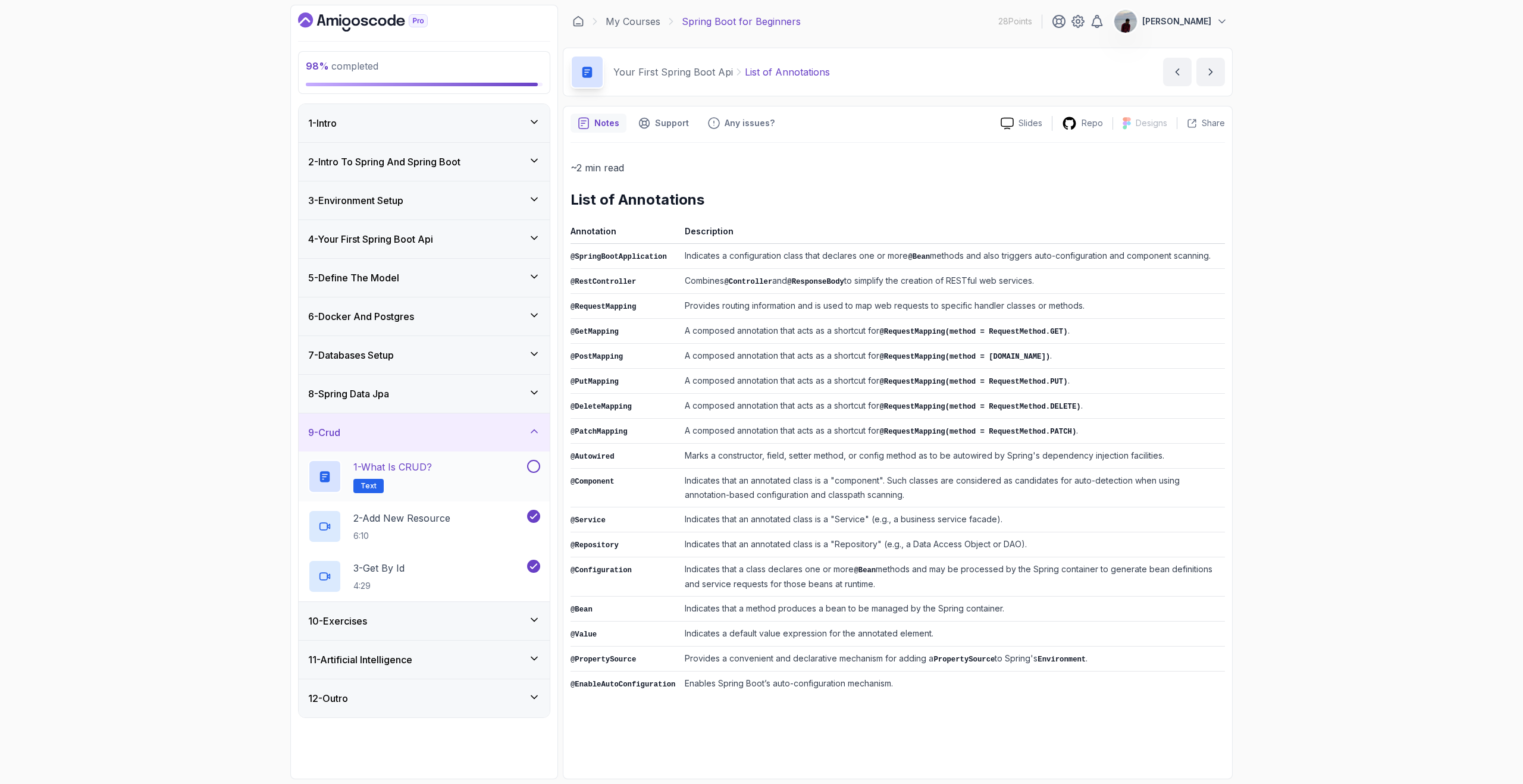
click at [530, 469] on button at bounding box center [533, 466] width 13 height 13
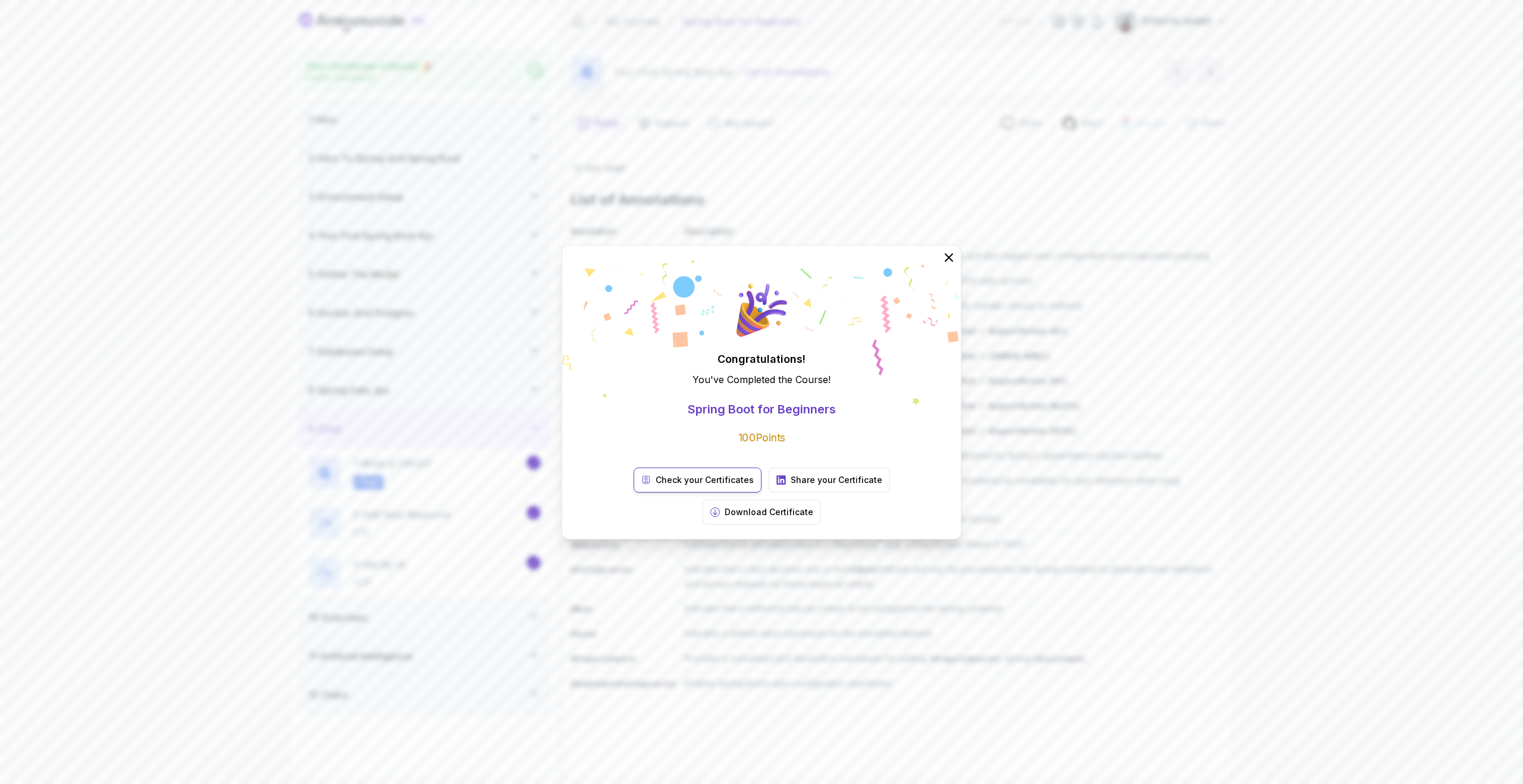
click at [633, 492] on link "Check your Certificates" at bounding box center [697, 480] width 128 height 25
click at [813, 506] on p "Download Certificate" at bounding box center [769, 512] width 88 height 12
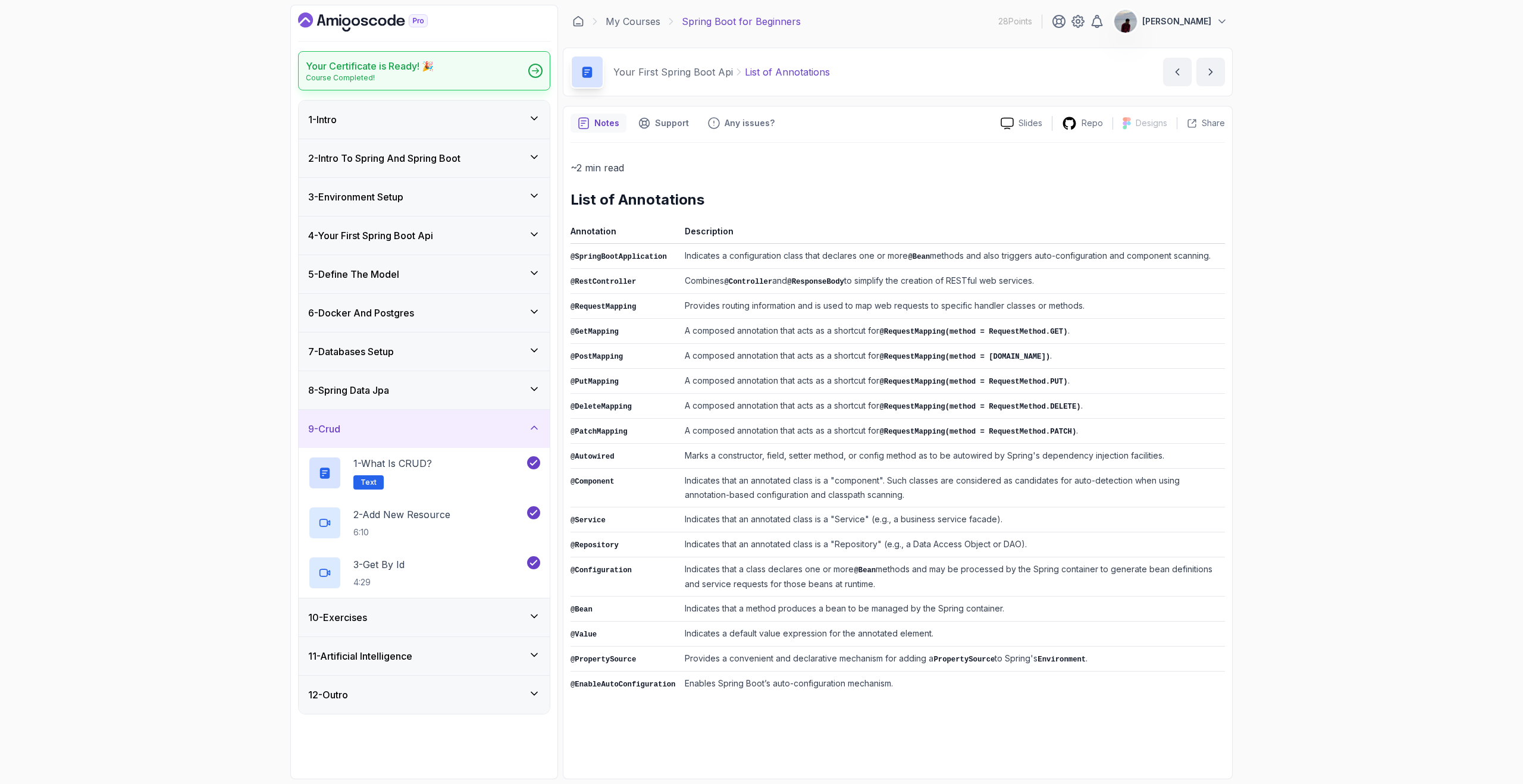
click at [534, 68] on icon at bounding box center [536, 71] width 7 height 6
click at [539, 697] on icon at bounding box center [534, 693] width 12 height 12
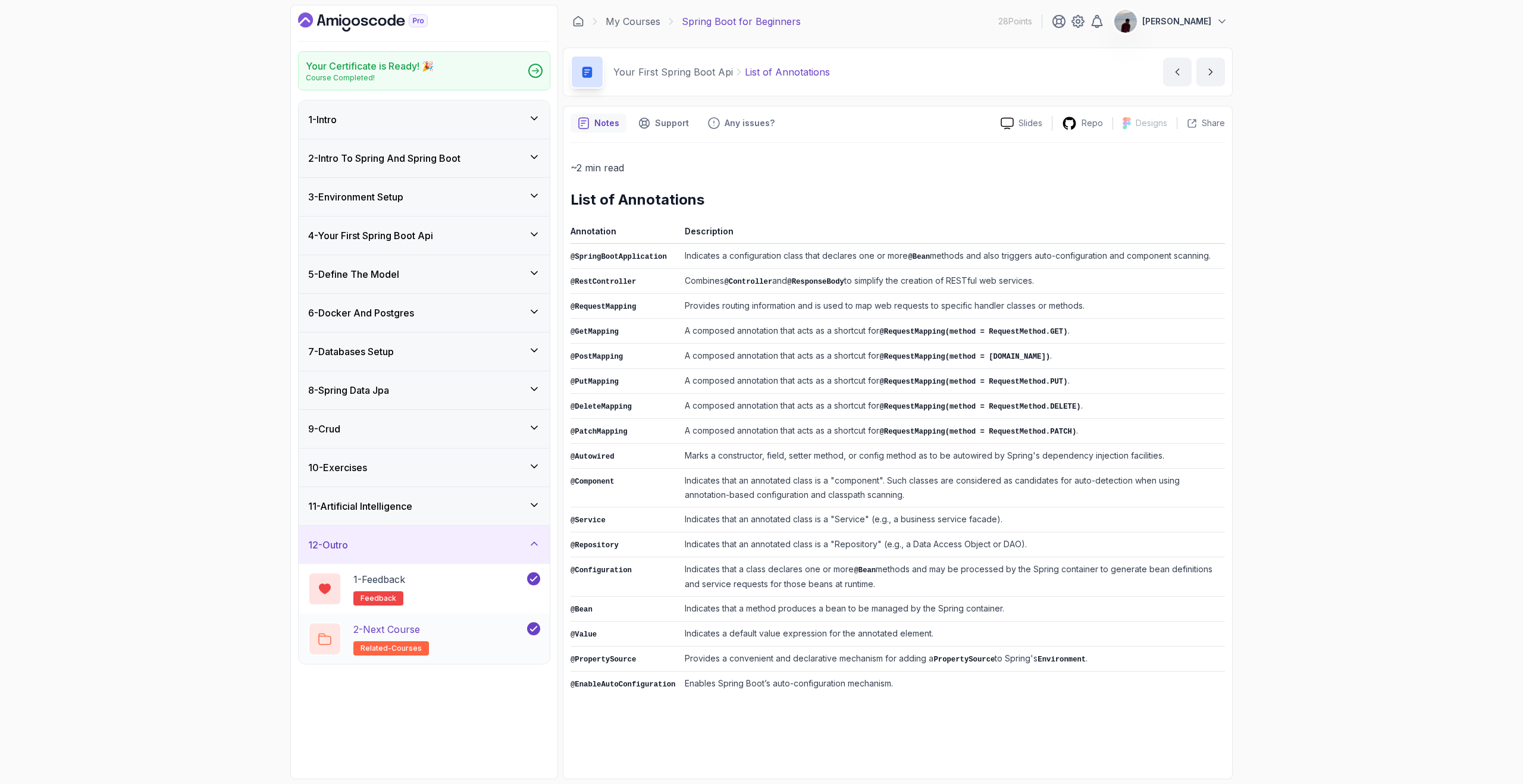
click at [533, 625] on icon at bounding box center [533, 628] width 11 height 12
click at [534, 629] on button at bounding box center [533, 628] width 13 height 13
click at [382, 73] on p "Course Completed!" at bounding box center [369, 77] width 128 height 9
click at [1209, 128] on p "Share" at bounding box center [1214, 122] width 24 height 12
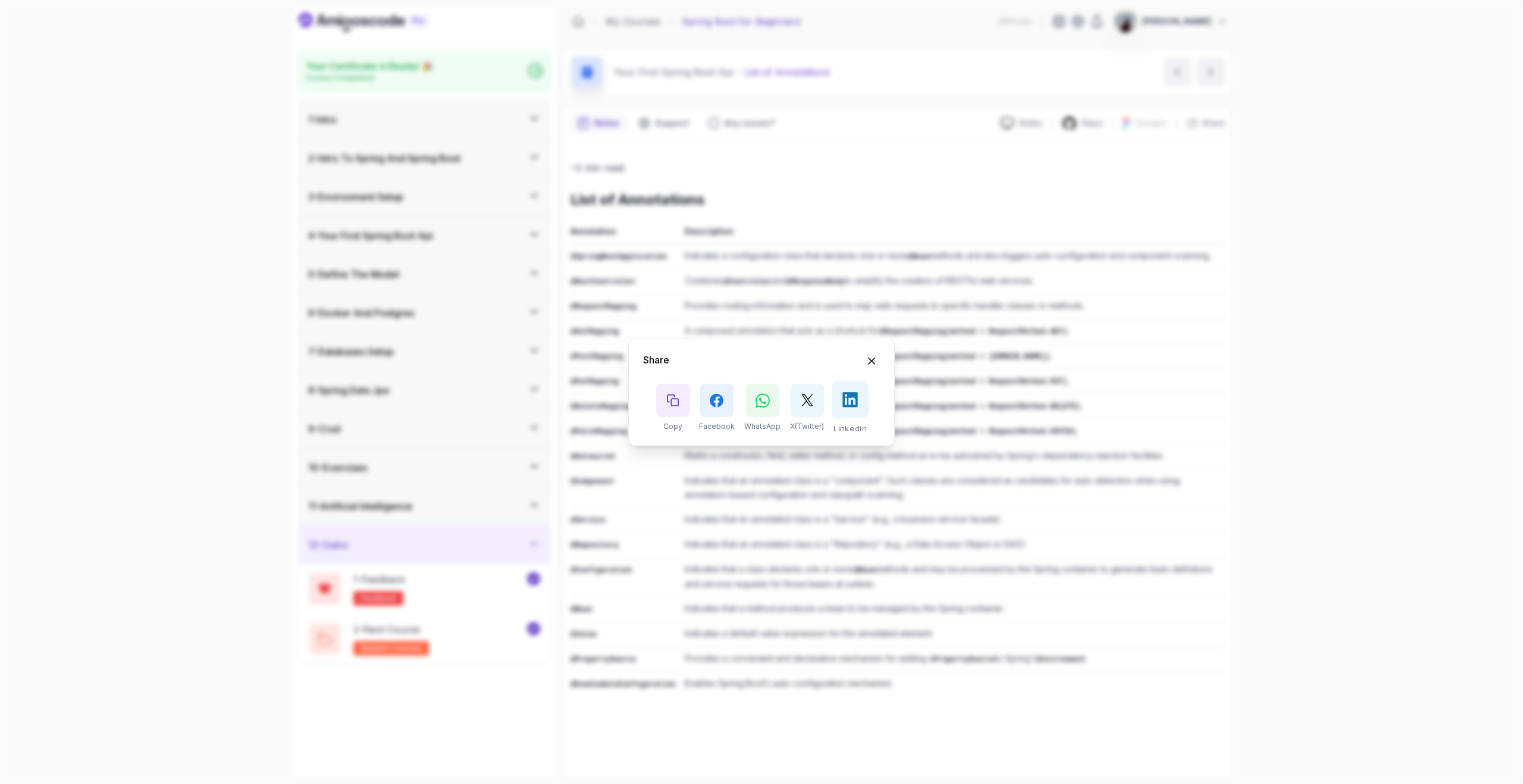
click at [855, 404] on icon at bounding box center [850, 399] width 15 height 15
click at [795, 259] on div "Share Copy Facebook WhatsApp X(Twitter) Linkedin" at bounding box center [762, 392] width 1523 height 784
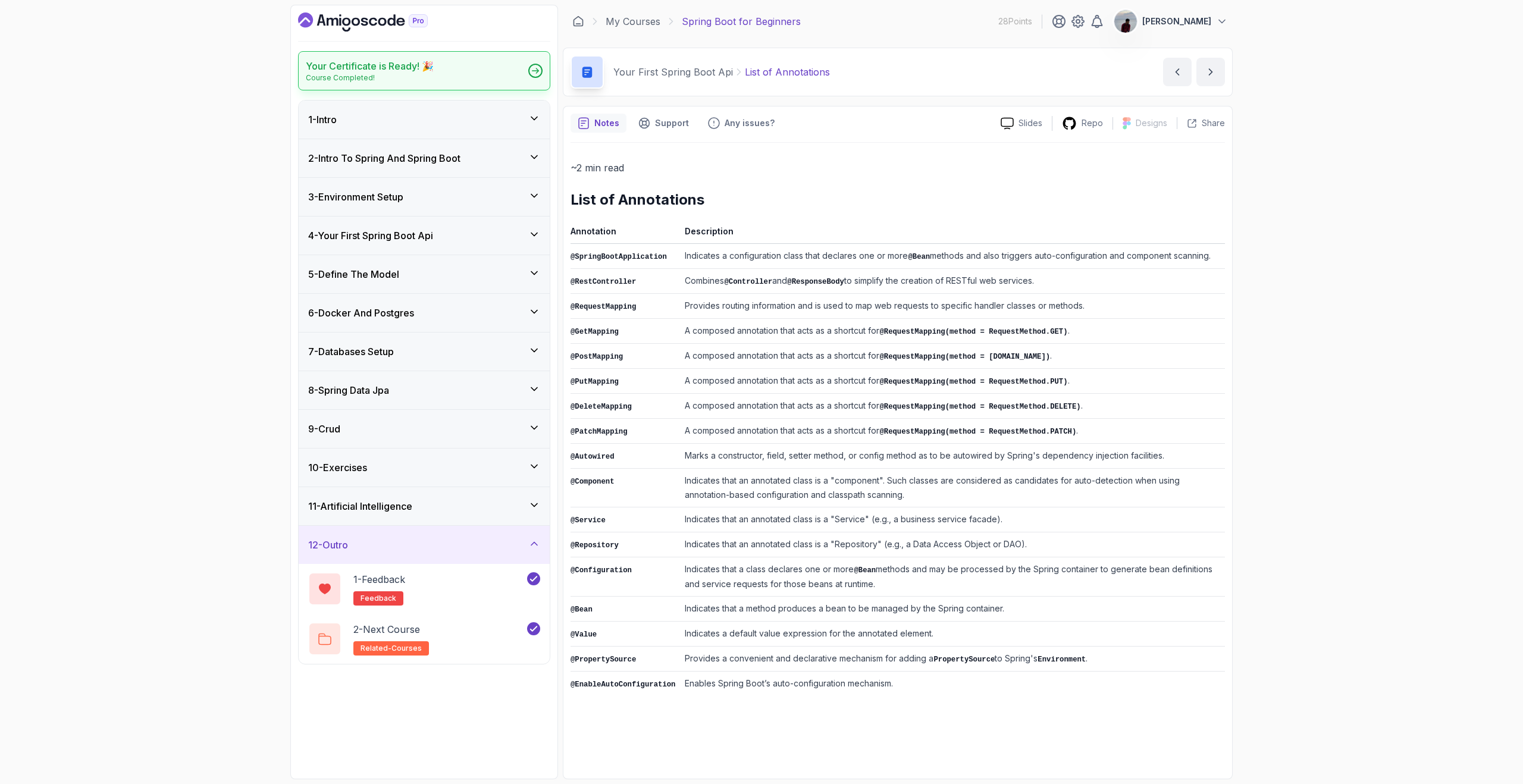
click at [484, 74] on div "Your Certificate is Ready! 🎉 Course Completed!" at bounding box center [424, 70] width 252 height 39
click at [390, 20] on icon "Dashboard" at bounding box center [363, 22] width 130 height 19
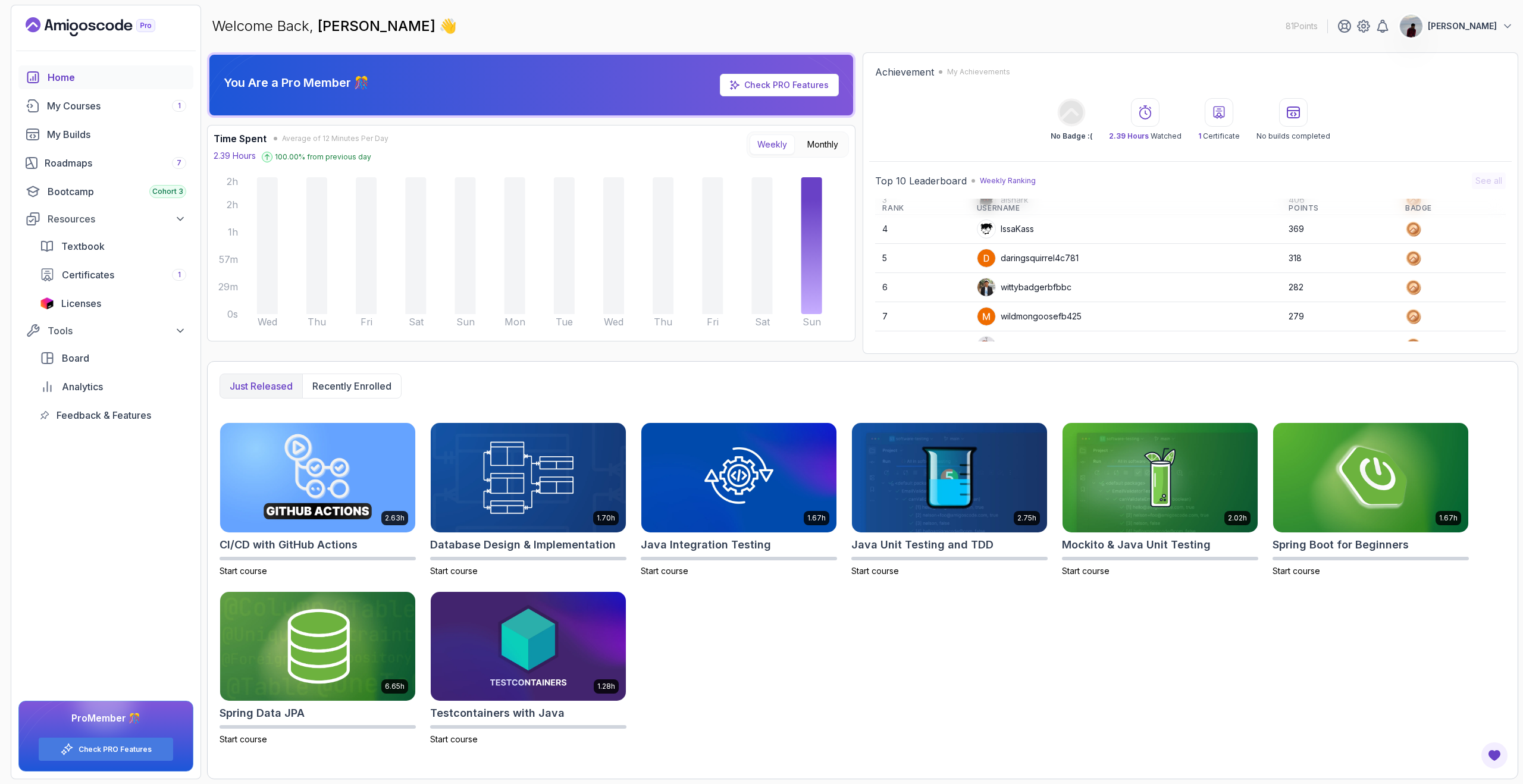
scroll to position [168, 0]
click at [1070, 137] on p "No Badge :(" at bounding box center [1071, 136] width 41 height 9
click at [106, 103] on div "My Courses 1" at bounding box center [116, 106] width 139 height 14
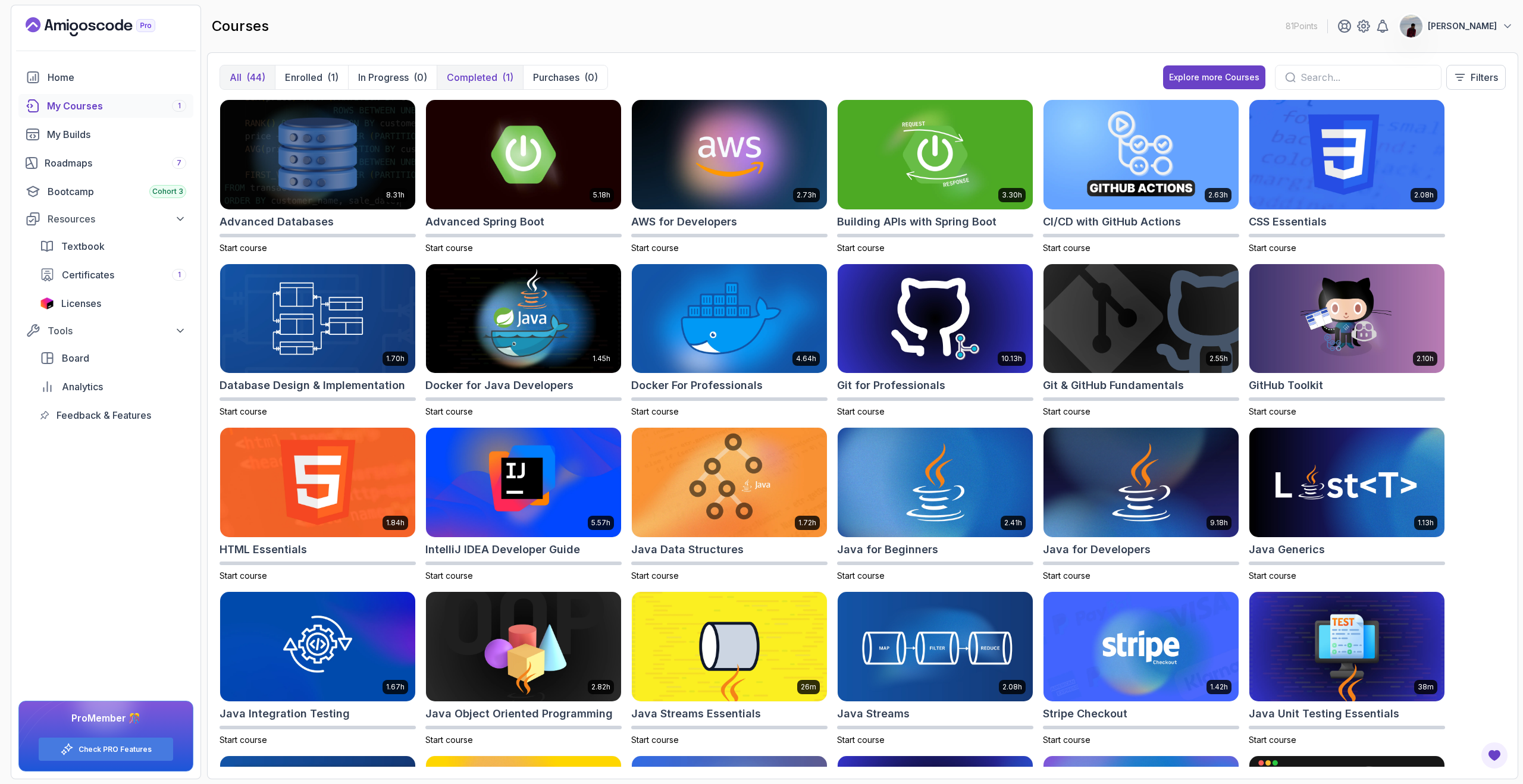
click at [470, 85] on button "Completed (1)" at bounding box center [479, 77] width 86 height 23
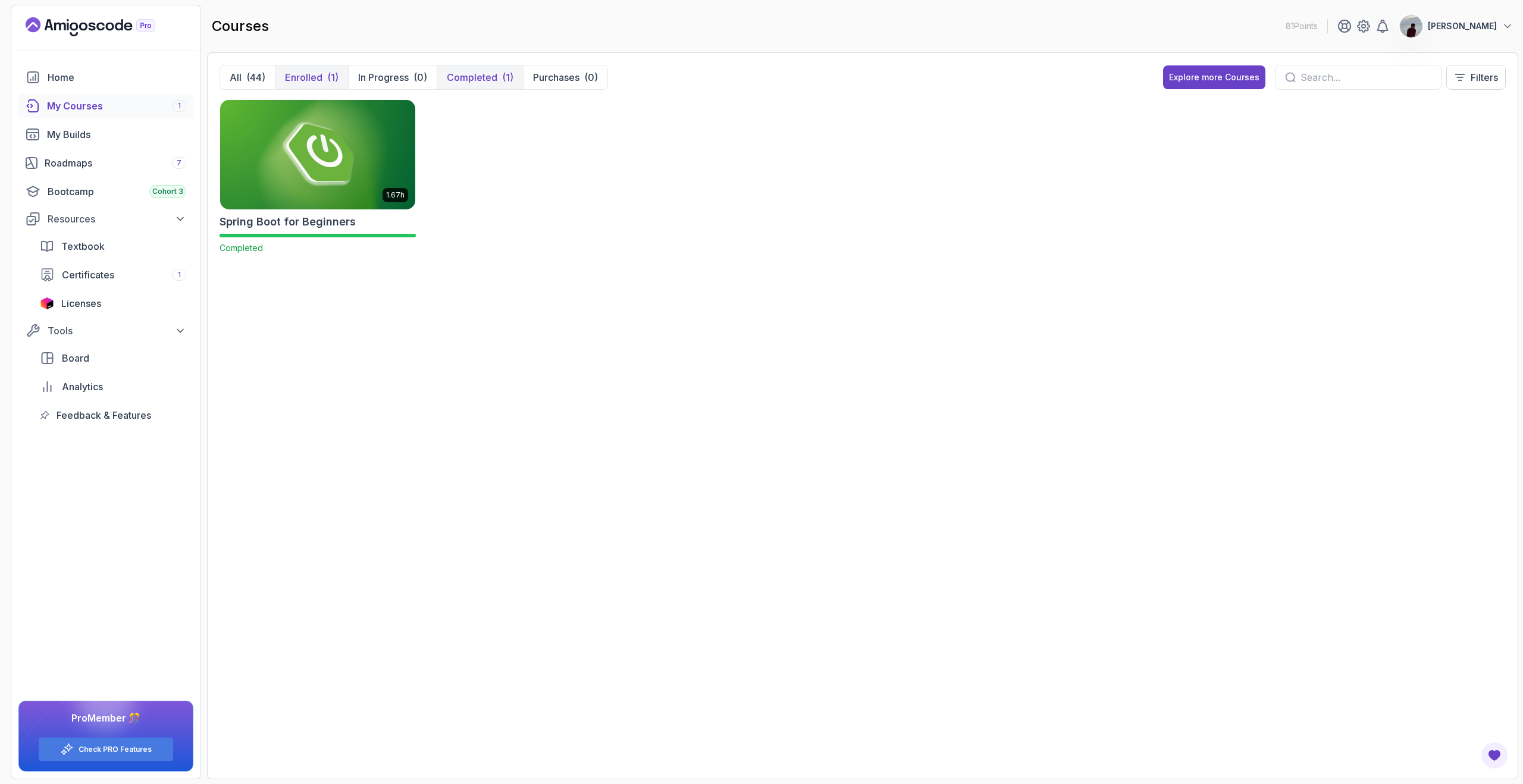
click at [309, 80] on p "Enrolled" at bounding box center [304, 77] width 38 height 14
click at [257, 78] on div "(44)" at bounding box center [255, 77] width 19 height 14
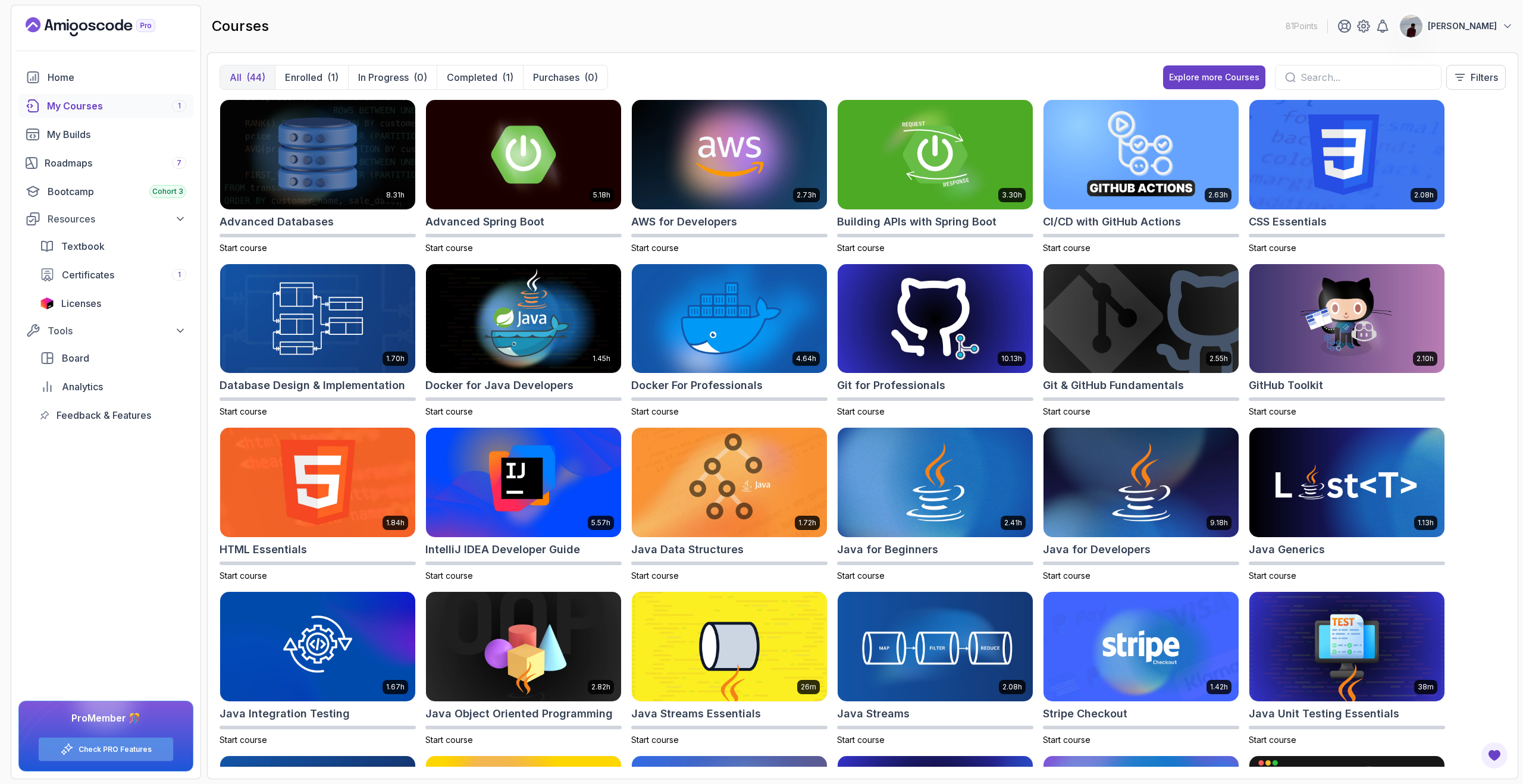
click at [71, 743] on icon at bounding box center [67, 749] width 14 height 14
click at [105, 746] on link "Check PRO Features" at bounding box center [115, 749] width 73 height 9
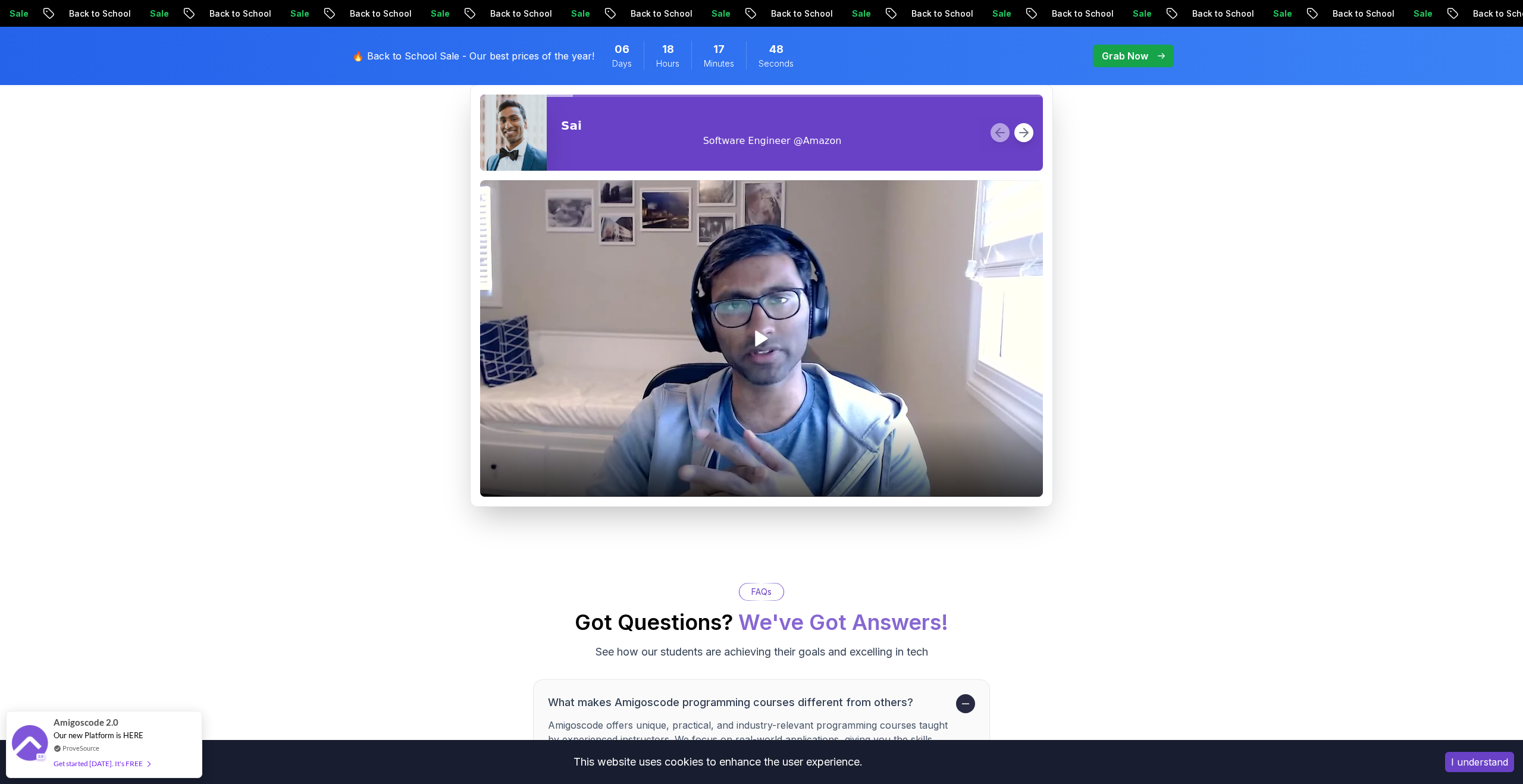
scroll to position [1571, 0]
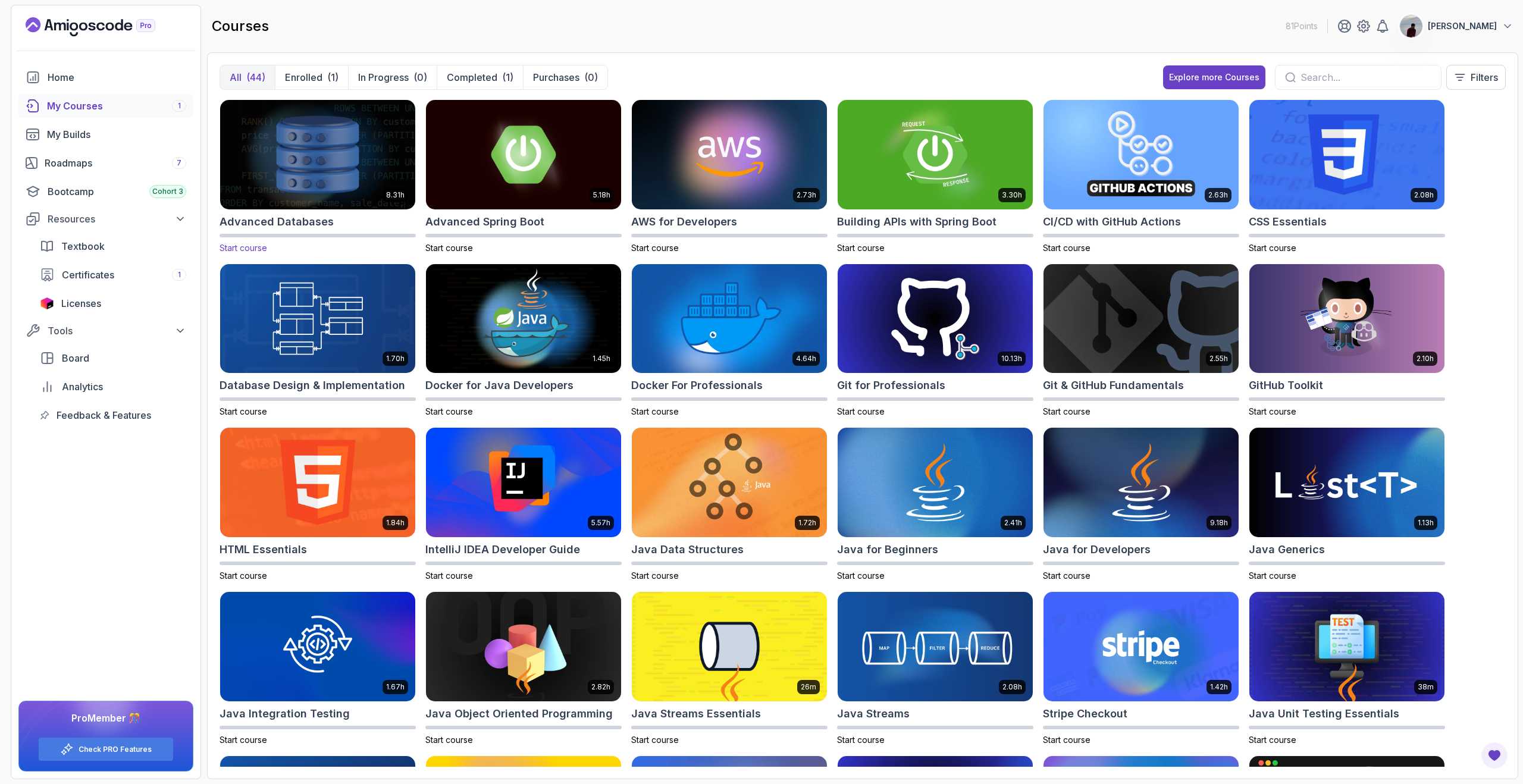
click at [366, 171] on img at bounding box center [317, 155] width 205 height 115
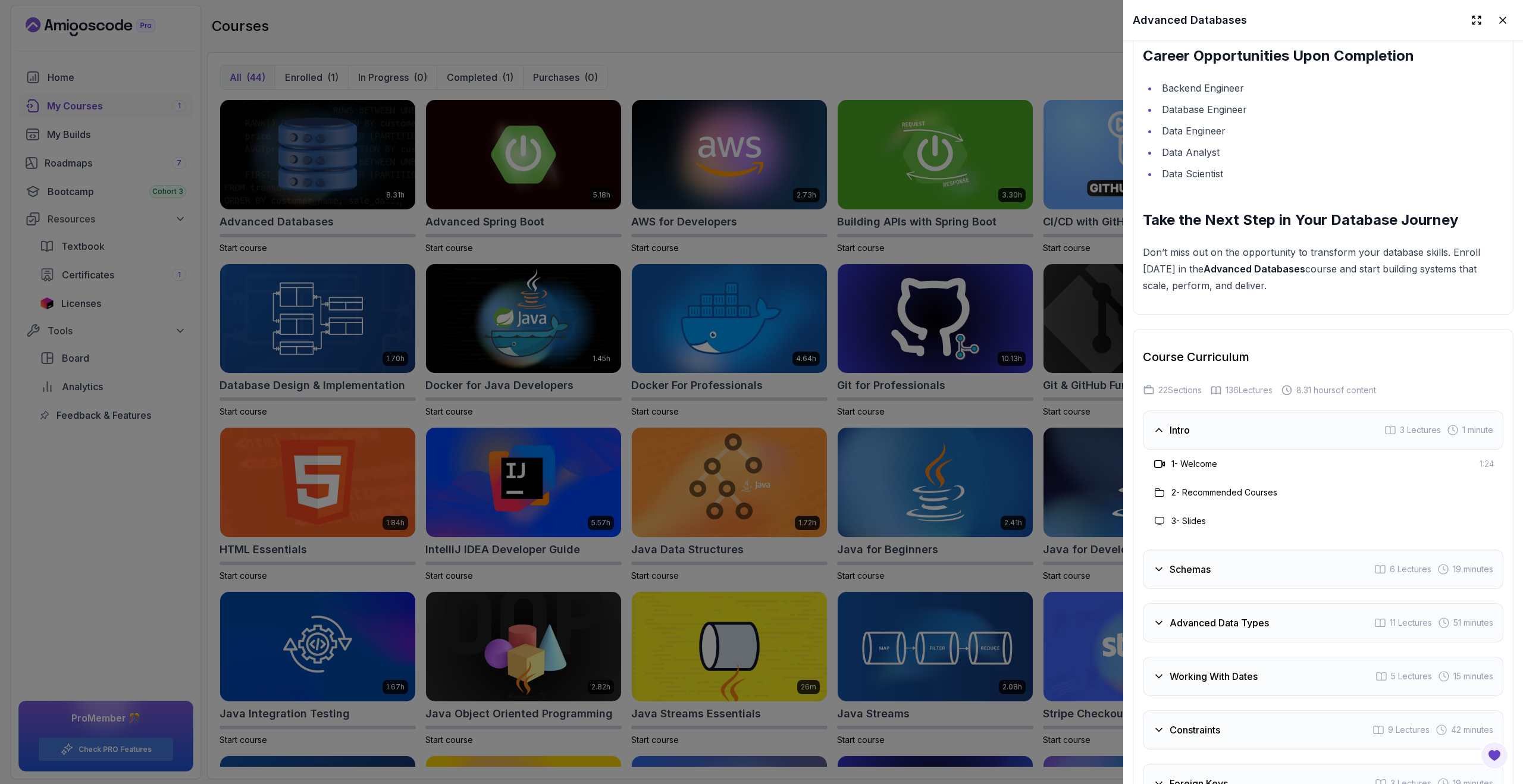
scroll to position [2152, 0]
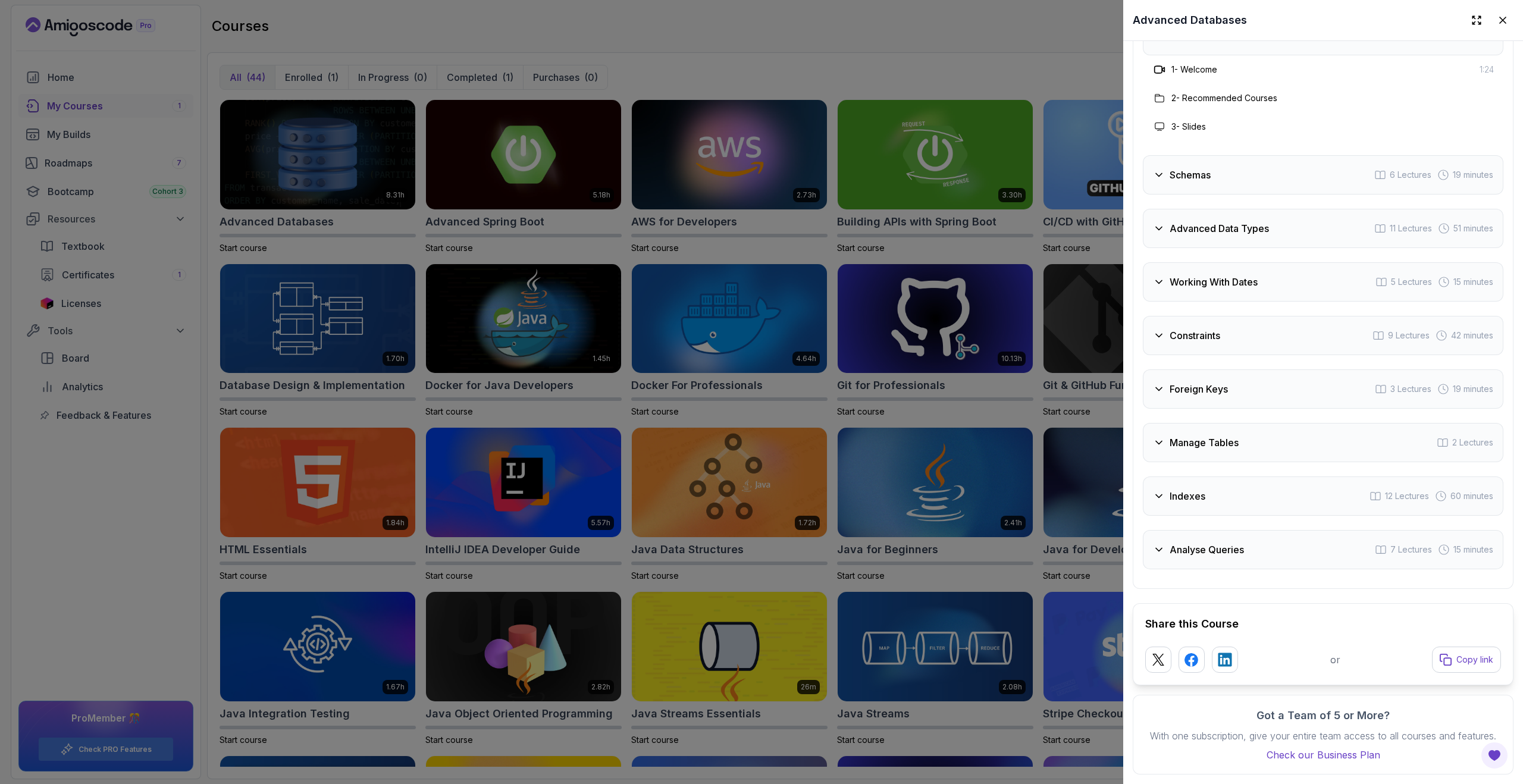
click at [1033, 571] on div at bounding box center [762, 392] width 1523 height 784
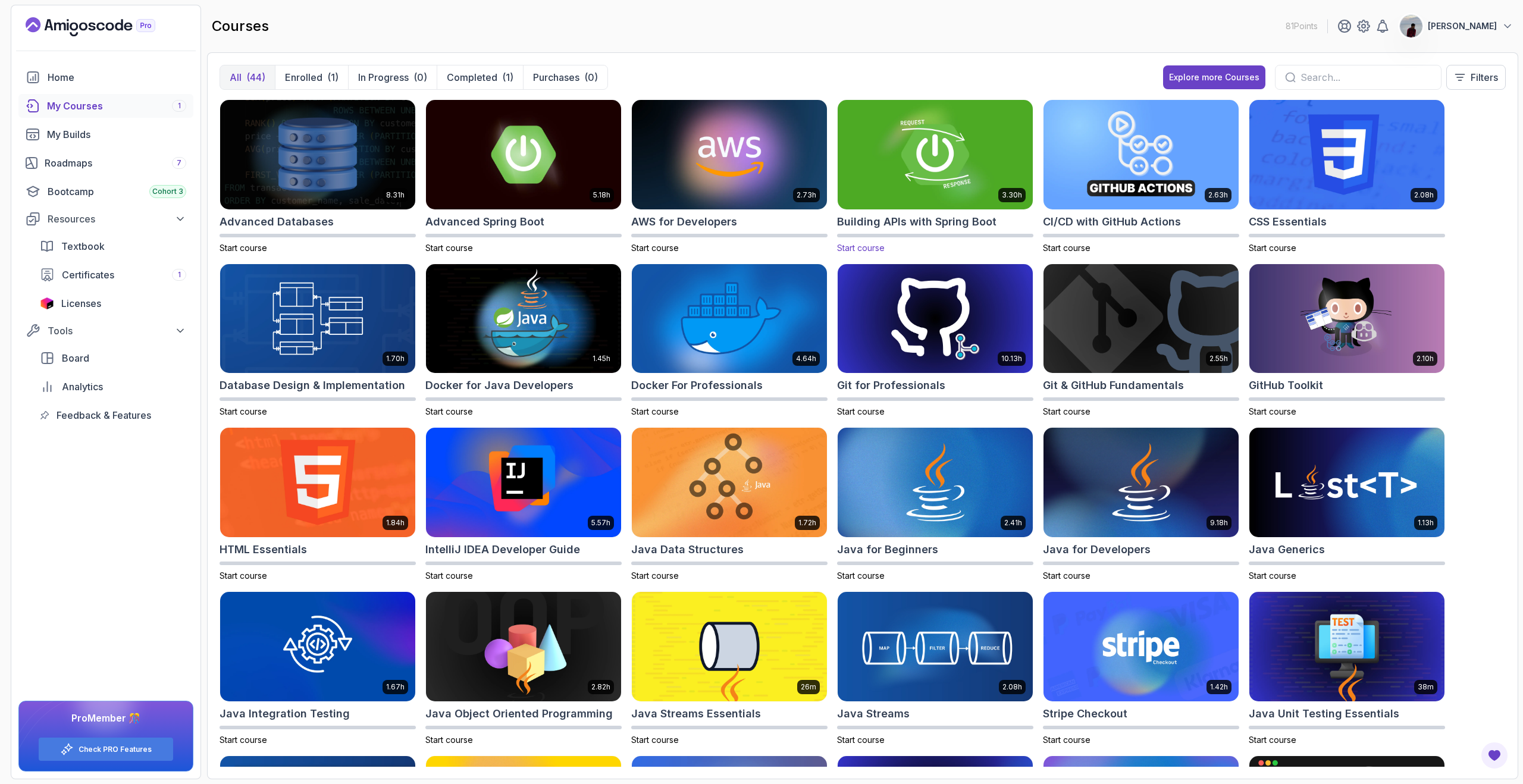
click at [877, 226] on h2 "Building APIs with Spring Boot" at bounding box center [917, 221] width 160 height 17
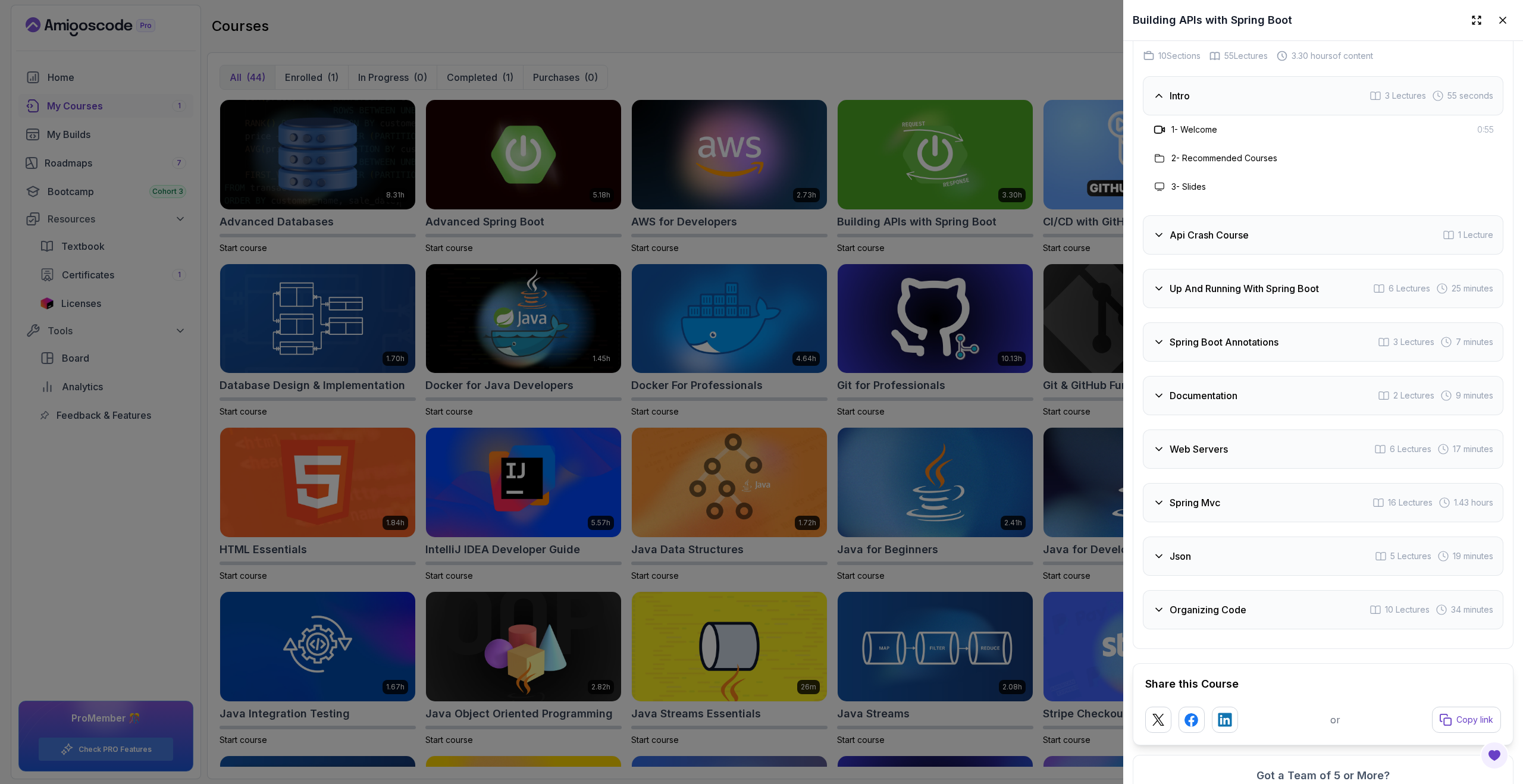
scroll to position [2282, 0]
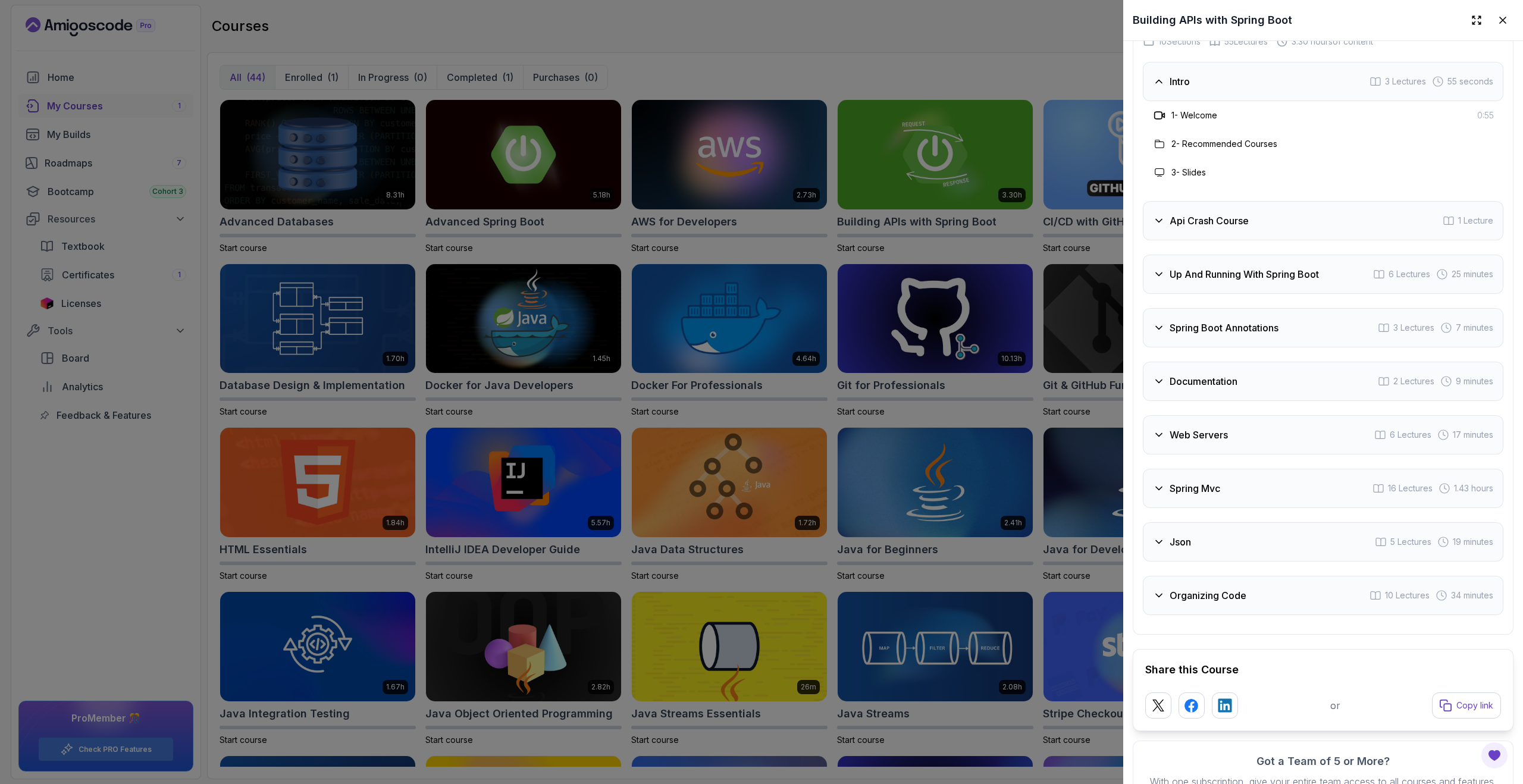
click at [1169, 382] on div "Documentation" at bounding box center [1195, 381] width 85 height 14
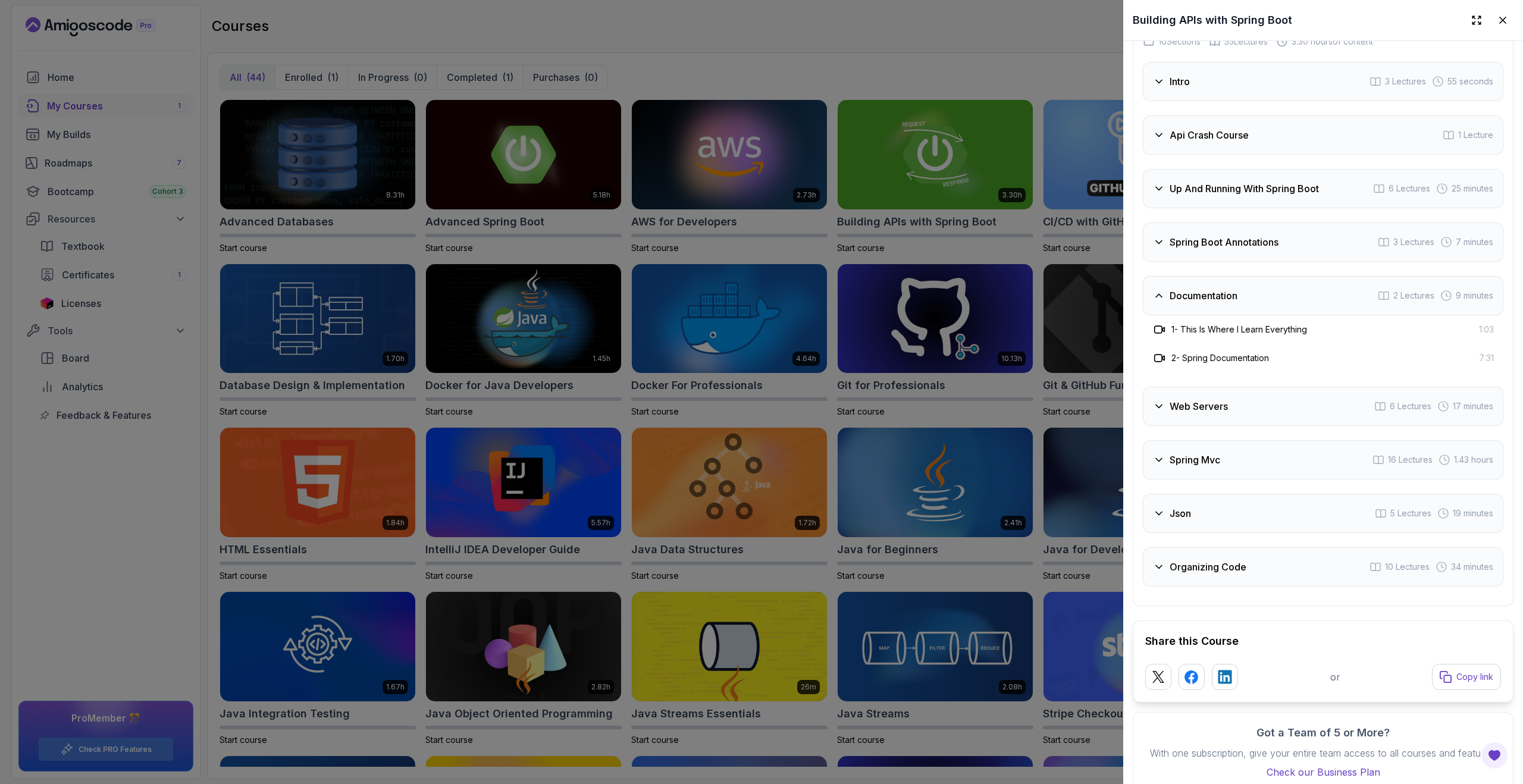
click at [1167, 243] on div "Spring Boot Annotations" at bounding box center [1216, 242] width 126 height 14
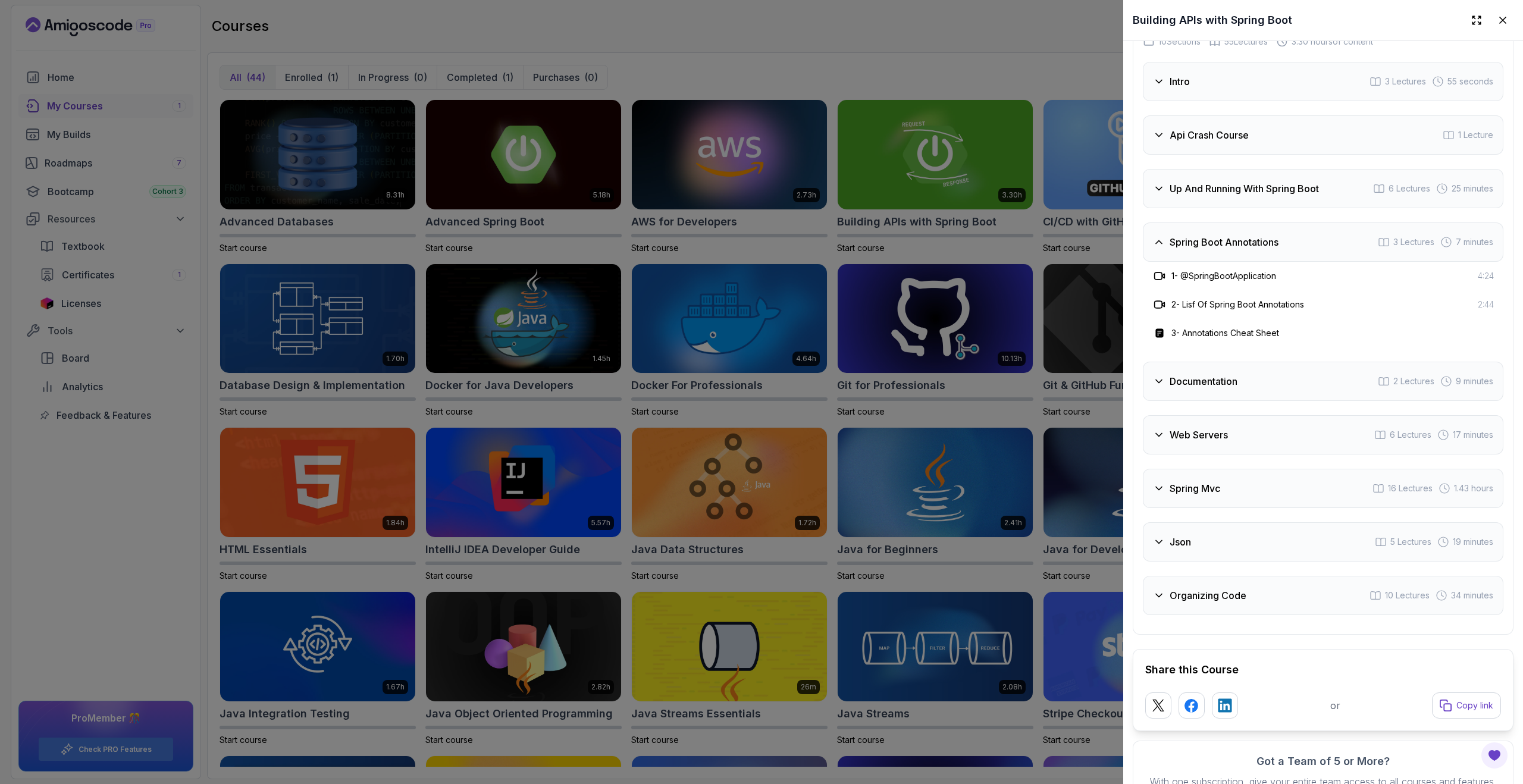
click at [1167, 244] on div "Spring Boot Annotations" at bounding box center [1216, 242] width 126 height 14
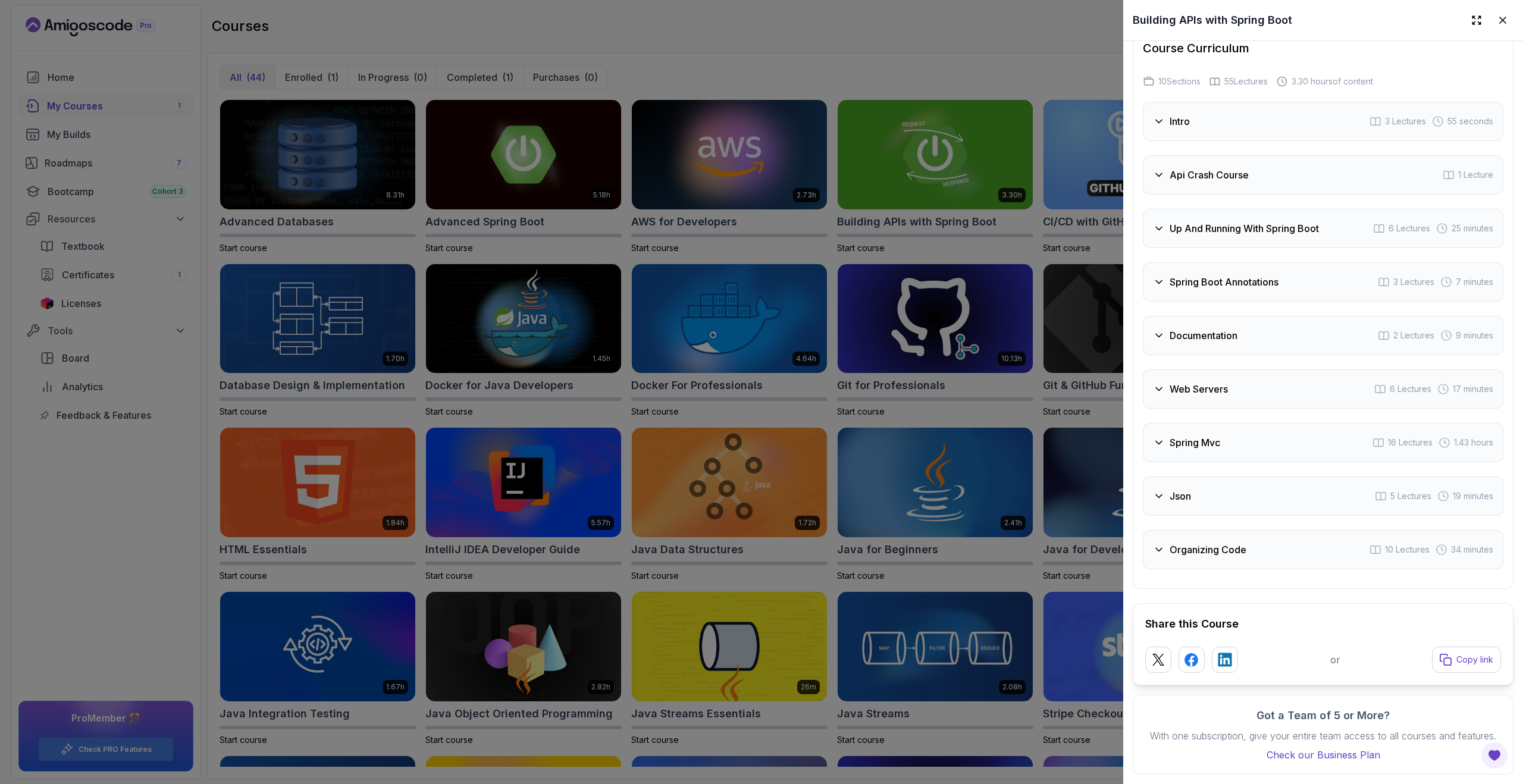
scroll to position [2242, 0]
click at [207, 360] on div at bounding box center [762, 392] width 1523 height 784
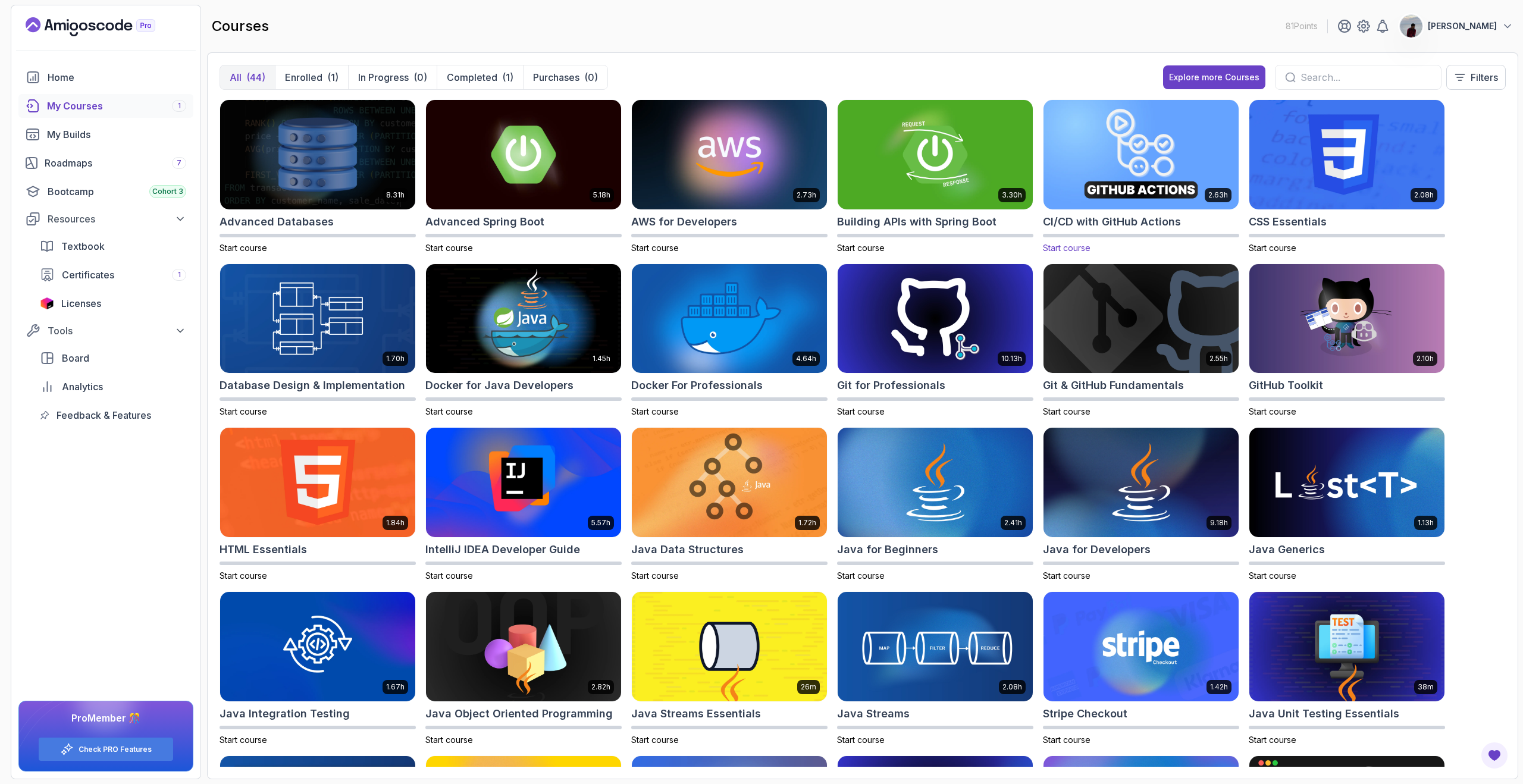
click at [1130, 228] on h2 "CI/CD with GitHub Actions" at bounding box center [1112, 221] width 138 height 17
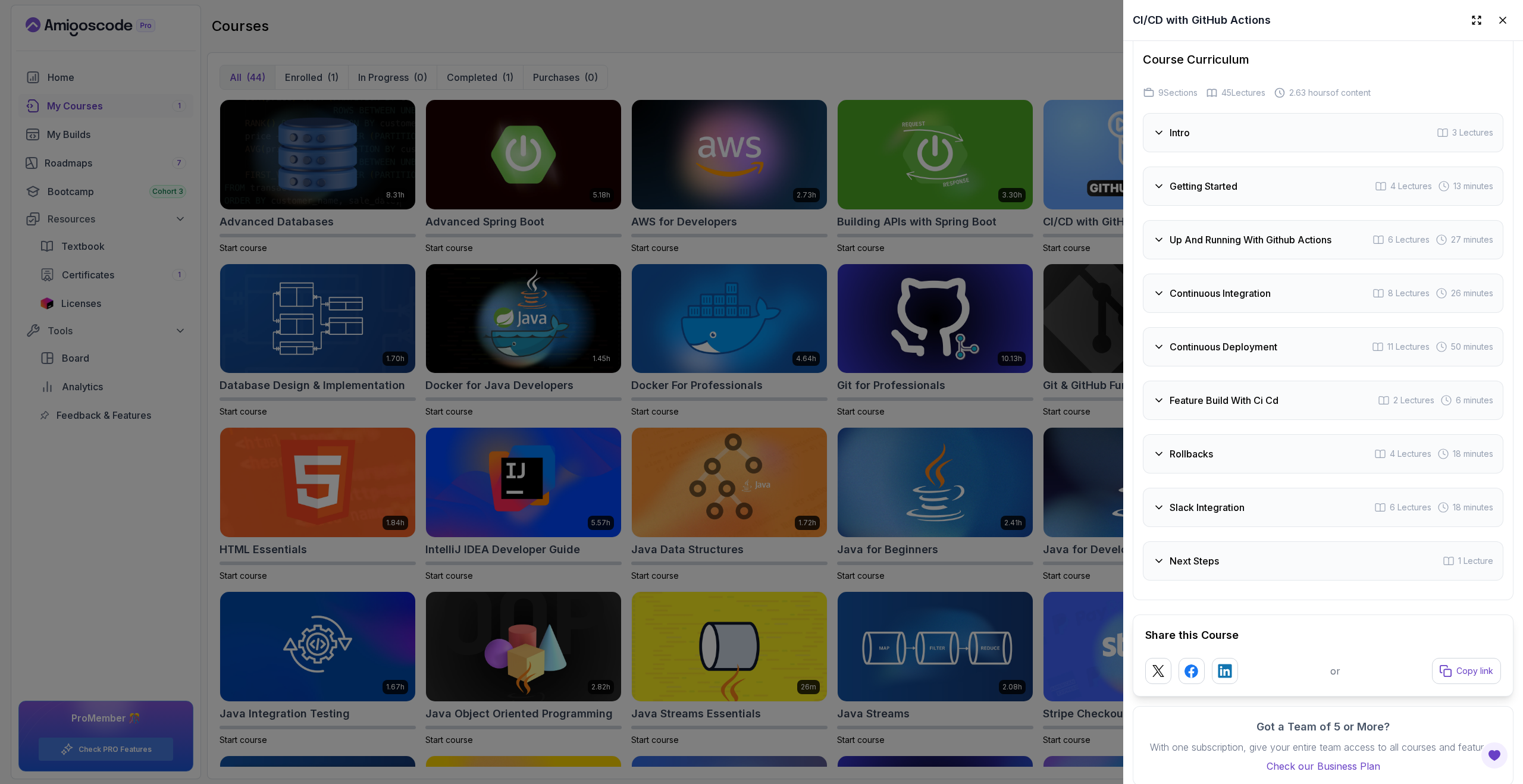
scroll to position [2412, 0]
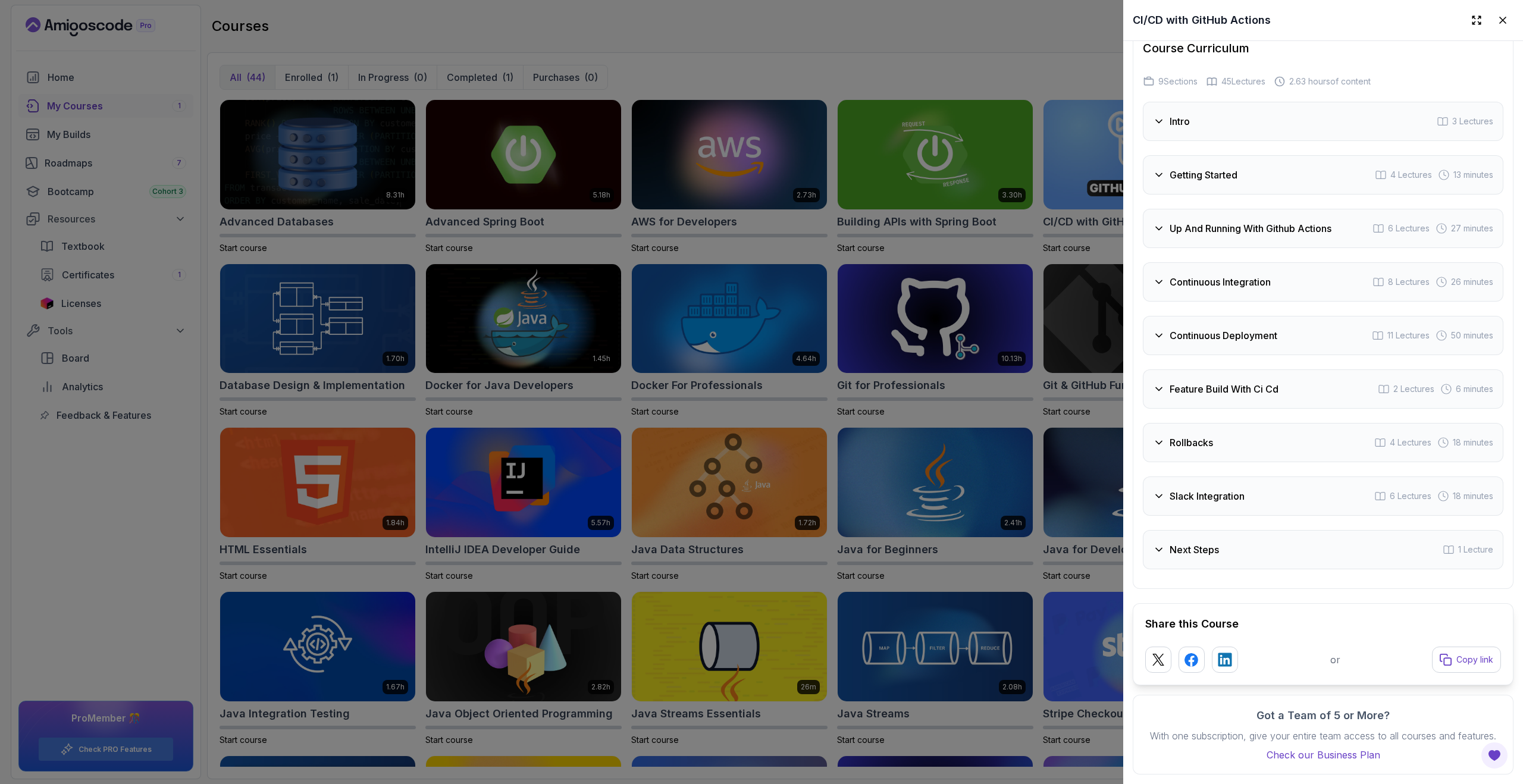
click at [1007, 417] on div at bounding box center [762, 392] width 1523 height 784
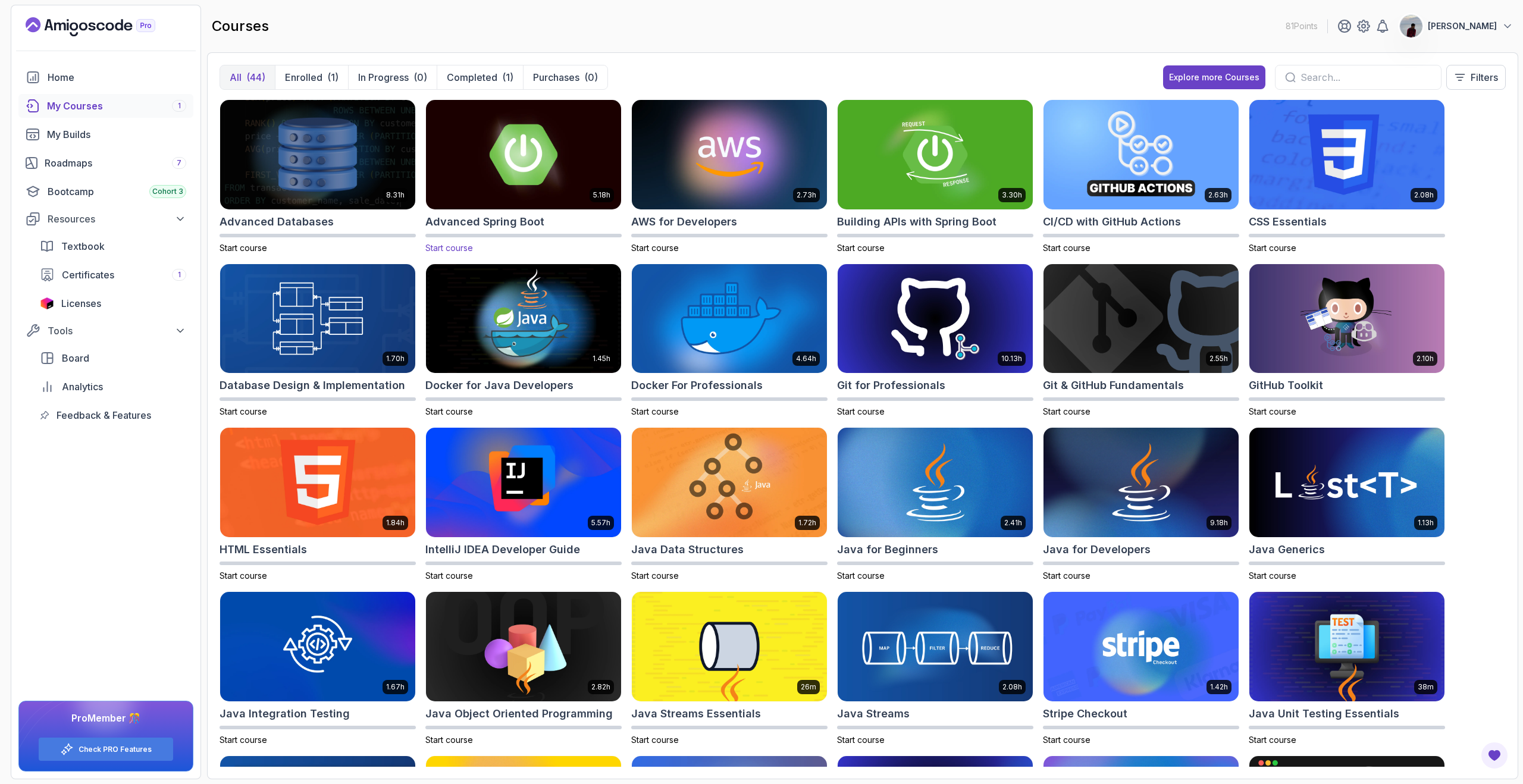
click at [528, 217] on h2 "Advanced Spring Boot" at bounding box center [485, 221] width 119 height 17
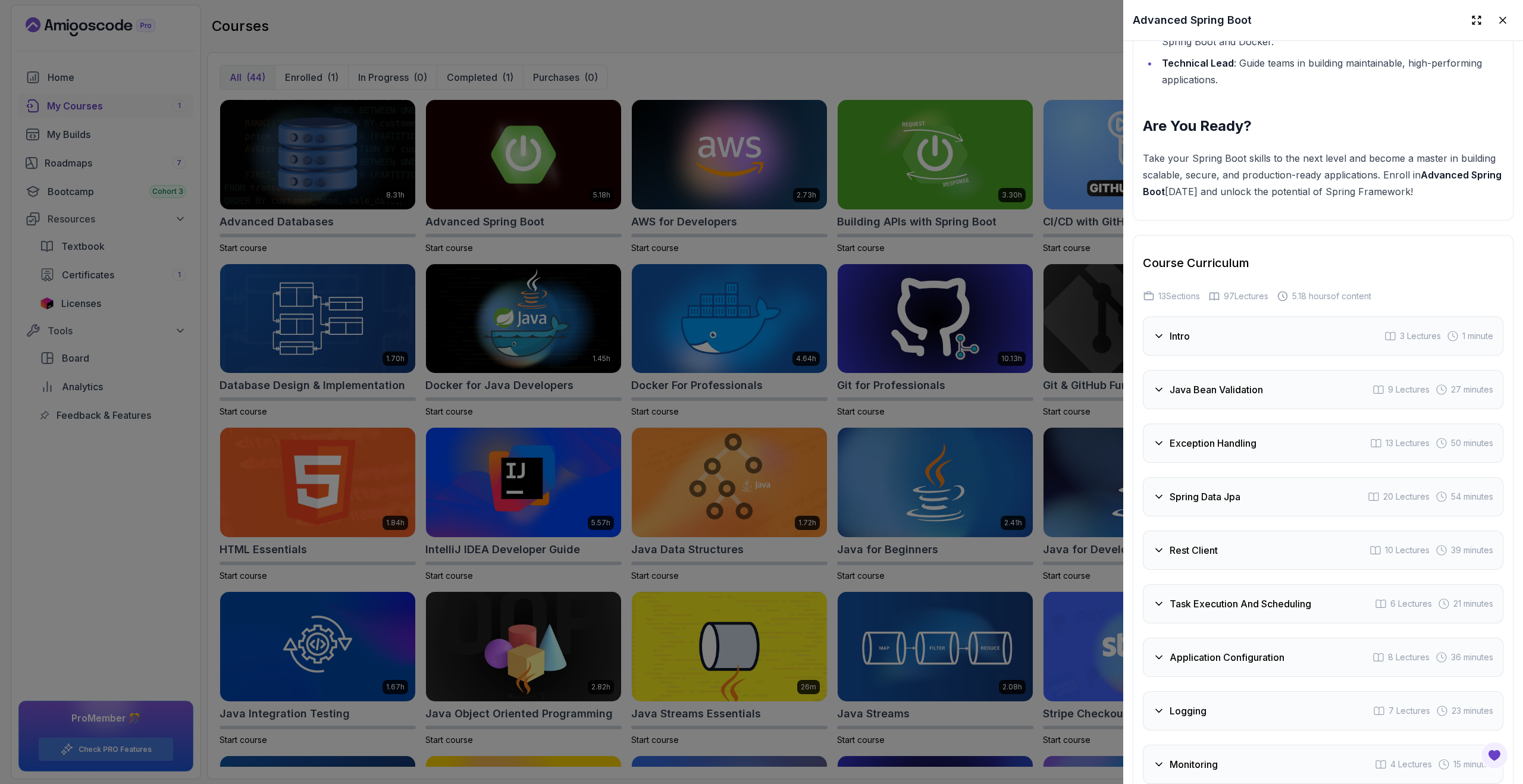
scroll to position [2104, 0]
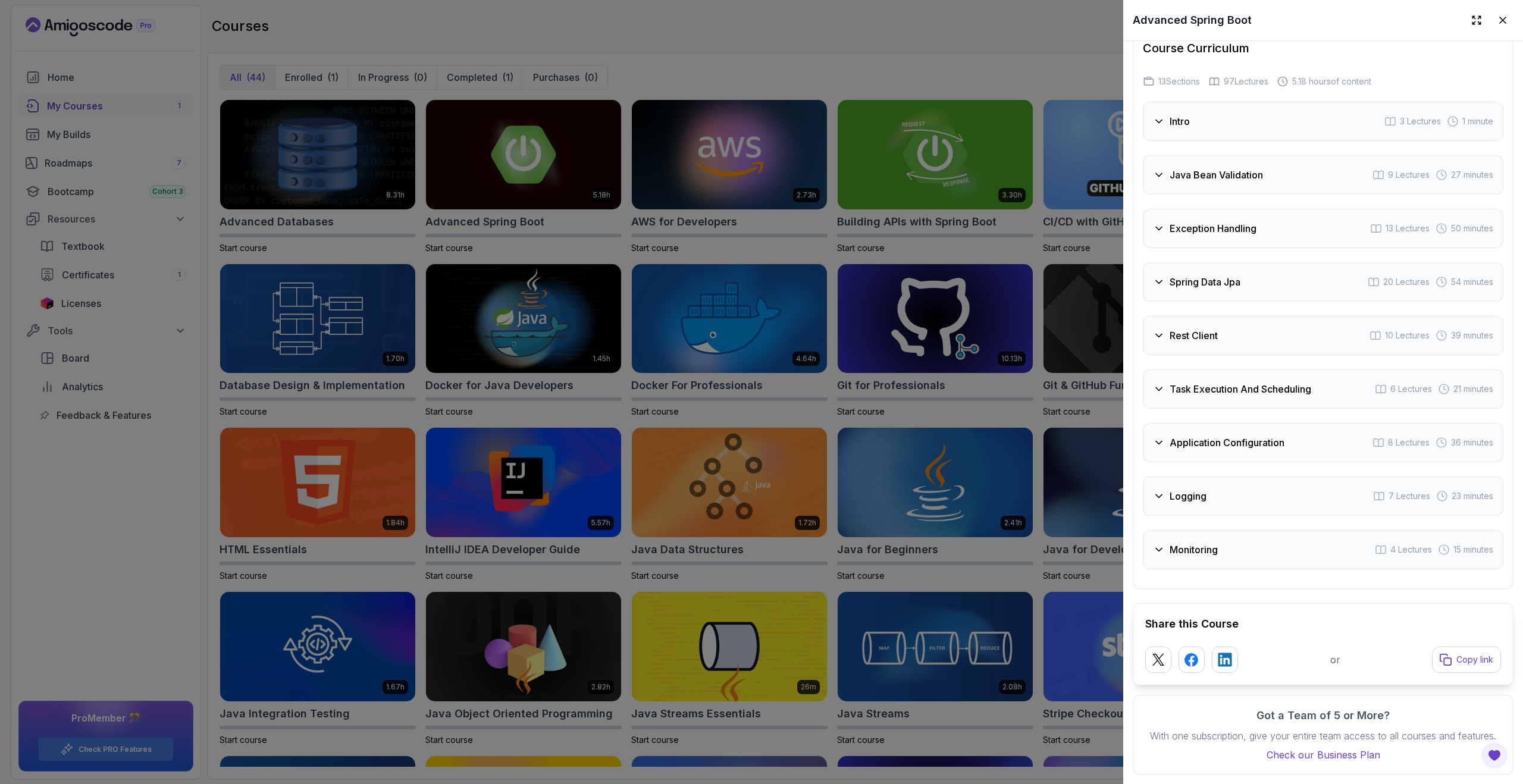
click at [1043, 492] on div at bounding box center [762, 392] width 1523 height 784
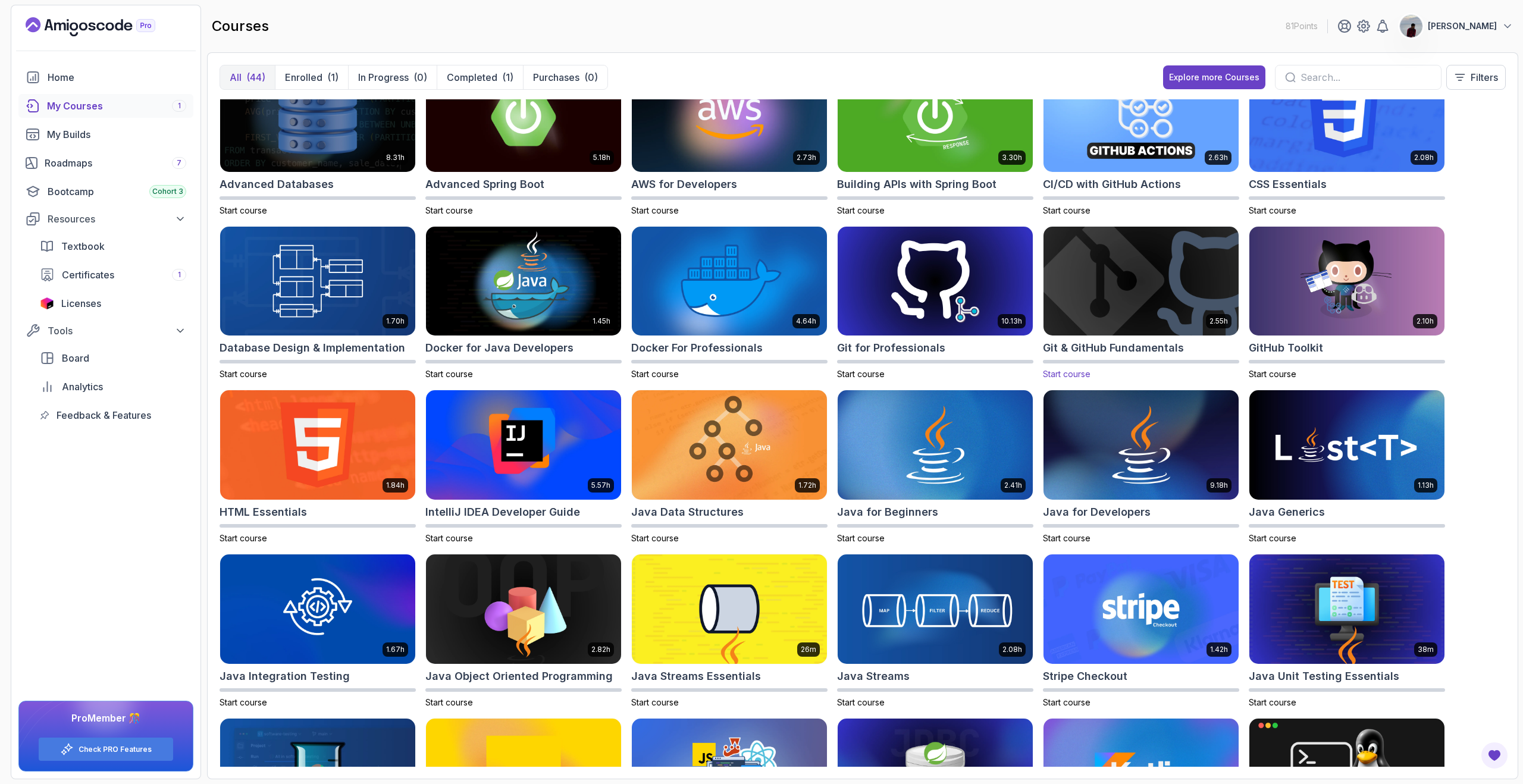
scroll to position [39, 0]
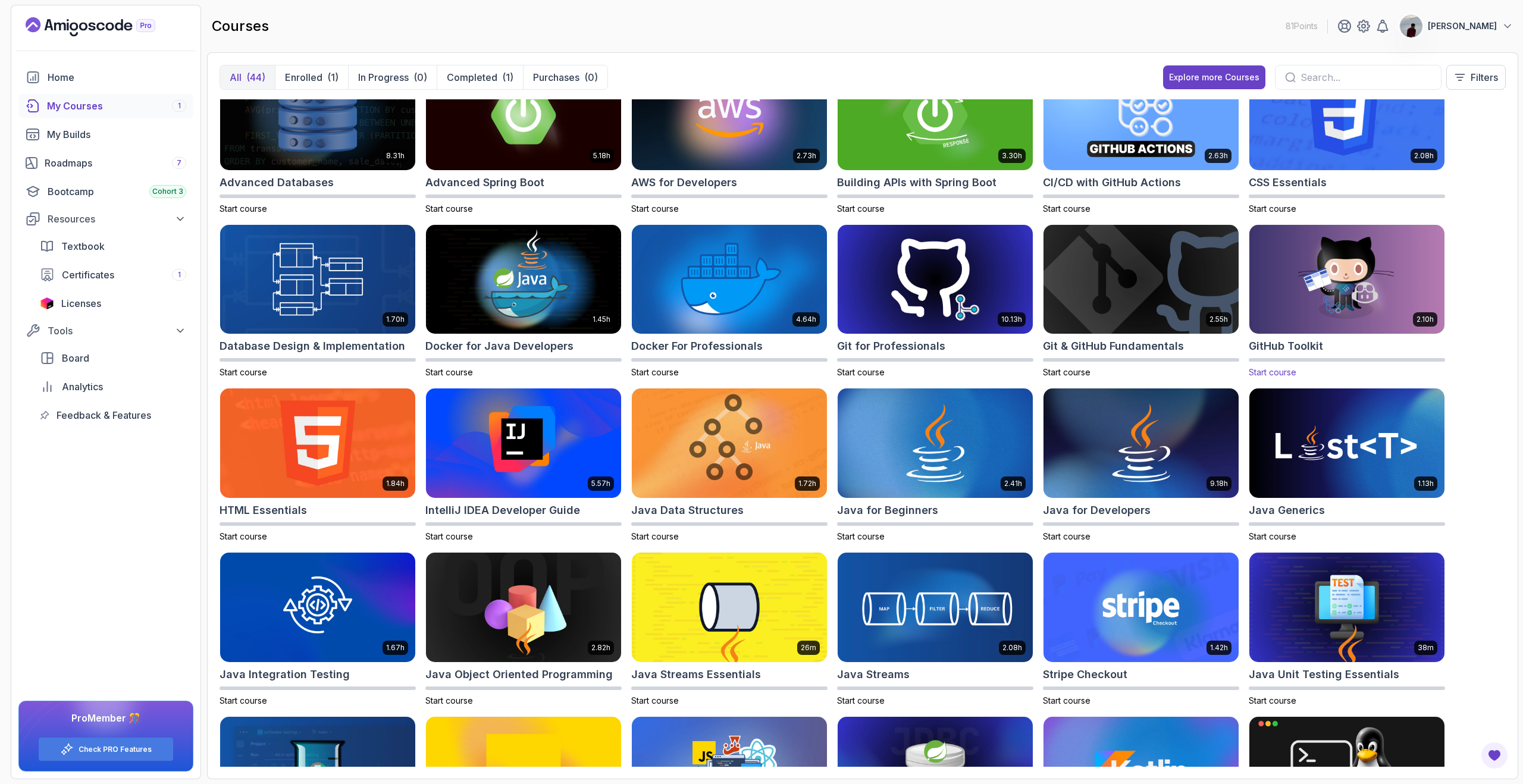
click at [1331, 340] on div "GitHub Toolkit" at bounding box center [1347, 346] width 196 height 17
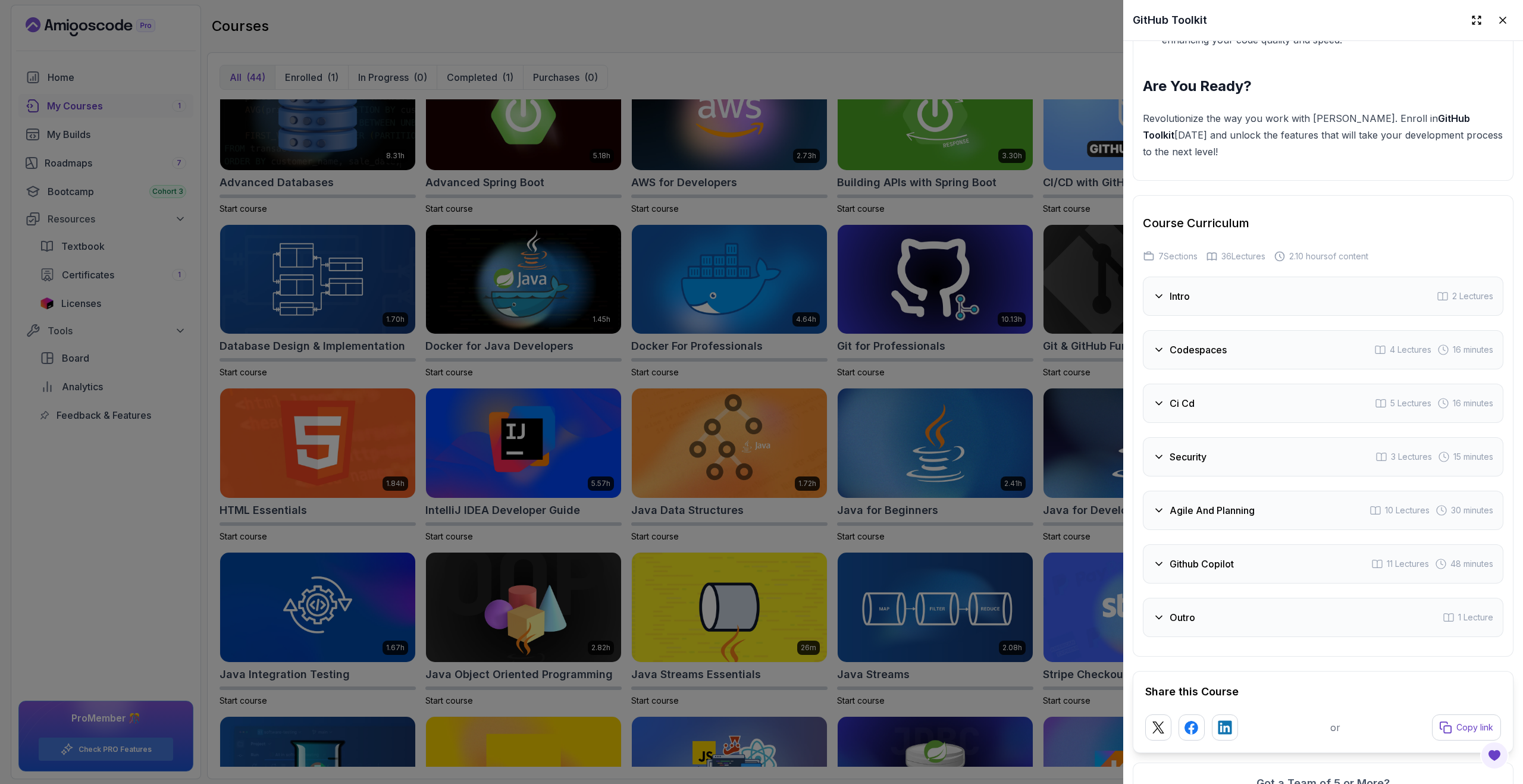
scroll to position [1759, 0]
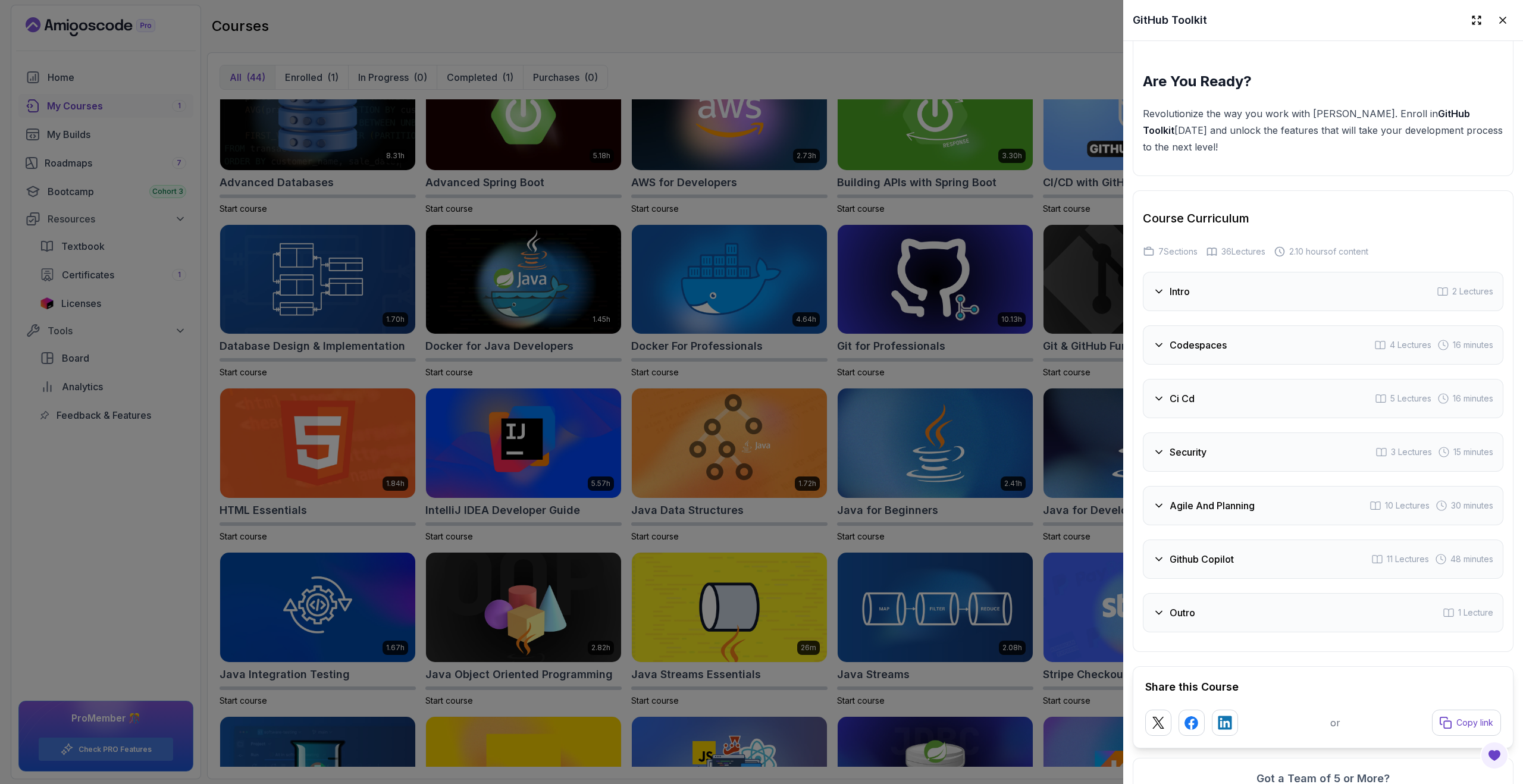
click at [1100, 554] on div at bounding box center [762, 392] width 1523 height 784
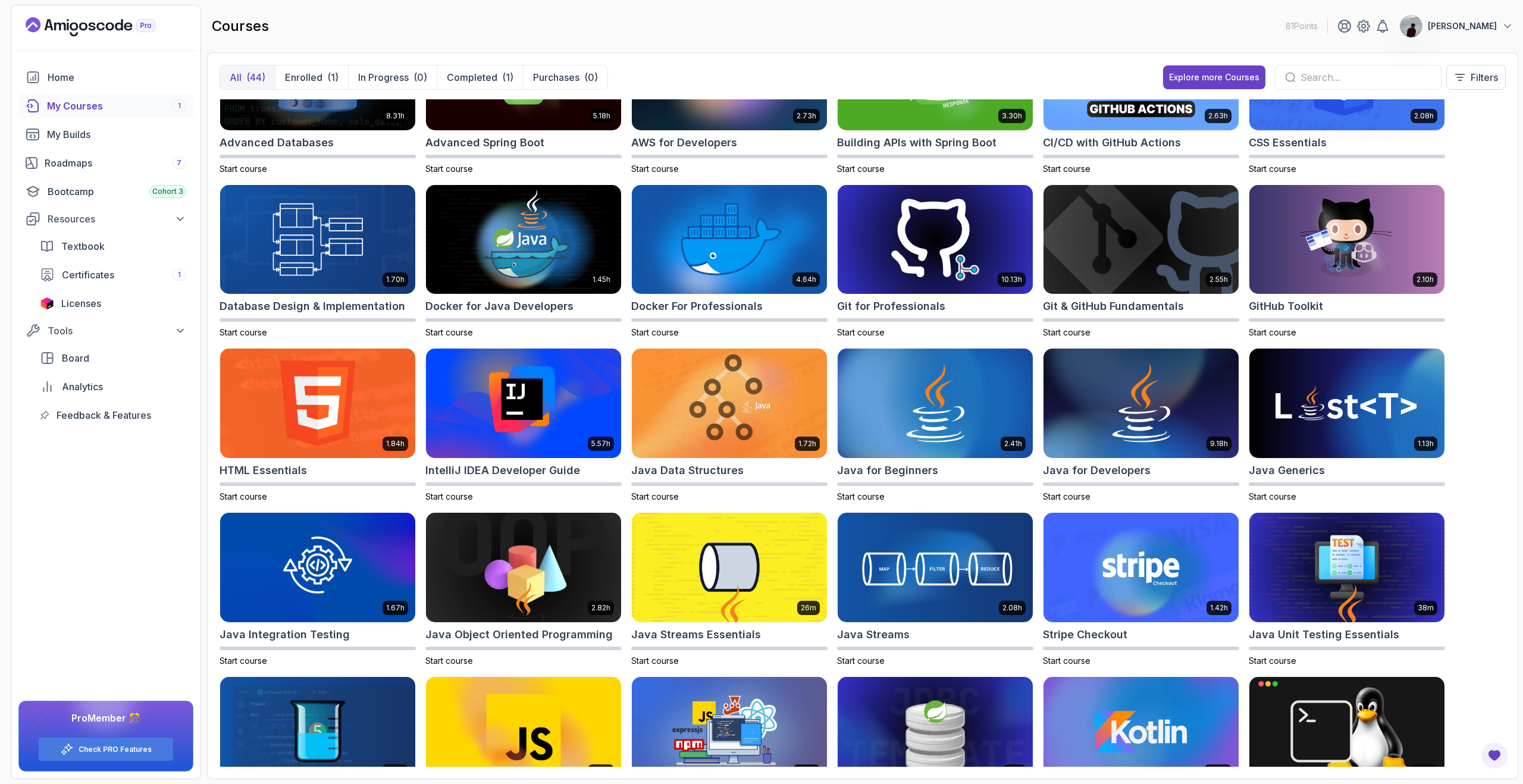
scroll to position [84, 0]
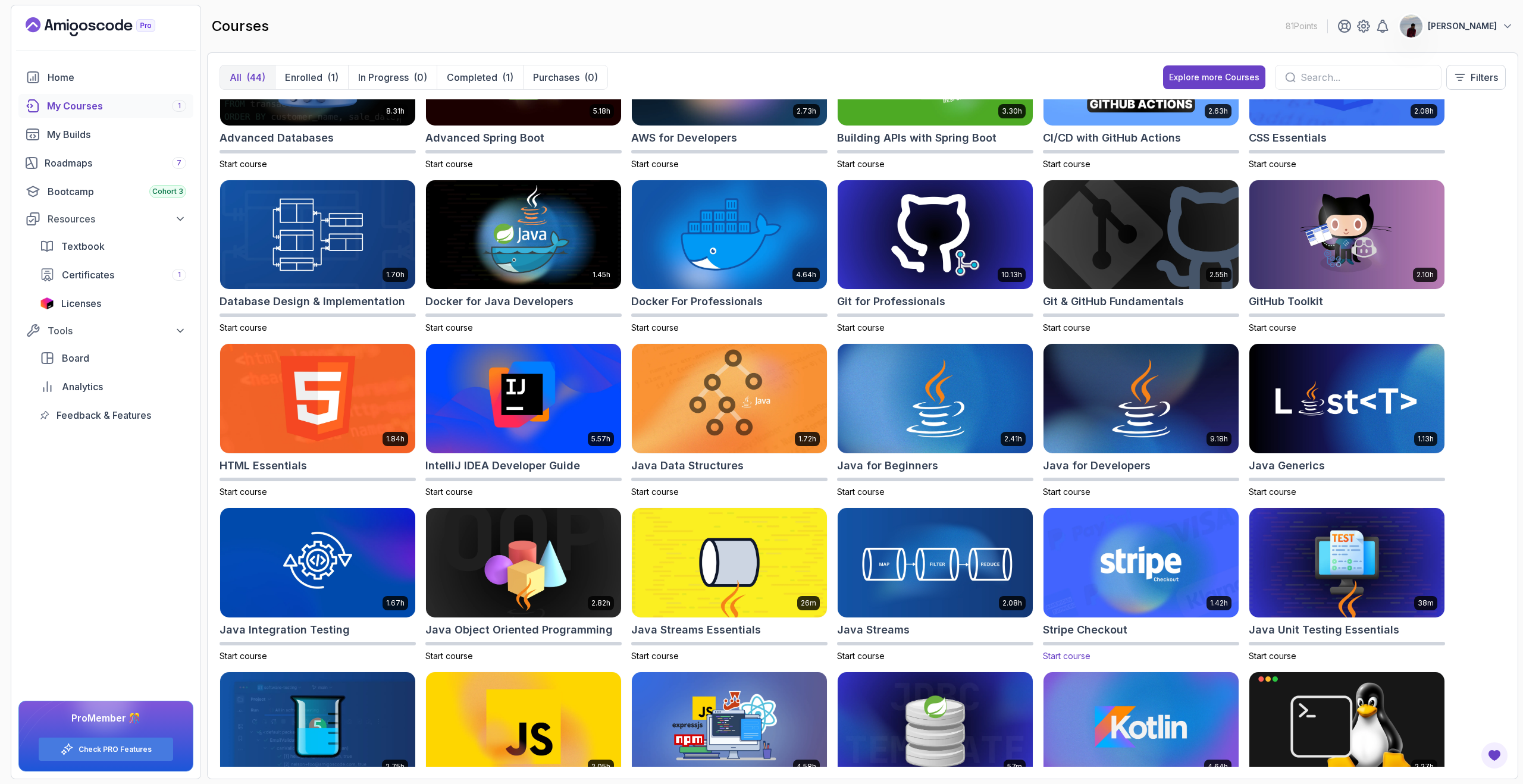
click at [1089, 584] on img at bounding box center [1141, 563] width 205 height 115
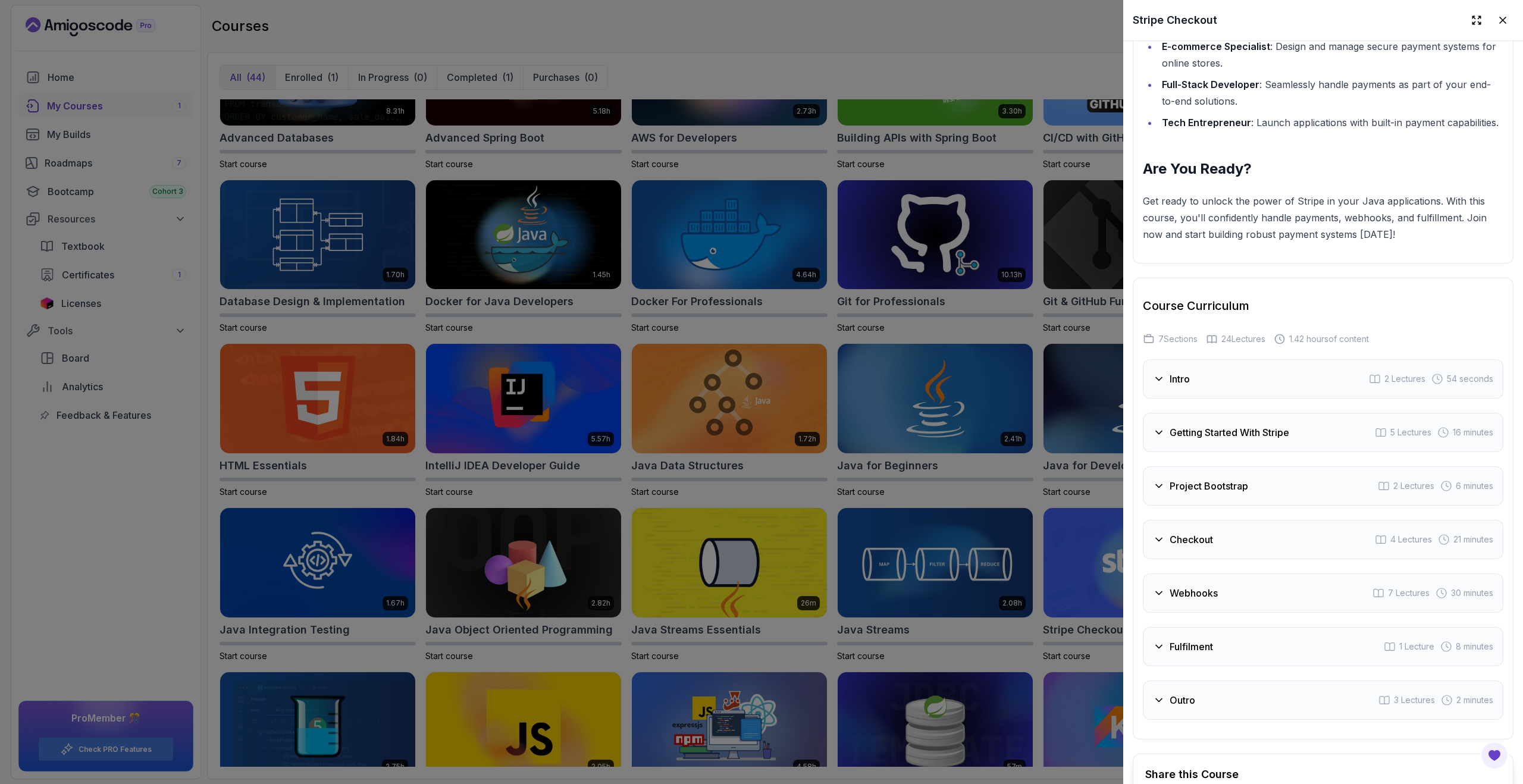
scroll to position [1715, 0]
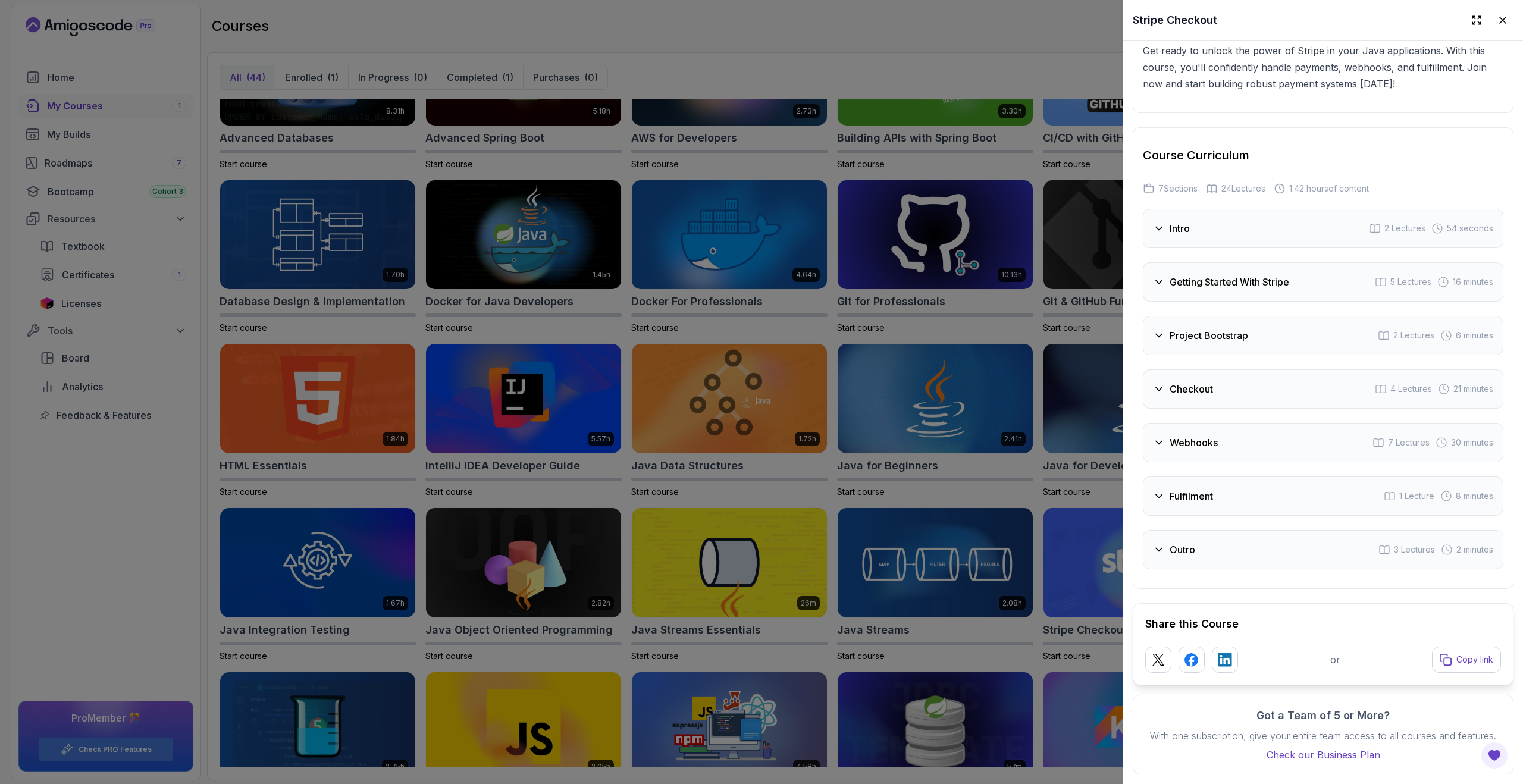
click at [1094, 568] on div at bounding box center [762, 392] width 1523 height 784
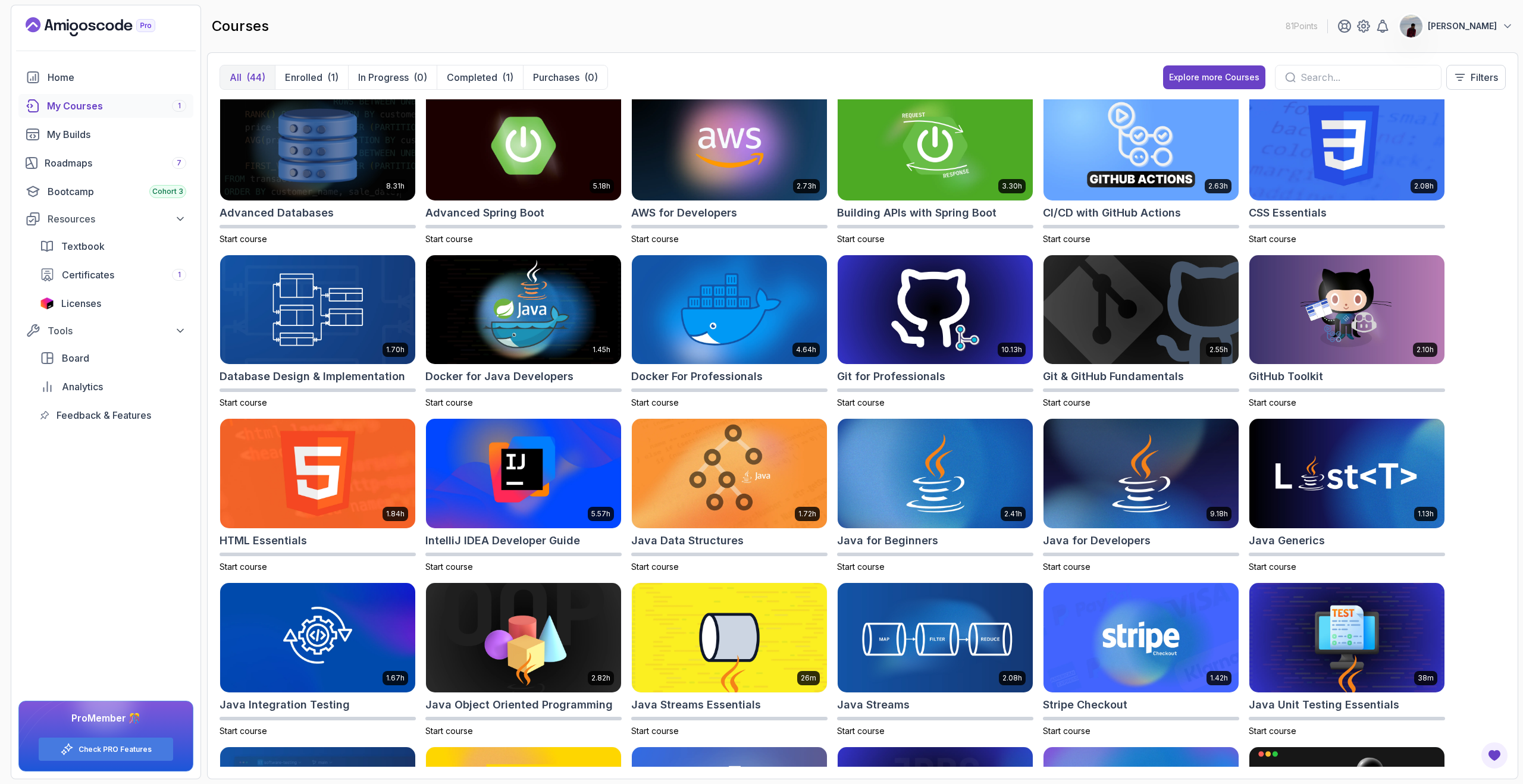
scroll to position [0, 0]
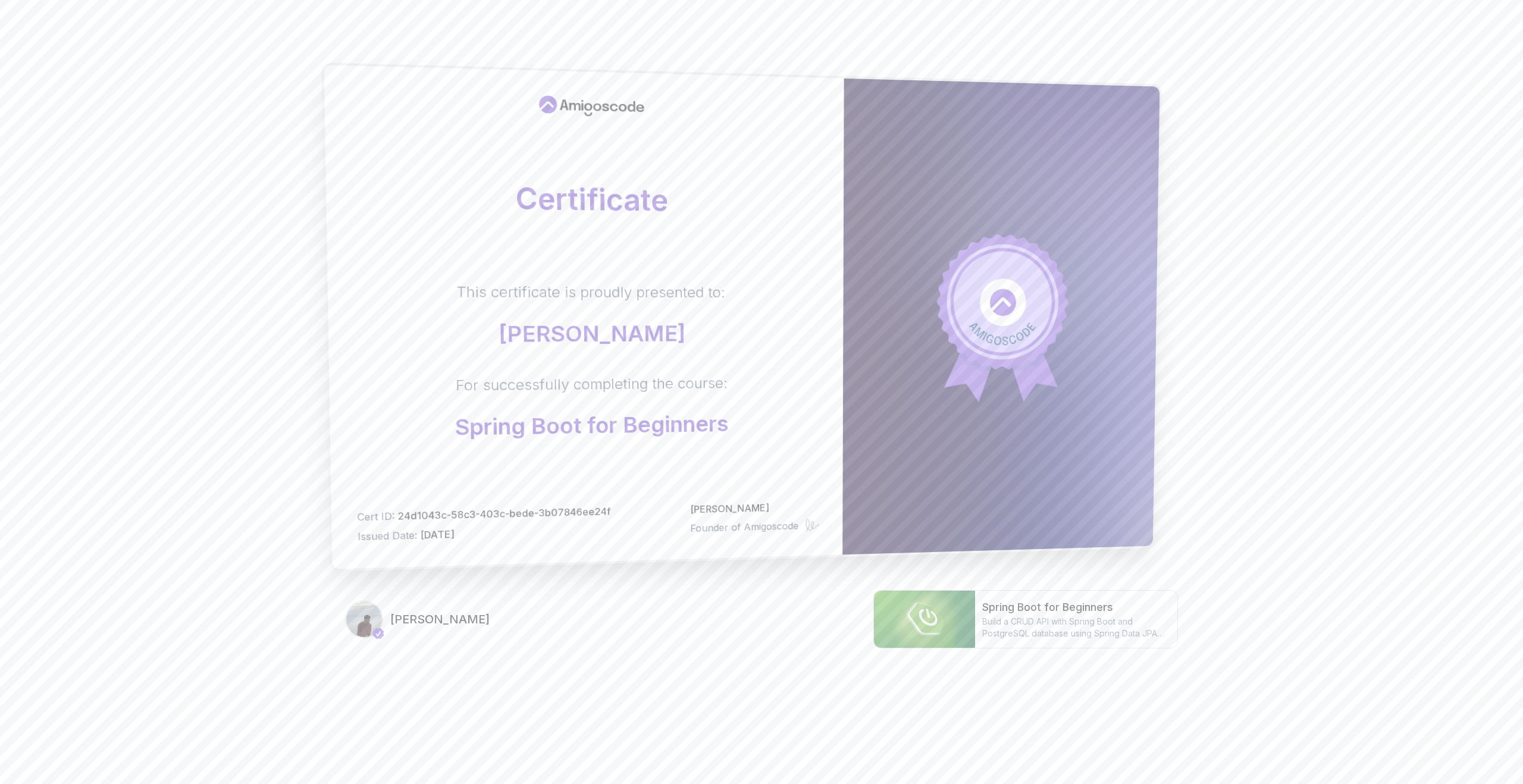
click at [830, 415] on div "Certificate This certificate is proudly presented to: [PERSON_NAME] For success…" at bounding box center [584, 317] width 520 height 504
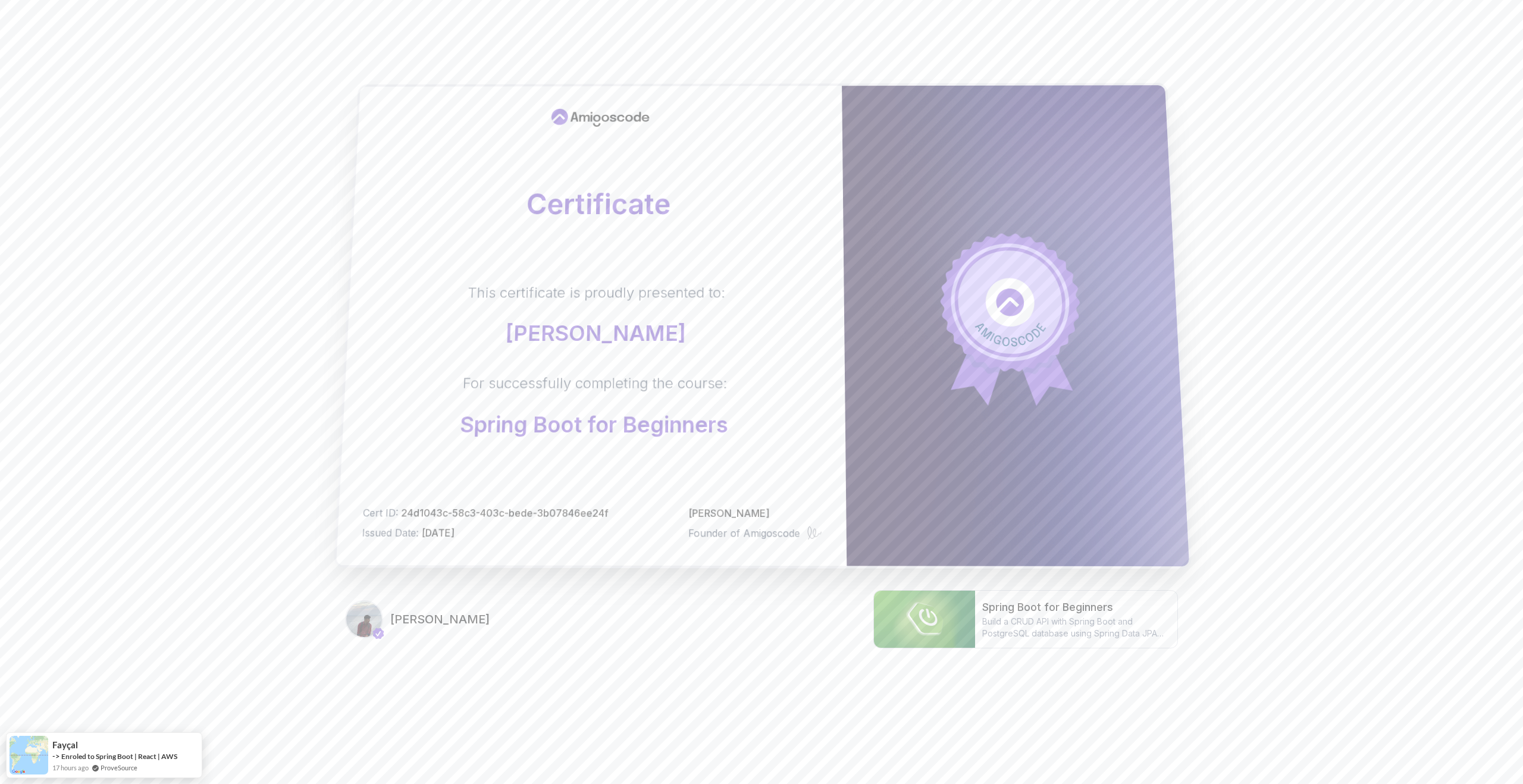
click at [757, 318] on div "This certificate is proudly presented to: [PERSON_NAME] For successfully comple…" at bounding box center [594, 360] width 455 height 153
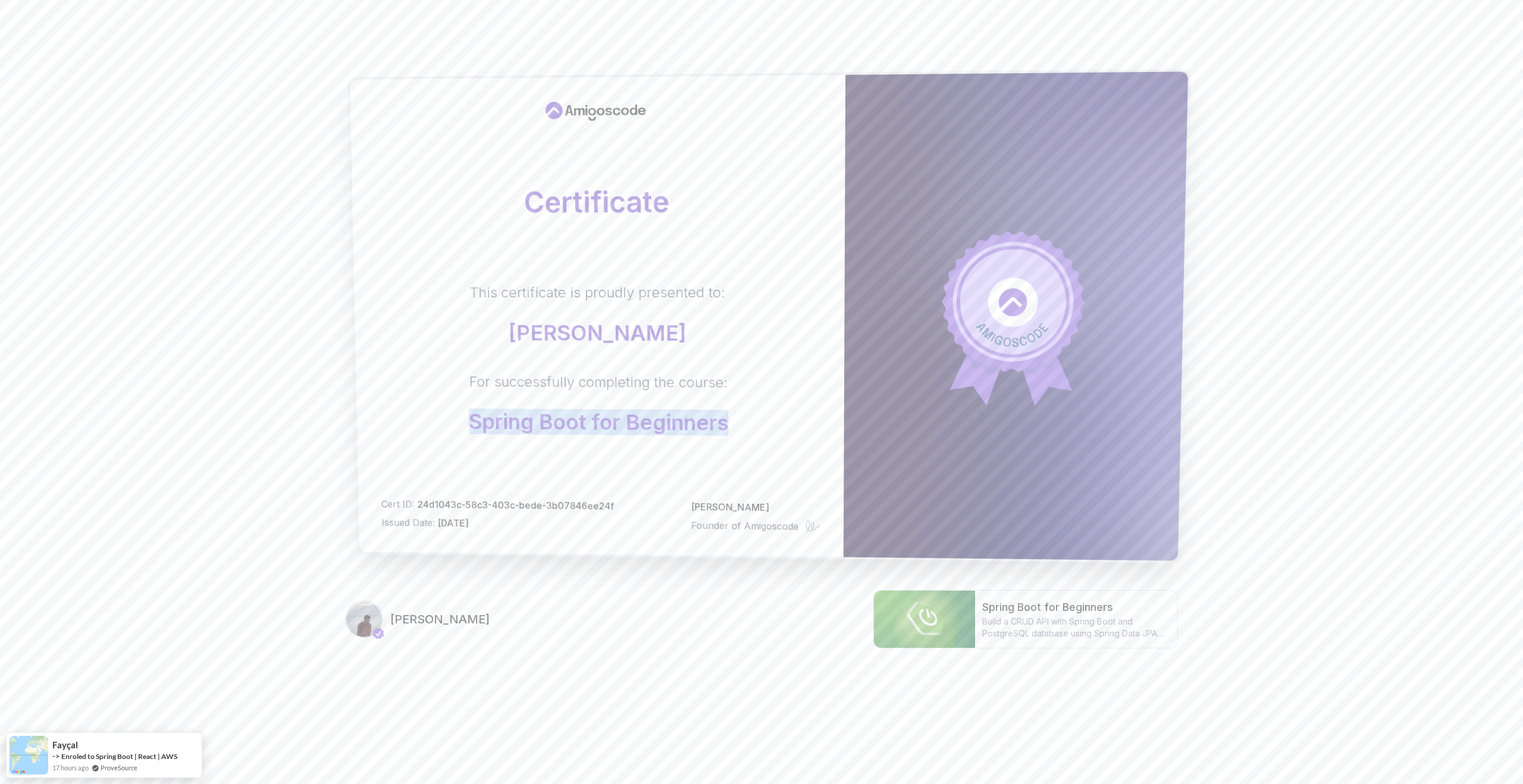
drag, startPoint x: 494, startPoint y: 414, endPoint x: 734, endPoint y: 422, distance: 240.1
click at [735, 422] on div "This certificate is proudly presented to: [PERSON_NAME] For successfully comple…" at bounding box center [599, 359] width 444 height 152
copy p "Spring Boot for Beginners"
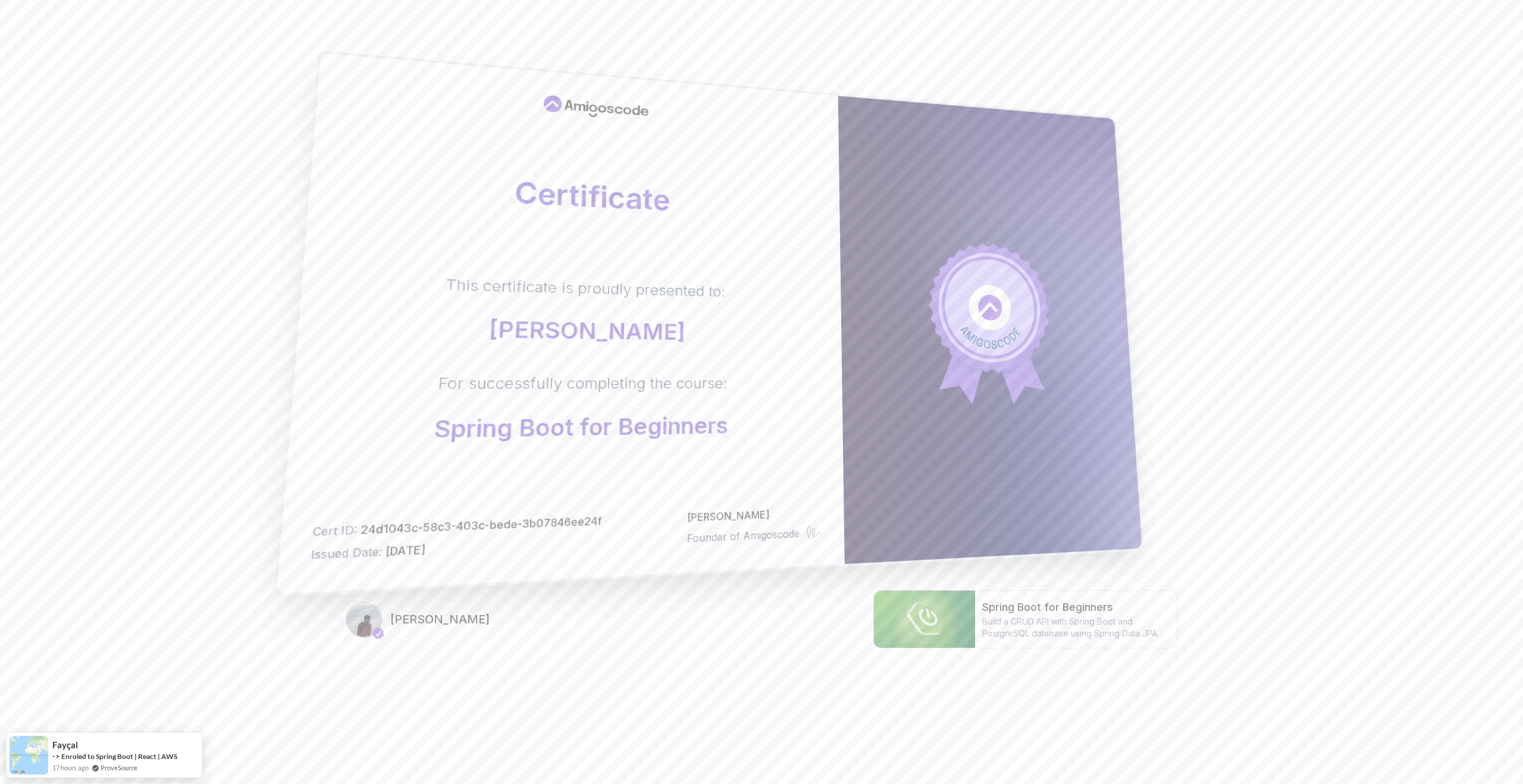
click at [933, 284] on body "Certificate This certificate is proudly presented to: [PERSON_NAME] For success…" at bounding box center [762, 377] width 1523 height 753
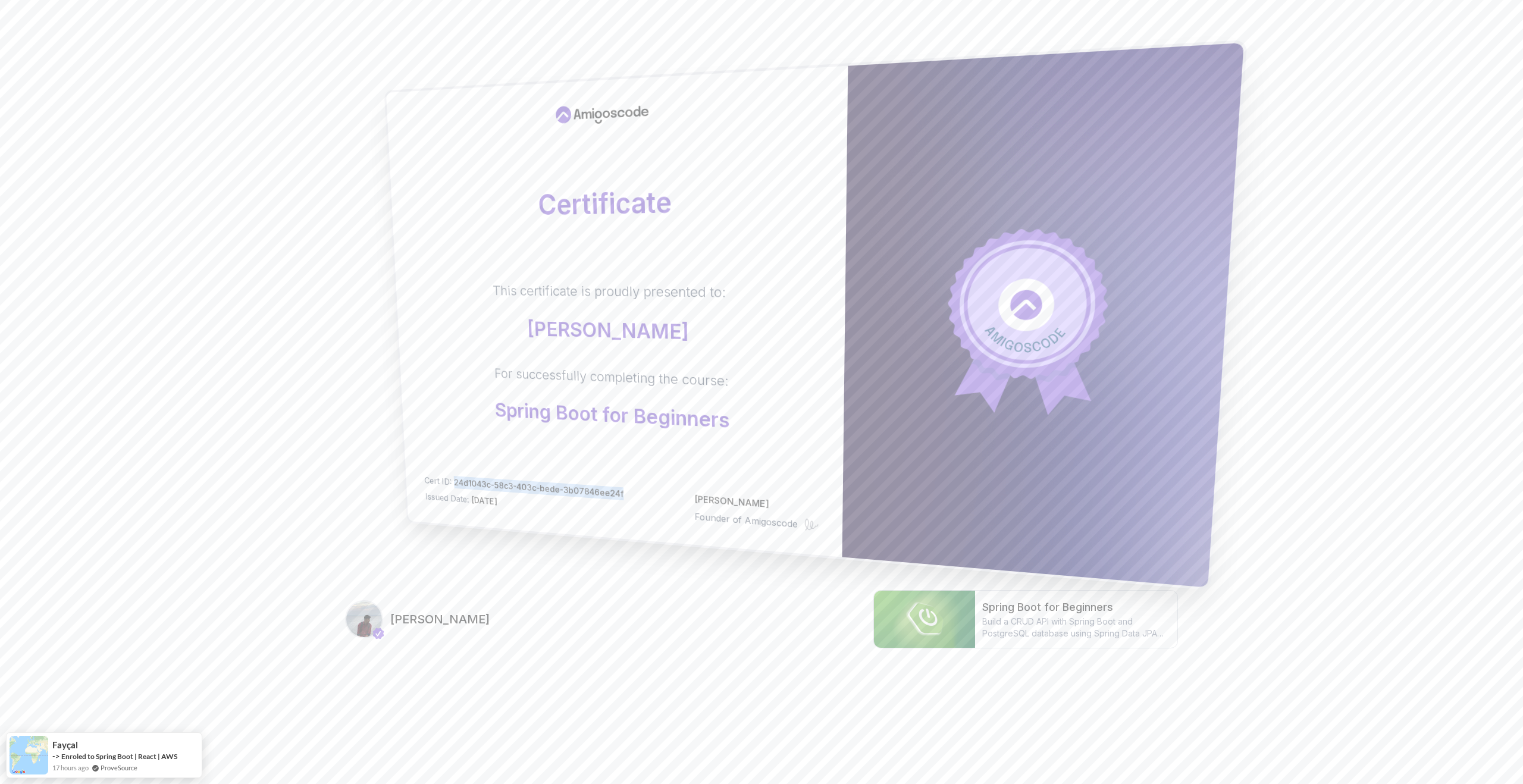
drag, startPoint x: 635, startPoint y: 492, endPoint x: 455, endPoint y: 479, distance: 180.5
click at [455, 479] on div "Cert ID: 24d1043c-58c3-403c-bede-3b07846ee24f Issued Date: [DATE] [PERSON_NAME]…" at bounding box center [622, 503] width 395 height 58
copy span "24d1043c-58c3-403c-bede-3b07846ee24f"
